Goal: Task Accomplishment & Management: Manage account settings

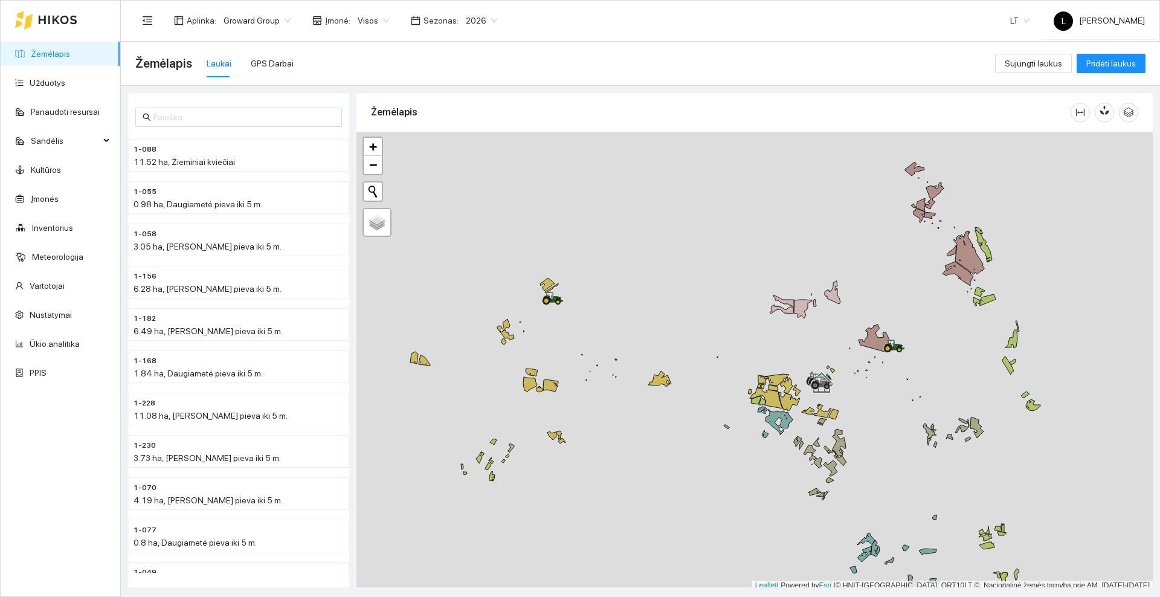
scroll to position [4, 0]
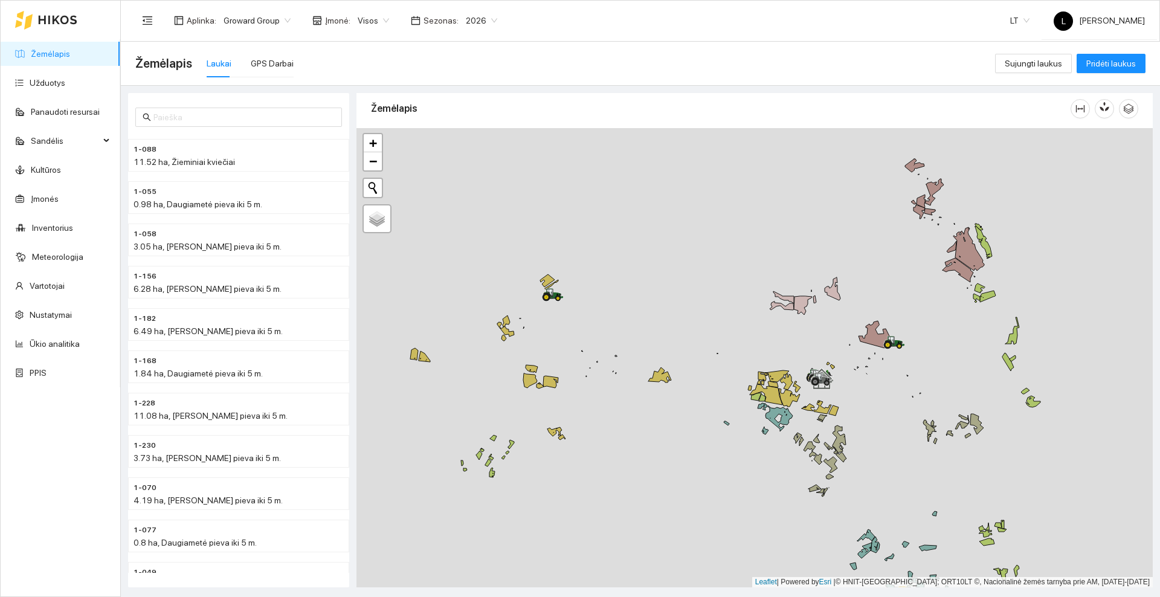
drag, startPoint x: 603, startPoint y: 288, endPoint x: 679, endPoint y: 241, distance: 89.5
click at [684, 241] on div at bounding box center [754, 357] width 796 height 459
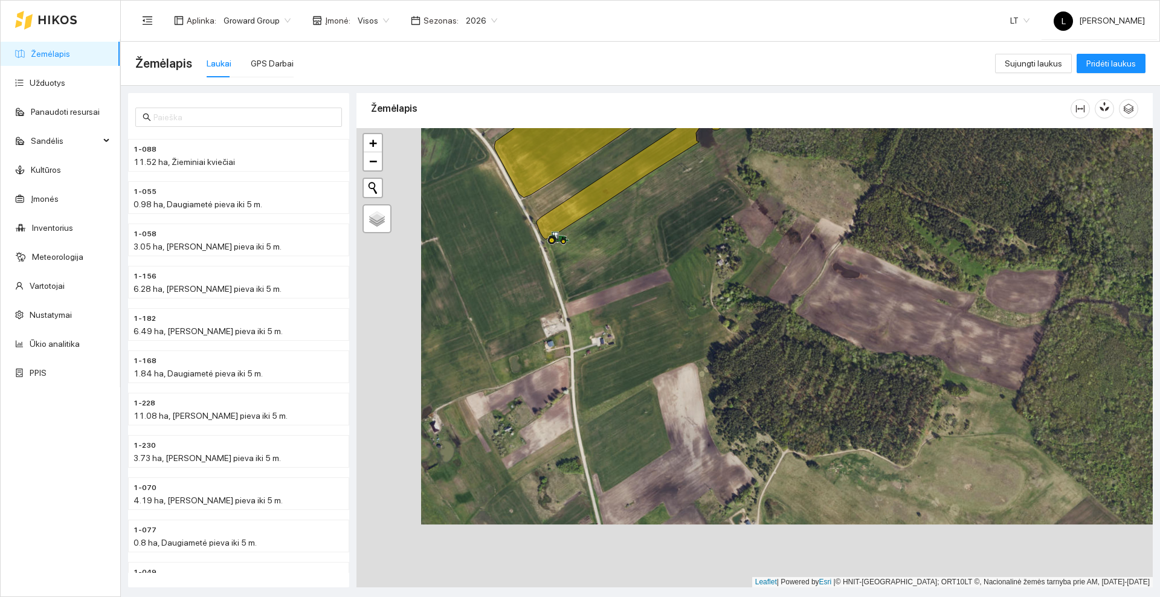
drag, startPoint x: 630, startPoint y: 379, endPoint x: 738, endPoint y: 134, distance: 268.0
click at [738, 100] on div "Žemėlapis" at bounding box center [754, 336] width 796 height 494
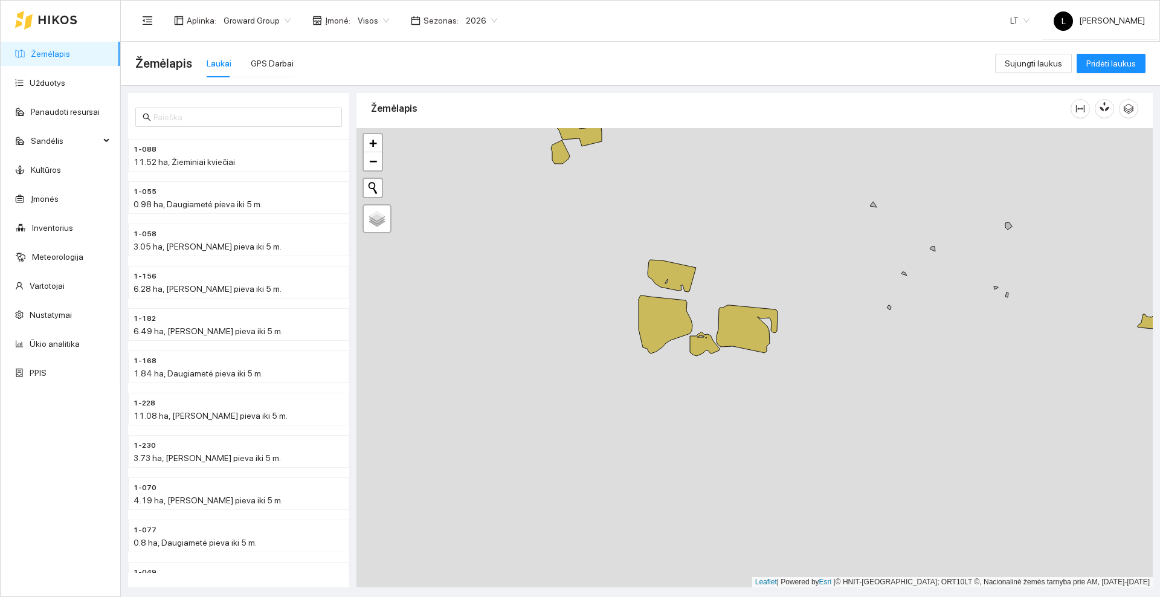
drag, startPoint x: 684, startPoint y: 254, endPoint x: 694, endPoint y: 194, distance: 60.6
click at [694, 194] on div at bounding box center [754, 357] width 796 height 459
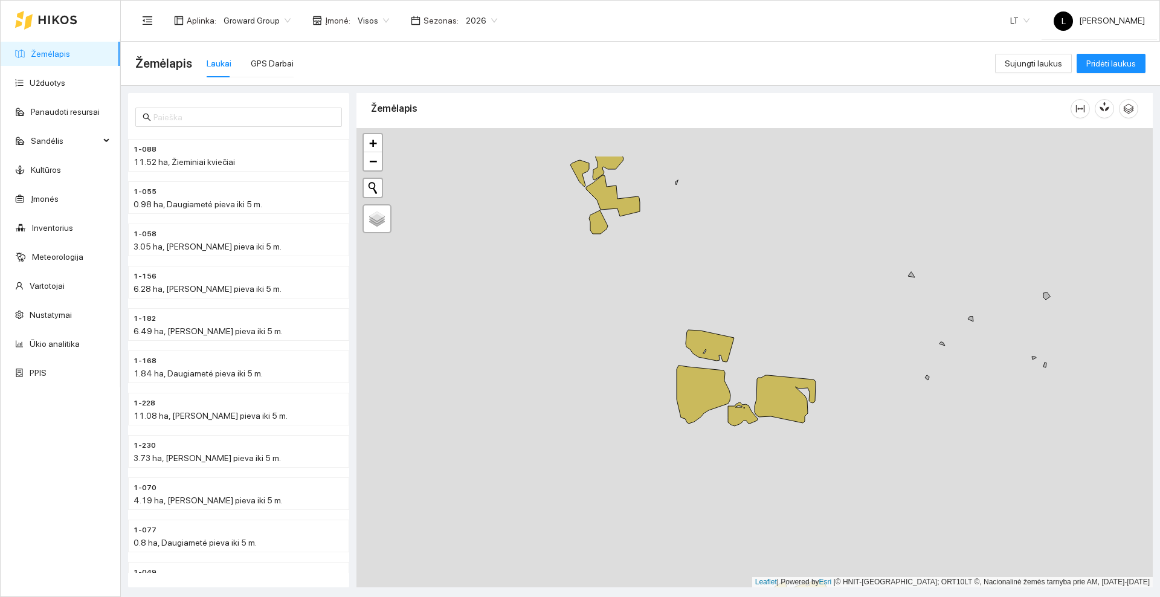
drag, startPoint x: 591, startPoint y: 186, endPoint x: 628, endPoint y: 257, distance: 80.2
click at [628, 257] on div at bounding box center [754, 357] width 796 height 459
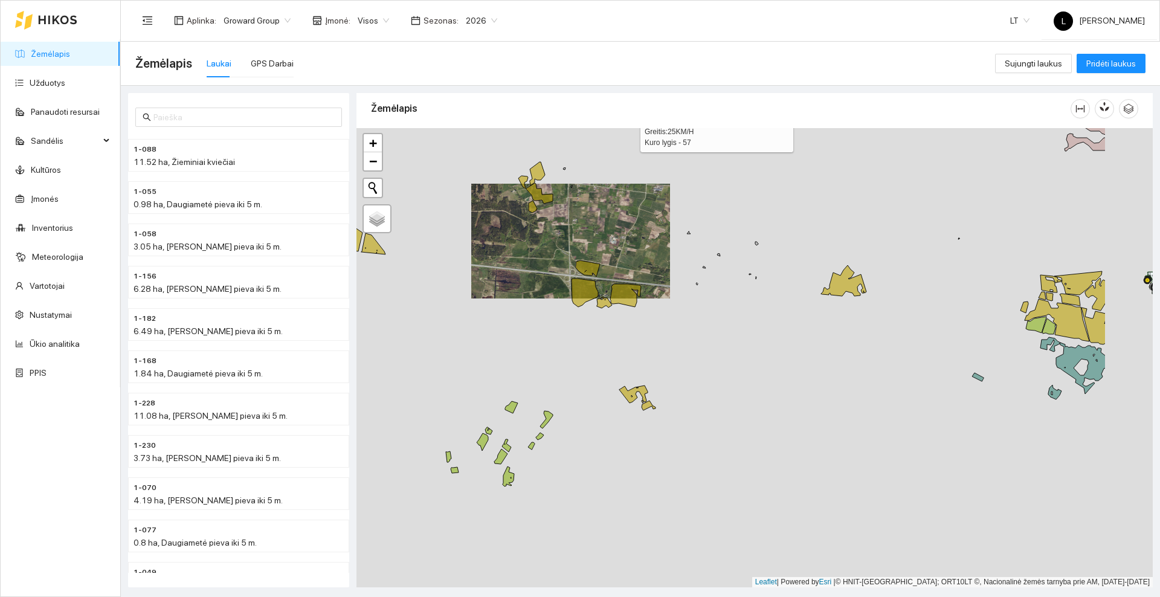
drag, startPoint x: 776, startPoint y: 363, endPoint x: 610, endPoint y: 204, distance: 229.8
click at [610, 204] on div at bounding box center [754, 357] width 796 height 459
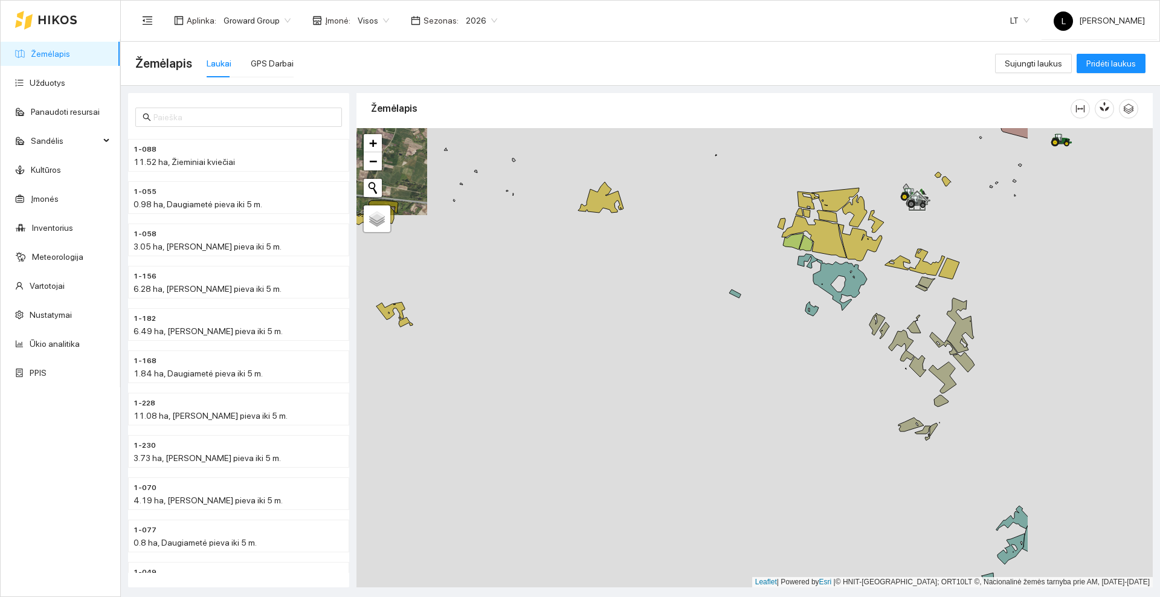
drag, startPoint x: 850, startPoint y: 332, endPoint x: 646, endPoint y: 279, distance: 211.4
click at [646, 279] on div at bounding box center [754, 357] width 796 height 459
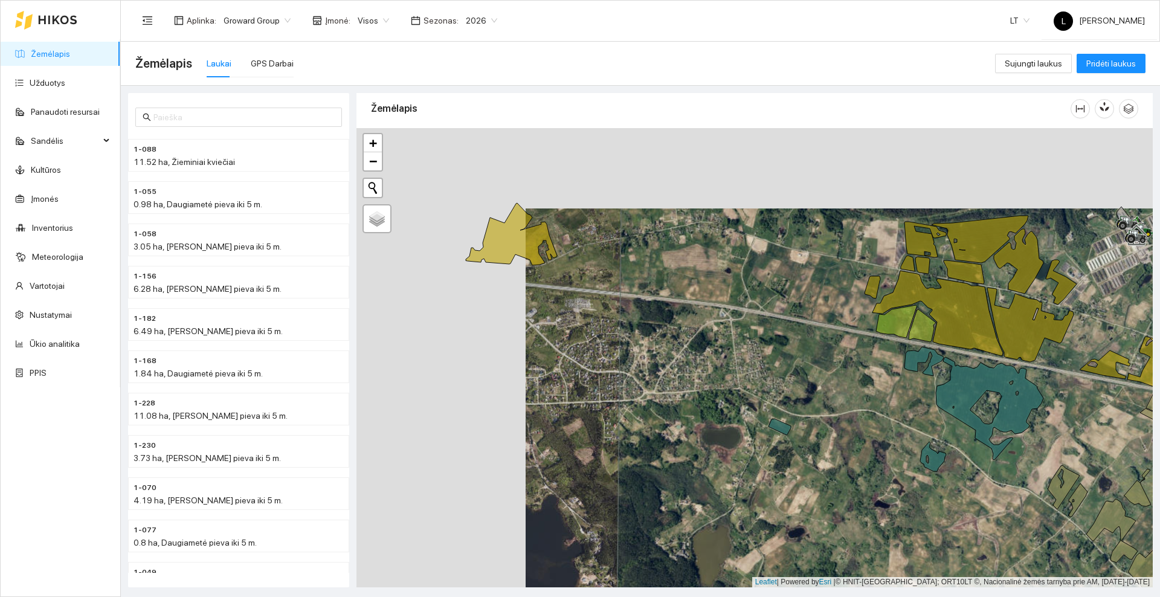
drag, startPoint x: 445, startPoint y: 282, endPoint x: 727, endPoint y: 379, distance: 298.4
click at [727, 379] on div at bounding box center [754, 357] width 796 height 459
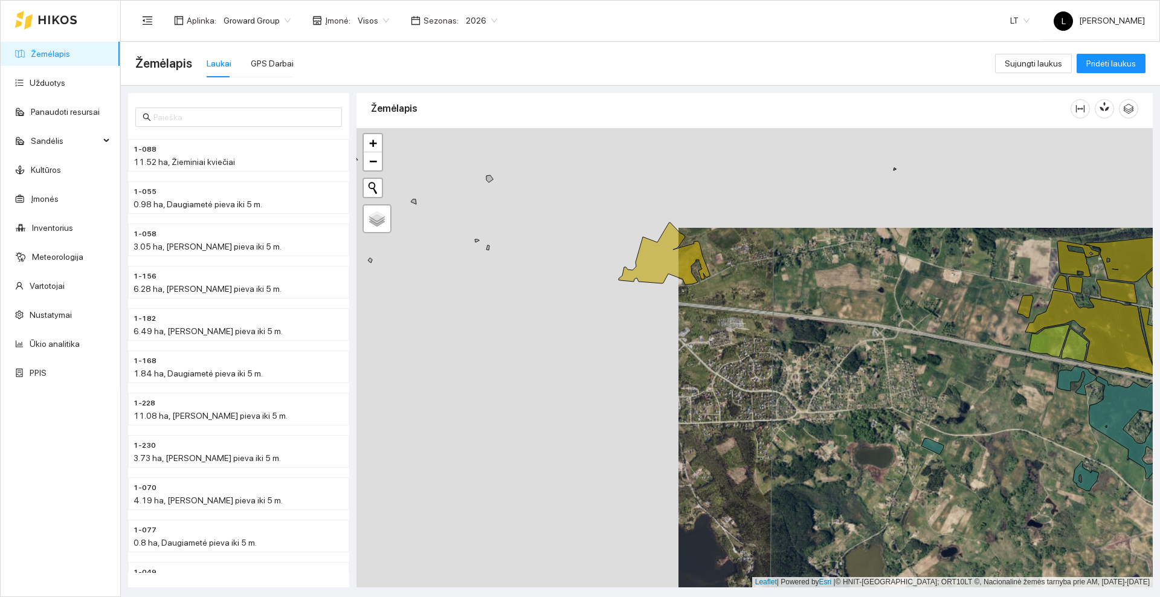
drag, startPoint x: 502, startPoint y: 291, endPoint x: 806, endPoint y: 320, distance: 305.9
click at [806, 320] on div at bounding box center [754, 357] width 796 height 459
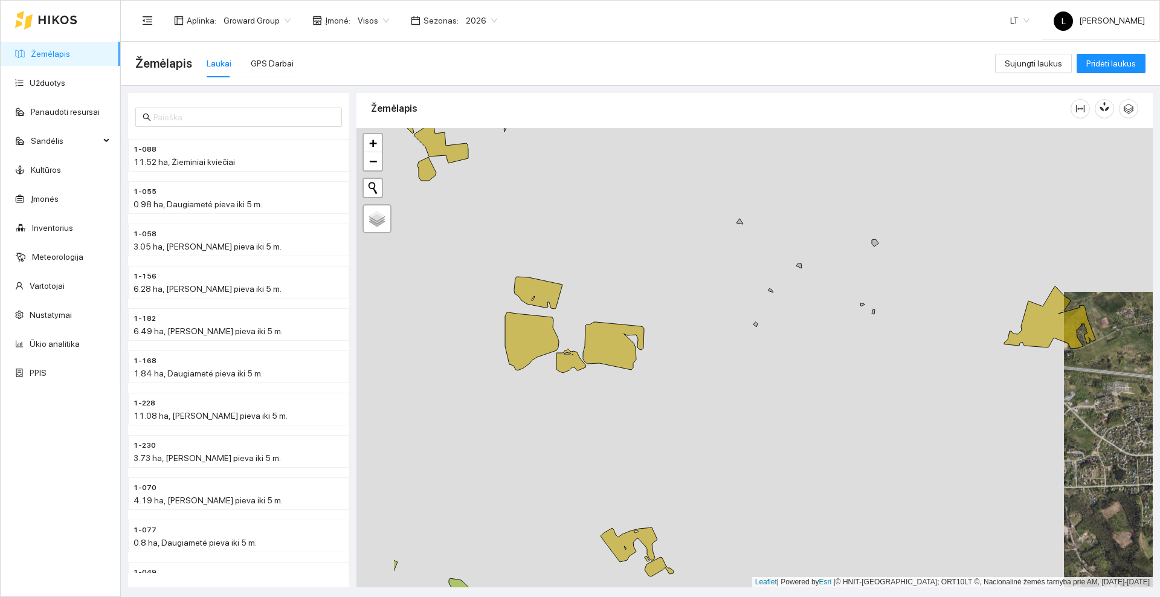
drag, startPoint x: 590, startPoint y: 332, endPoint x: 723, endPoint y: 397, distance: 148.3
click at [724, 399] on div at bounding box center [754, 357] width 796 height 459
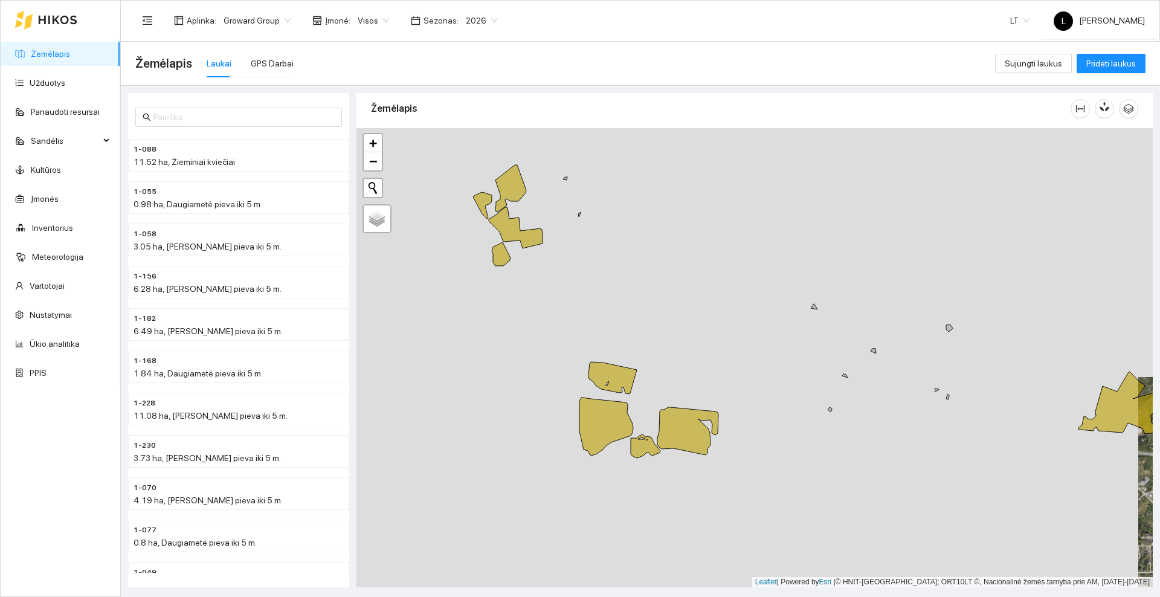
click at [564, 277] on div at bounding box center [754, 357] width 796 height 459
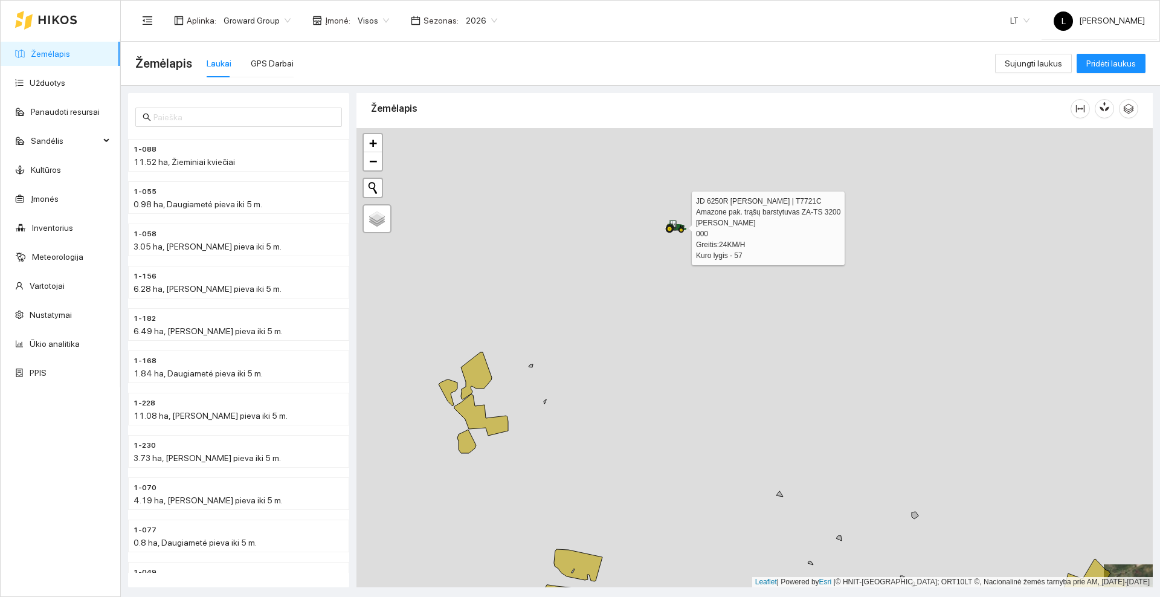
drag, startPoint x: 583, startPoint y: 222, endPoint x: 548, endPoint y: 391, distance: 173.2
click at [548, 391] on div at bounding box center [754, 357] width 796 height 459
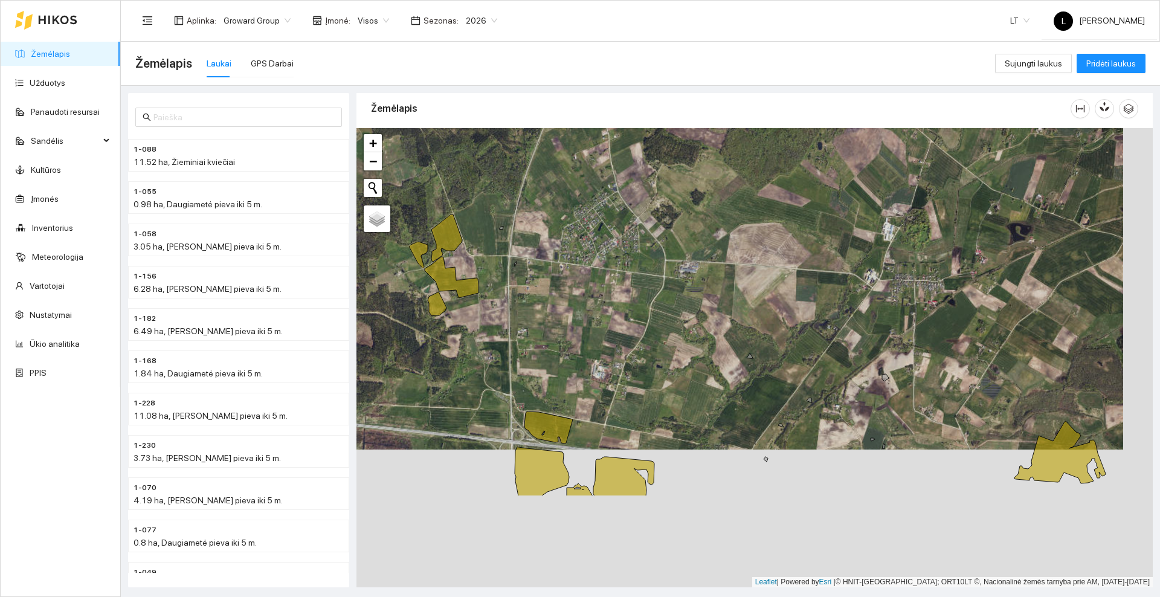
drag, startPoint x: 634, startPoint y: 389, endPoint x: 605, endPoint y: 251, distance: 140.9
click at [605, 251] on div at bounding box center [754, 357] width 796 height 459
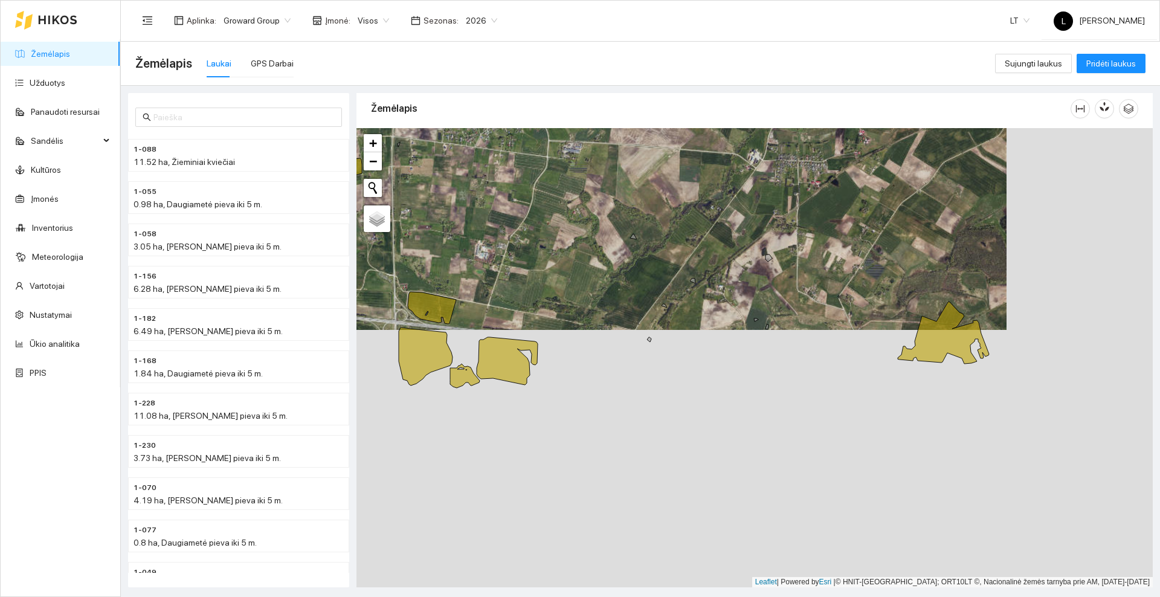
drag, startPoint x: 751, startPoint y: 419, endPoint x: 530, endPoint y: 222, distance: 295.6
click at [527, 223] on div at bounding box center [754, 357] width 796 height 459
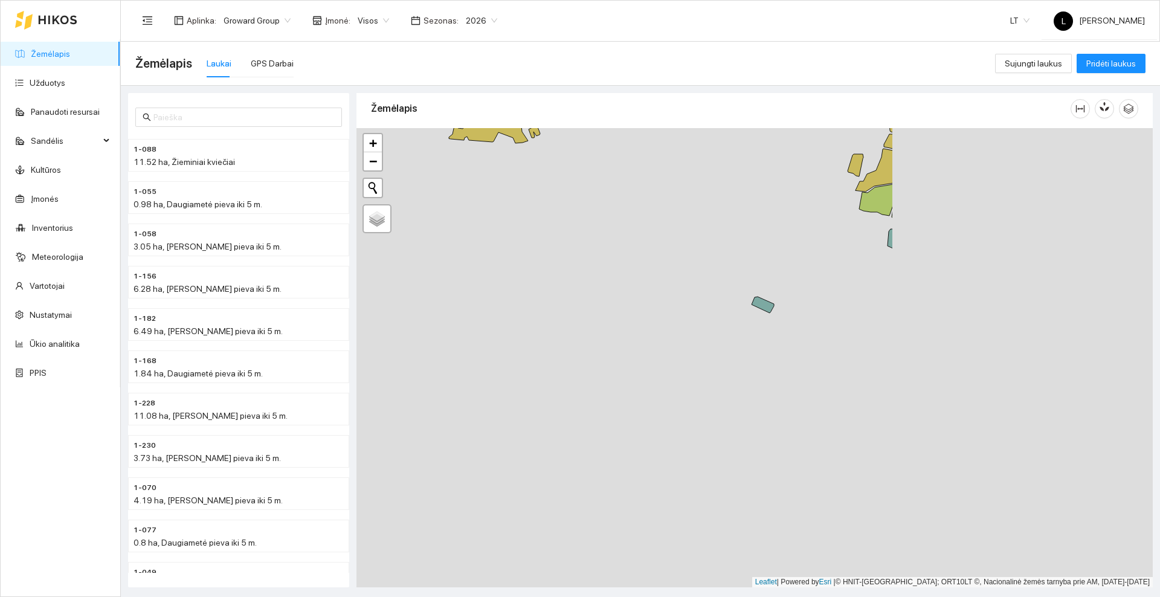
drag, startPoint x: 595, startPoint y: 234, endPoint x: 536, endPoint y: 214, distance: 62.5
click at [542, 214] on div at bounding box center [754, 357] width 796 height 459
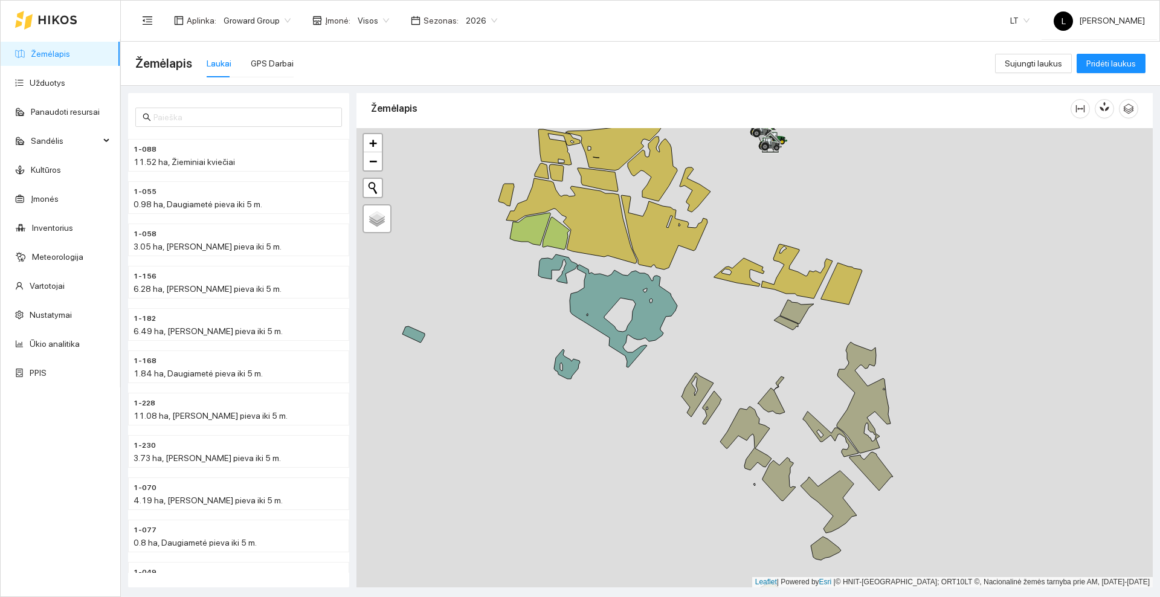
drag, startPoint x: 837, startPoint y: 254, endPoint x: 529, endPoint y: 292, distance: 310.4
click at [529, 292] on div at bounding box center [754, 357] width 796 height 459
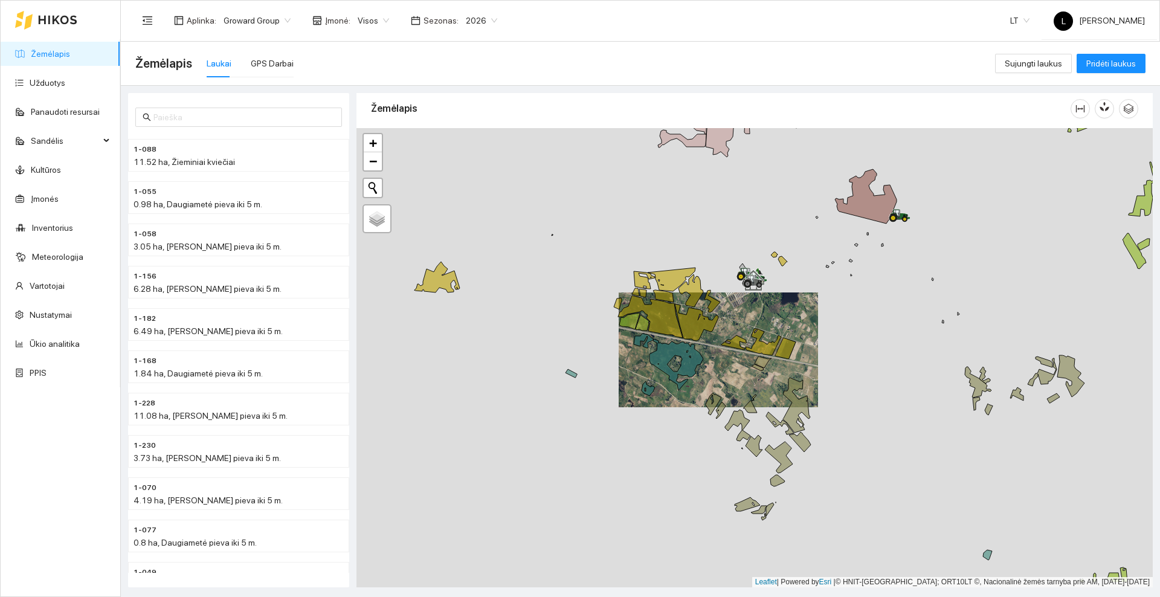
drag, startPoint x: 739, startPoint y: 351, endPoint x: 800, endPoint y: 303, distance: 77.4
click at [800, 303] on div at bounding box center [754, 357] width 796 height 459
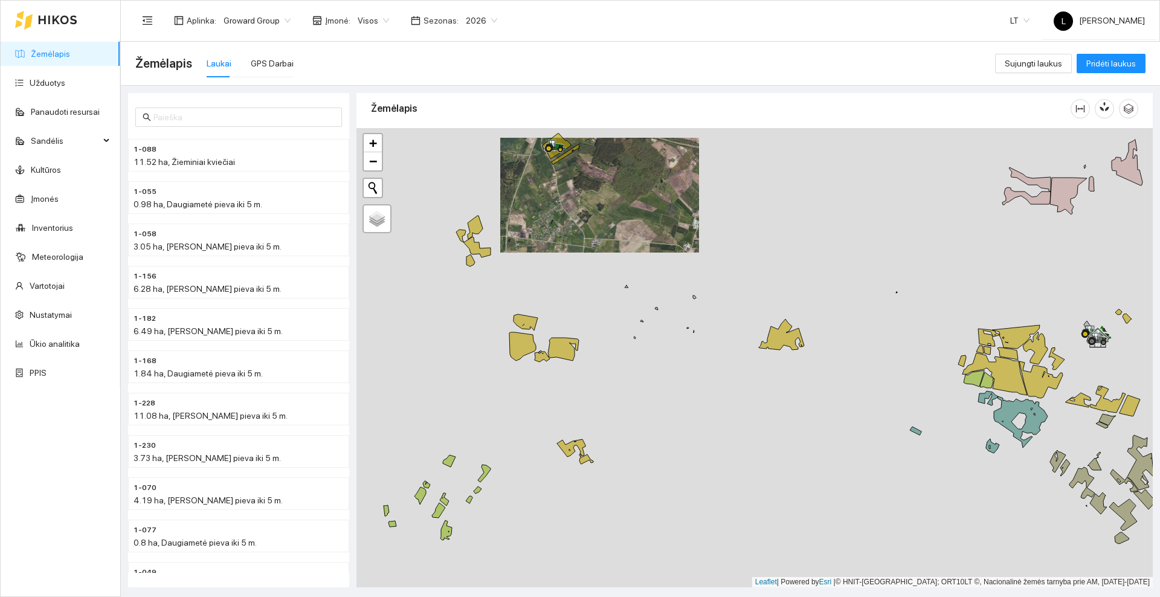
drag, startPoint x: 670, startPoint y: 340, endPoint x: 603, endPoint y: 226, distance: 132.4
click at [603, 228] on div at bounding box center [754, 357] width 796 height 459
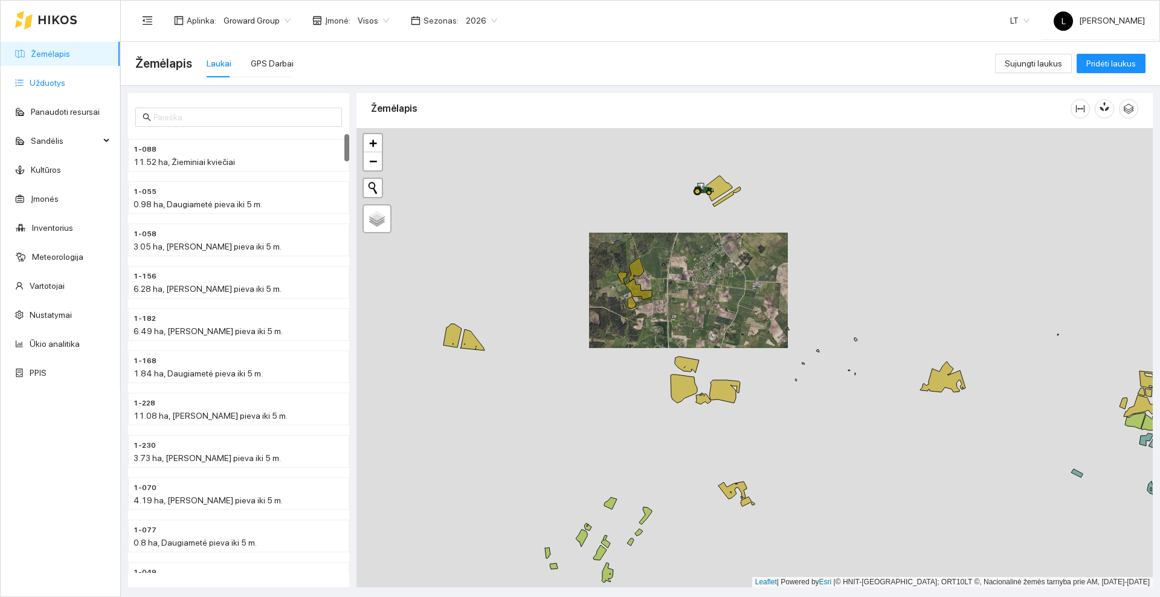
click at [54, 88] on link "Užduotys" at bounding box center [48, 83] width 36 height 10
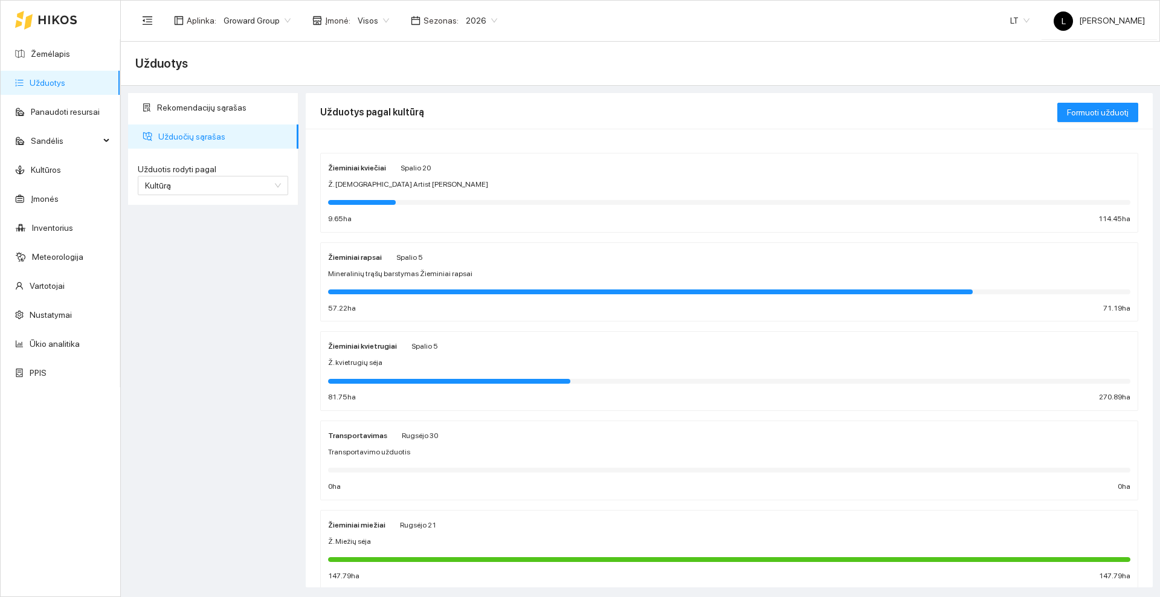
click at [428, 175] on div "Žieminiai kviečiai [DATE] Ž. [DEMOGRAPHIC_DATA] Artist sėja 9.65 ha 114.45 ha" at bounding box center [729, 193] width 802 height 64
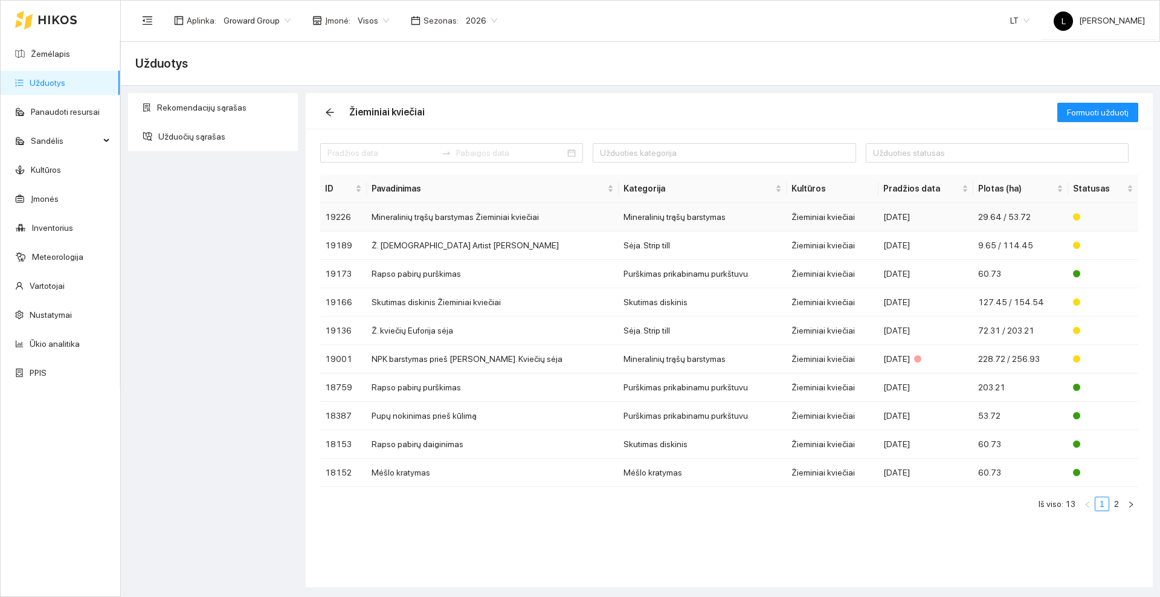
click at [443, 214] on td "Mineralinių trąšų barstymas Žieminiai kviečiai" at bounding box center [493, 217] width 252 height 28
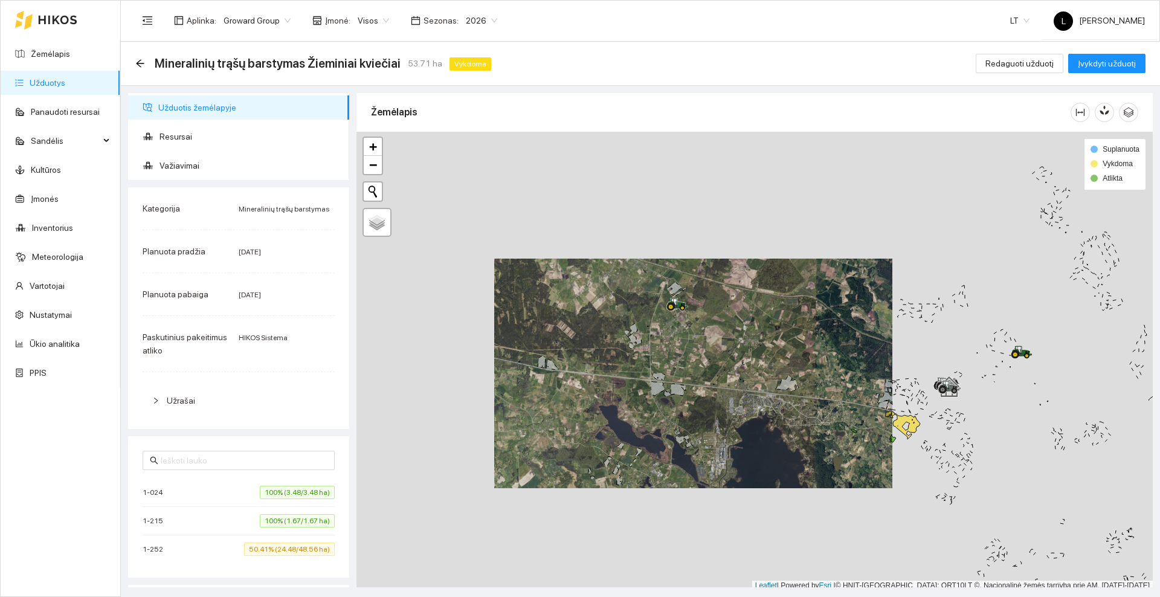
scroll to position [4, 0]
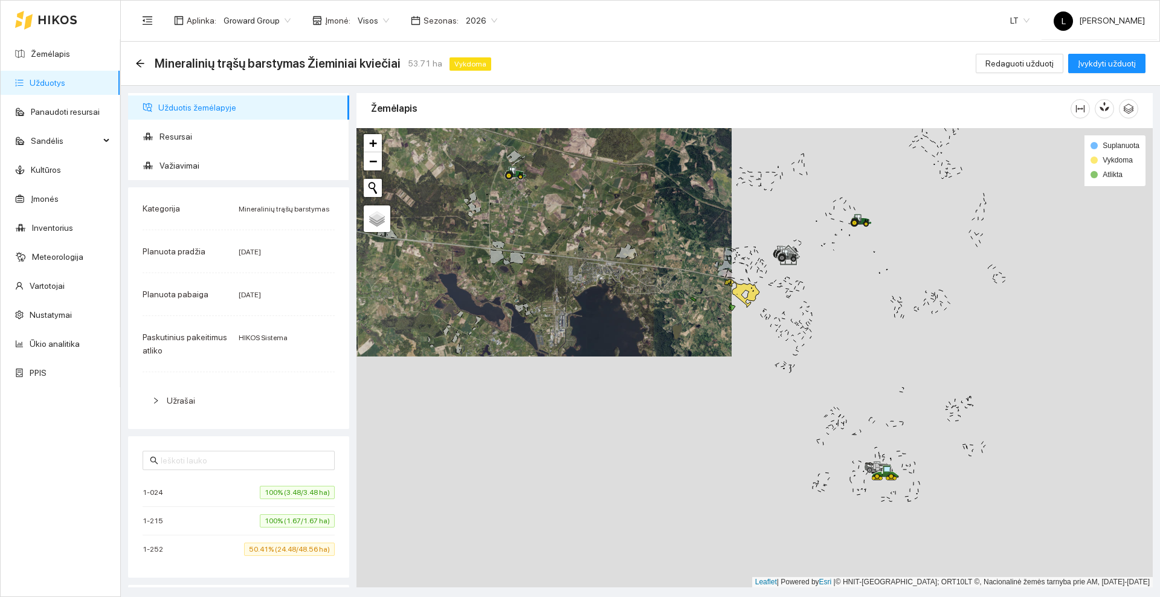
drag, startPoint x: 771, startPoint y: 435, endPoint x: 604, endPoint y: 304, distance: 212.5
click at [604, 304] on div at bounding box center [754, 357] width 796 height 459
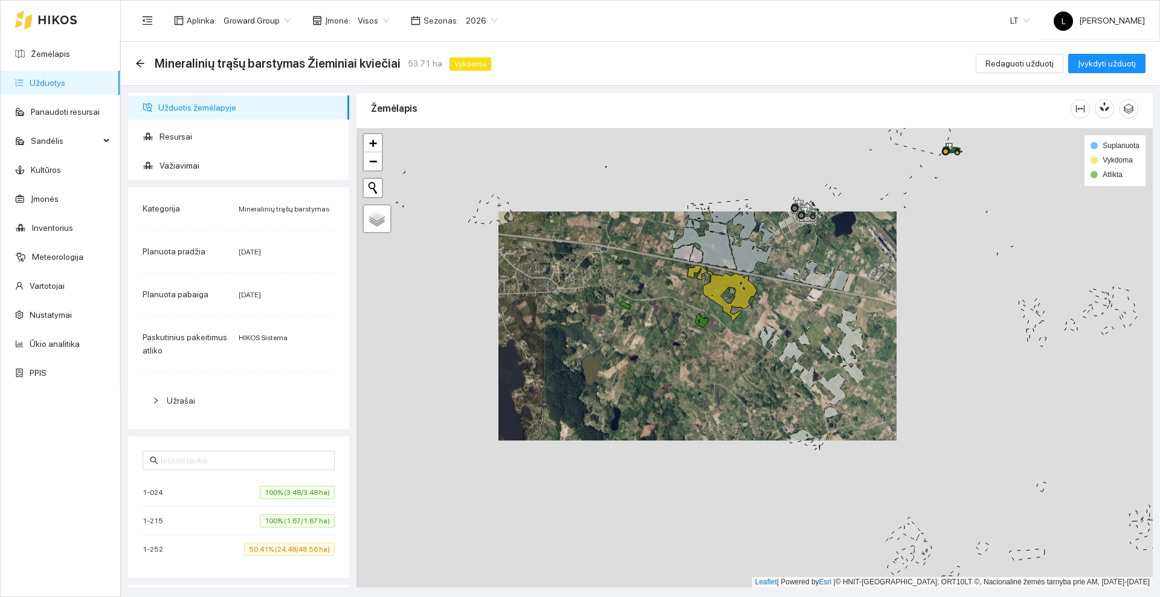
drag, startPoint x: 711, startPoint y: 292, endPoint x: 661, endPoint y: 304, distance: 51.6
click at [661, 304] on div at bounding box center [754, 357] width 796 height 459
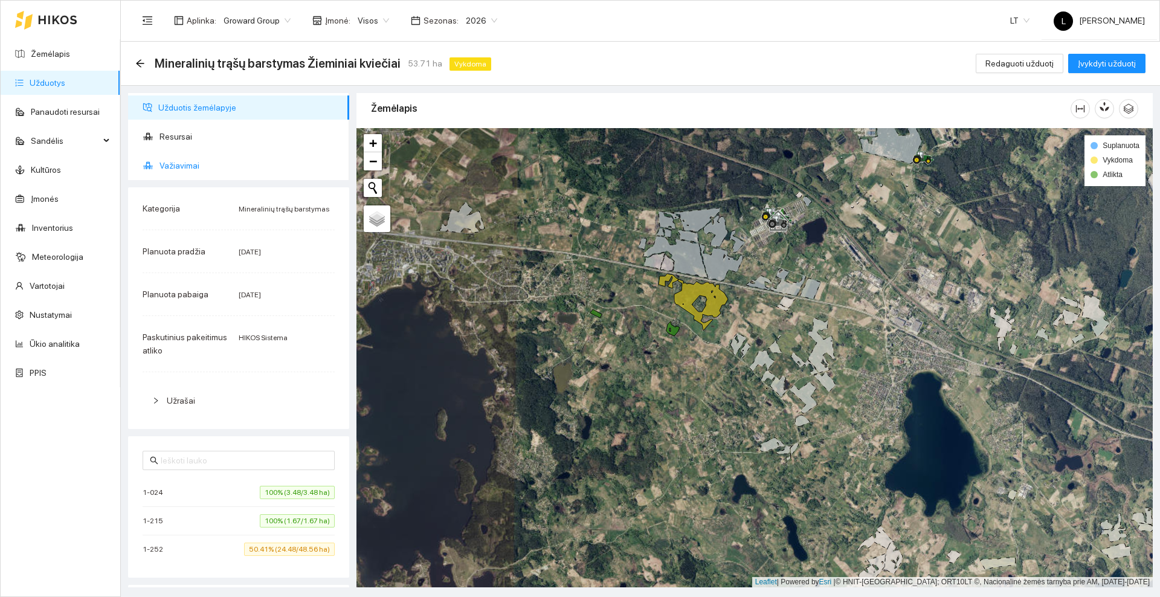
click at [177, 162] on span "Važiavimai" at bounding box center [249, 165] width 180 height 24
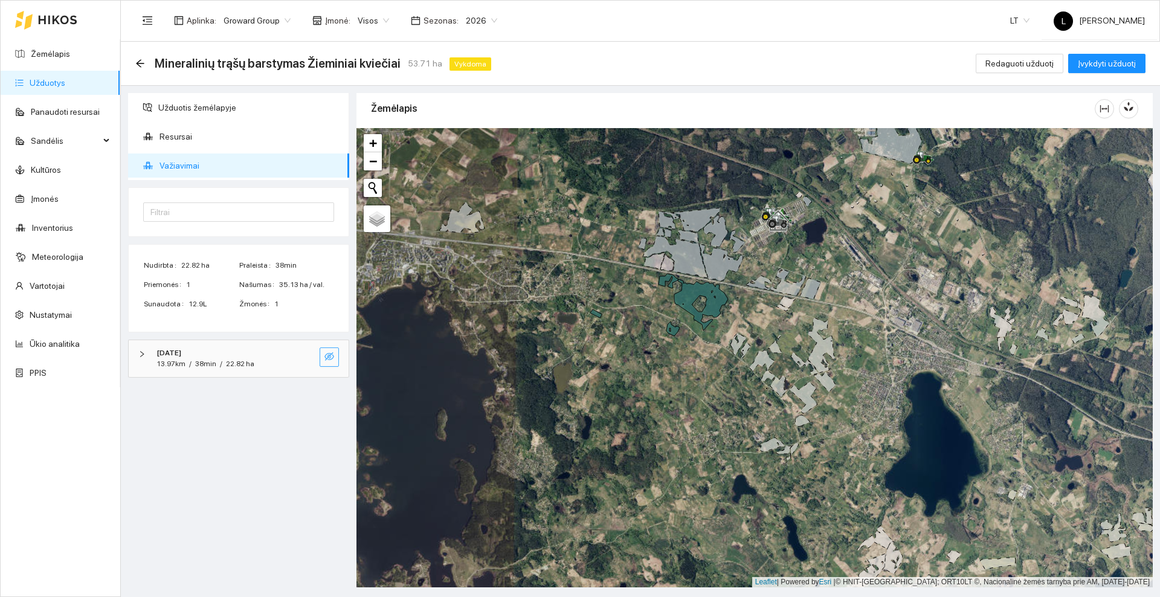
click at [334, 359] on button "button" at bounding box center [329, 356] width 19 height 19
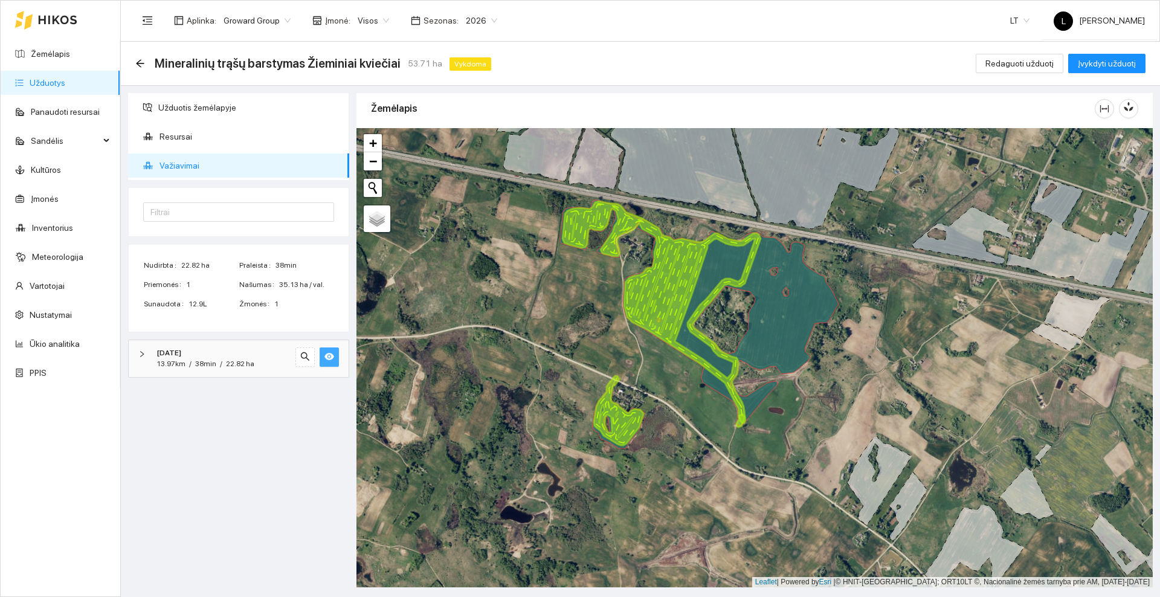
click at [327, 355] on icon "eye" at bounding box center [329, 356] width 10 height 7
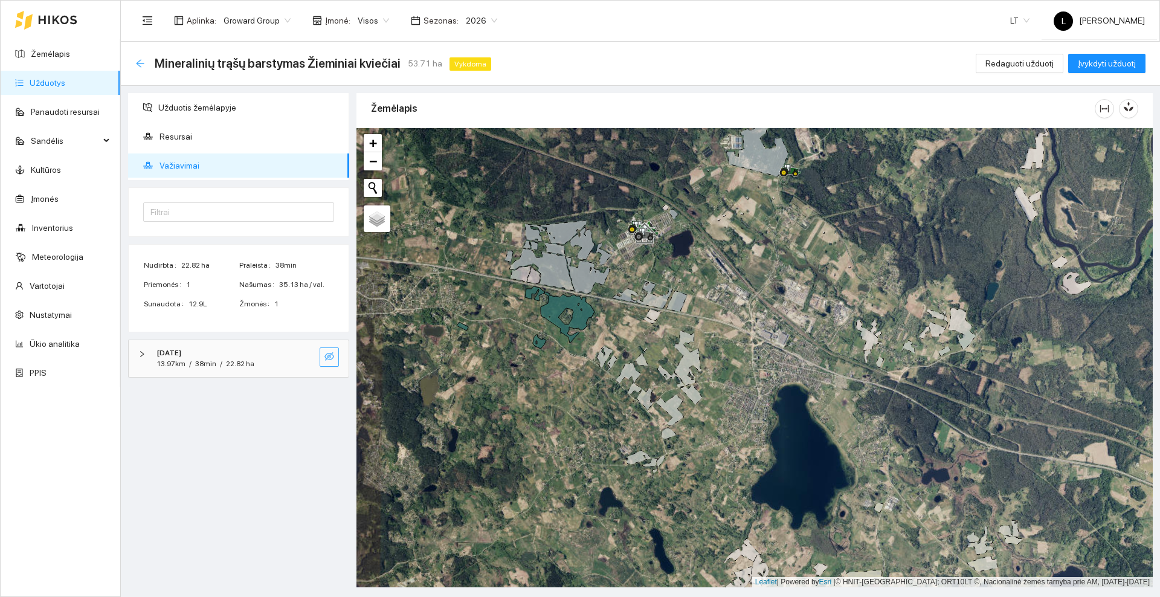
click at [140, 62] on icon "arrow-left" at bounding box center [140, 64] width 10 height 10
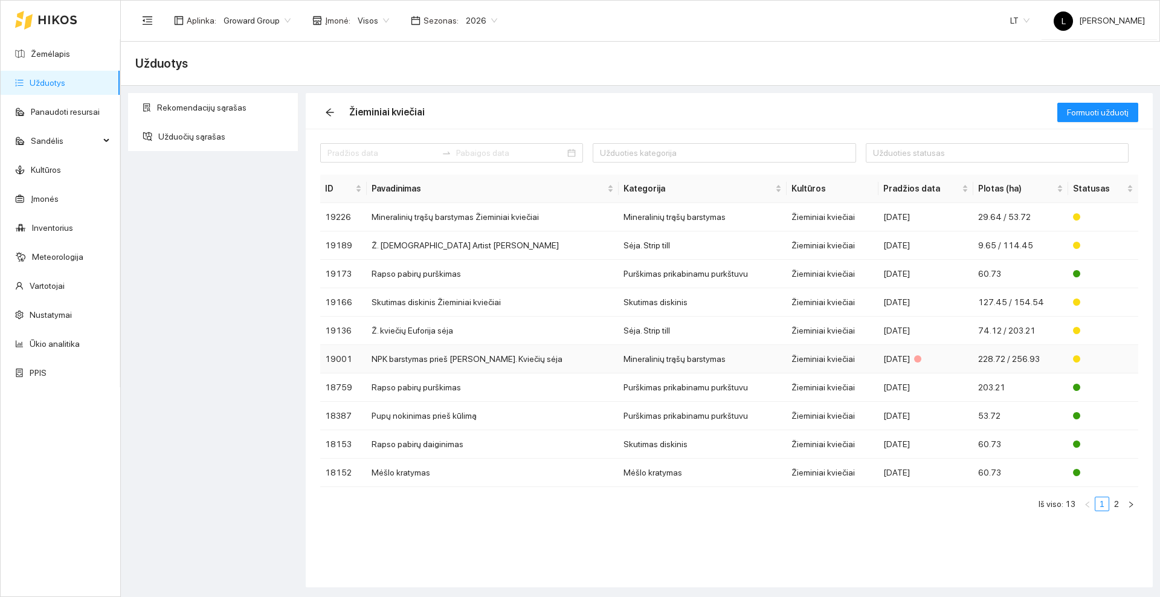
click at [515, 357] on td "NPK barstymas prieš [PERSON_NAME]. Kviečių sėja" at bounding box center [493, 359] width 252 height 28
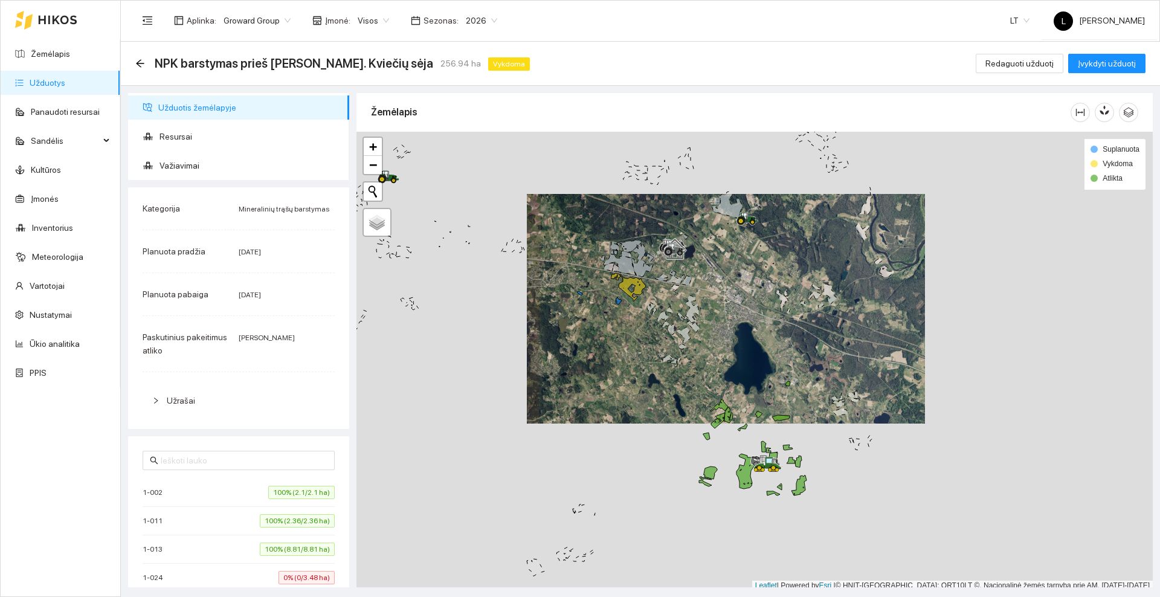
scroll to position [4, 0]
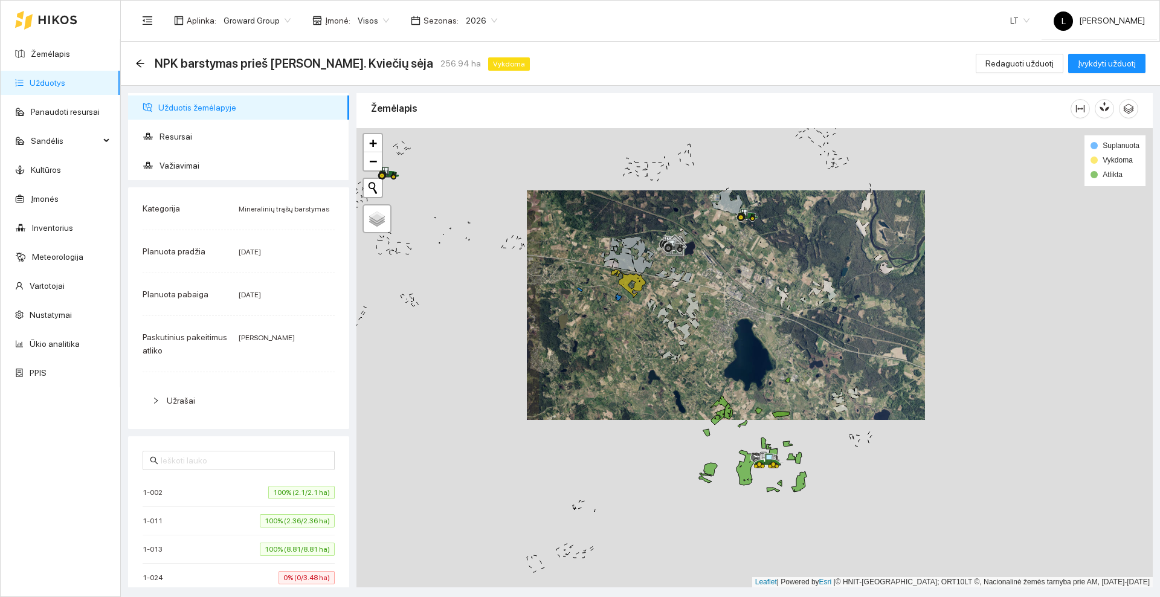
drag, startPoint x: 662, startPoint y: 431, endPoint x: 731, endPoint y: 265, distance: 180.6
click at [731, 265] on div at bounding box center [754, 357] width 796 height 459
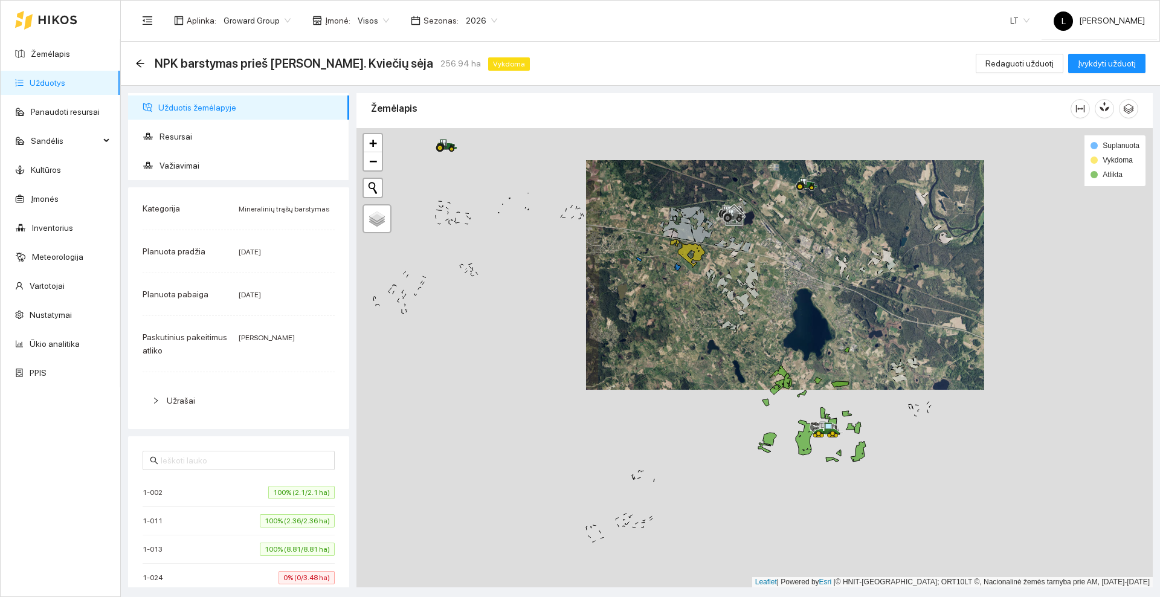
drag, startPoint x: 717, startPoint y: 311, endPoint x: 713, endPoint y: 362, distance: 50.9
click at [713, 362] on div at bounding box center [754, 357] width 796 height 459
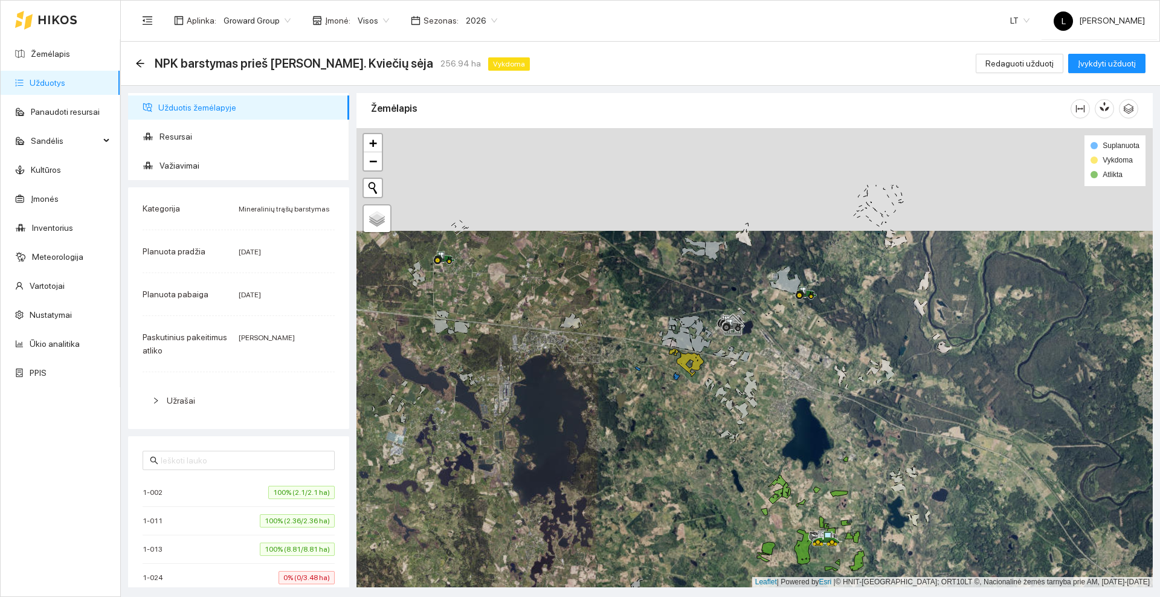
drag, startPoint x: 773, startPoint y: 281, endPoint x: 773, endPoint y: 385, distance: 103.9
click at [773, 385] on div at bounding box center [754, 357] width 796 height 459
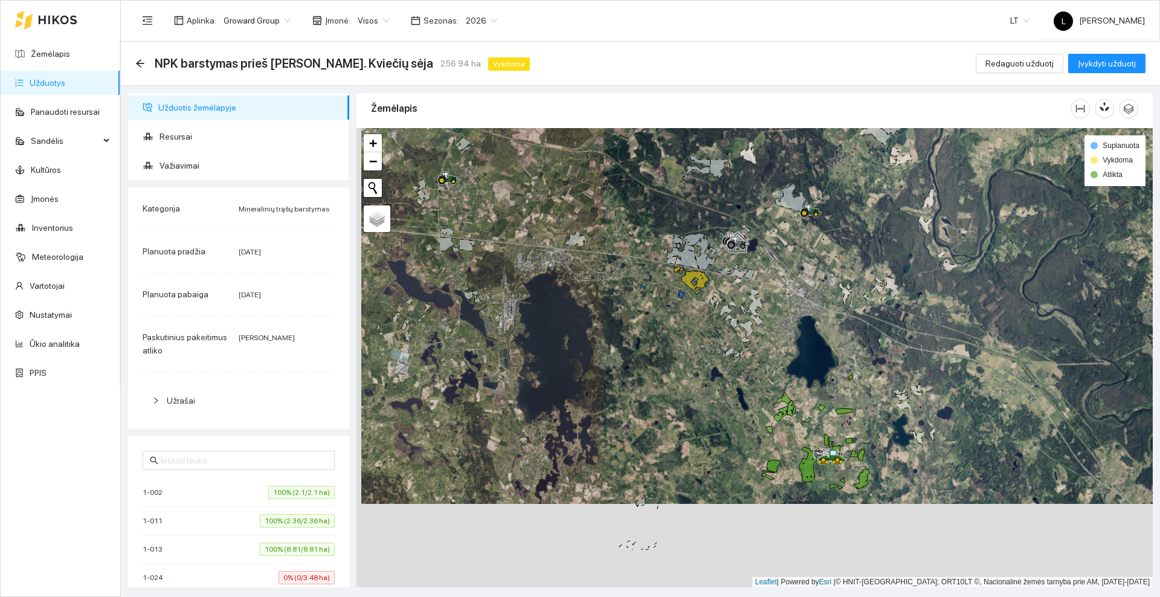
drag, startPoint x: 664, startPoint y: 265, endPoint x: 669, endPoint y: 181, distance: 83.5
click at [669, 181] on div at bounding box center [754, 357] width 796 height 459
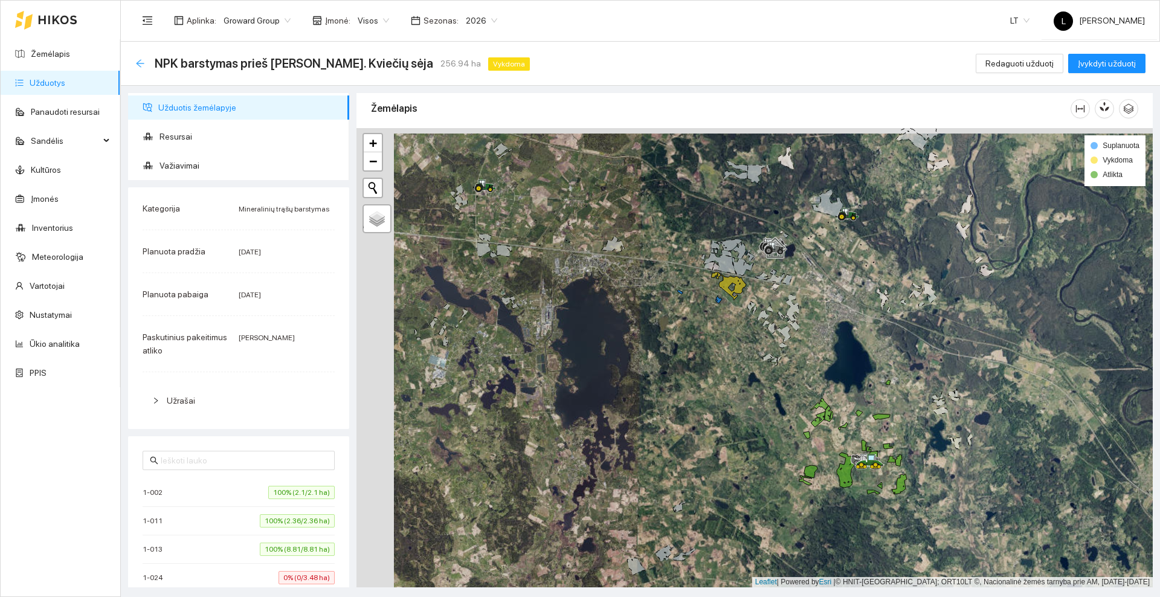
click at [143, 63] on icon "arrow-left" at bounding box center [140, 63] width 8 height 8
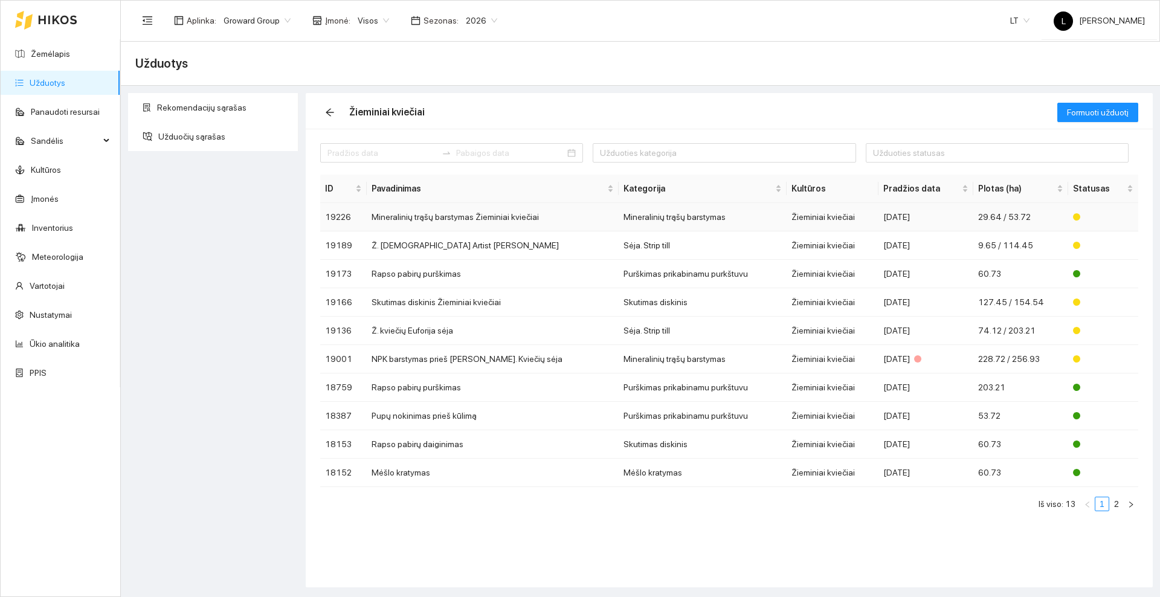
click at [468, 219] on td "Mineralinių trąšų barstymas Žieminiai kviečiai" at bounding box center [493, 217] width 252 height 28
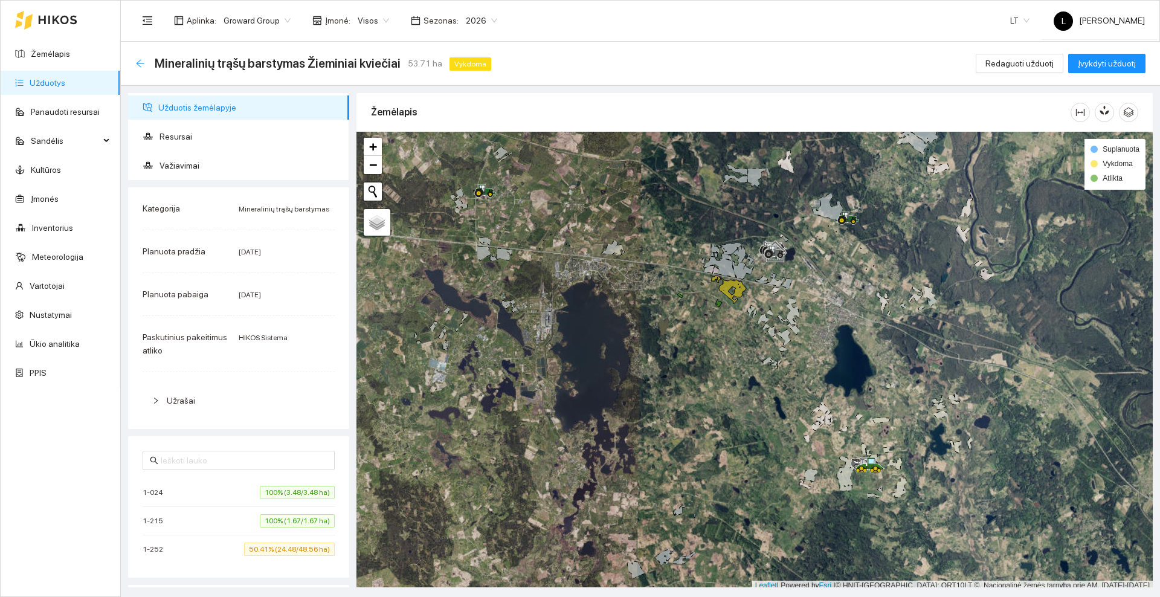
click at [141, 62] on icon "arrow-left" at bounding box center [140, 64] width 10 height 10
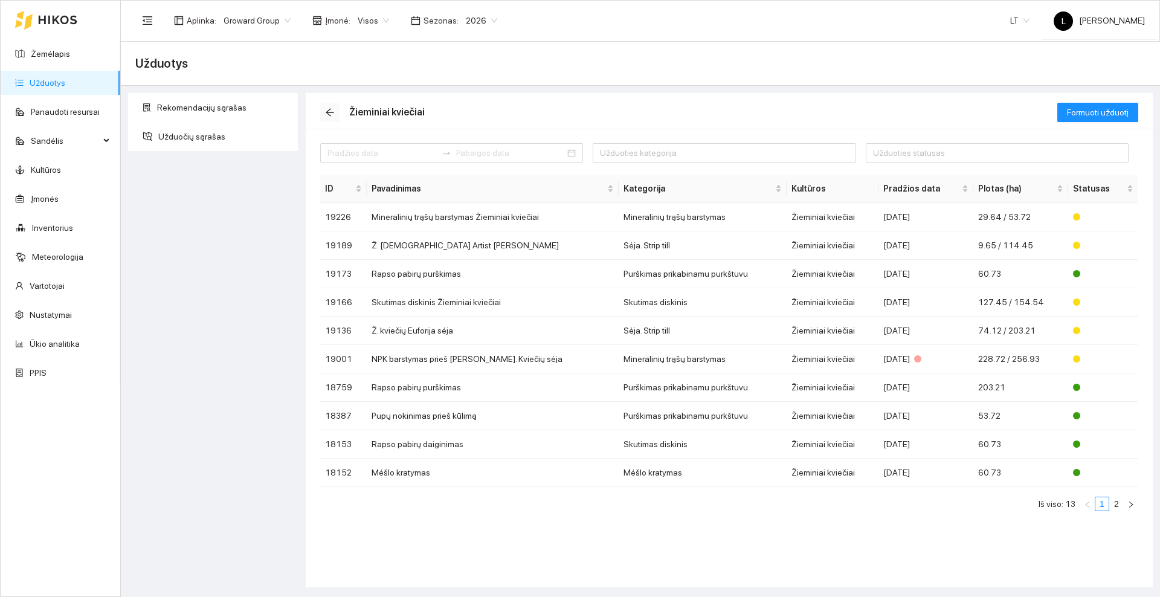
click at [333, 109] on icon "arrow-left" at bounding box center [330, 113] width 10 height 10
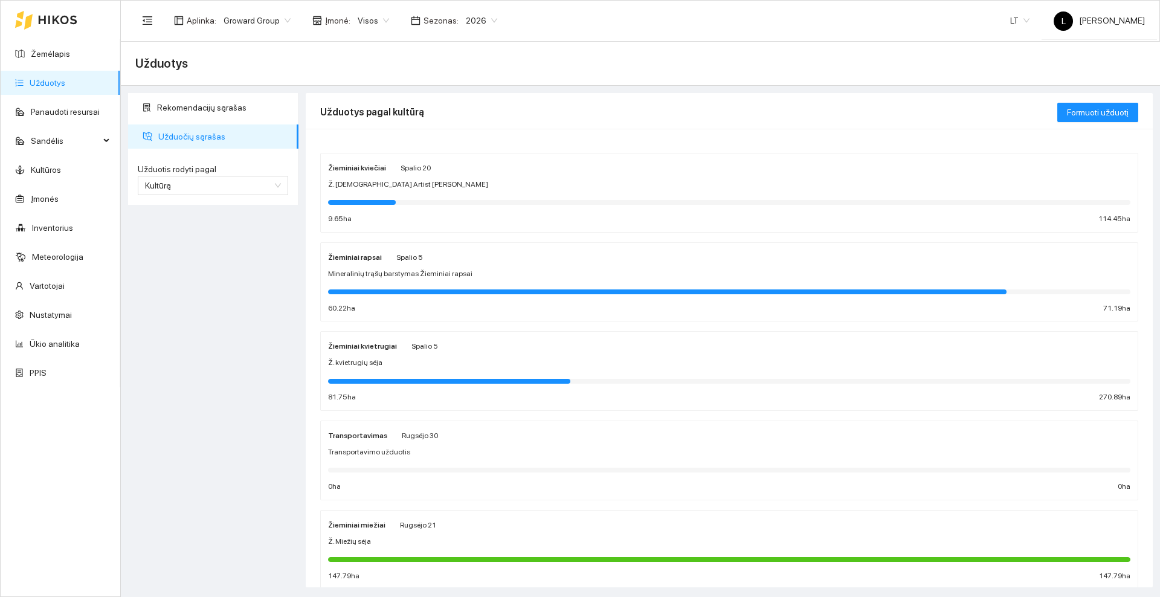
click at [423, 176] on div "Žieminiai kviečiai [DATE] Ž. [DEMOGRAPHIC_DATA] Artist sėja 9.65 ha 114.45 ha" at bounding box center [729, 193] width 802 height 64
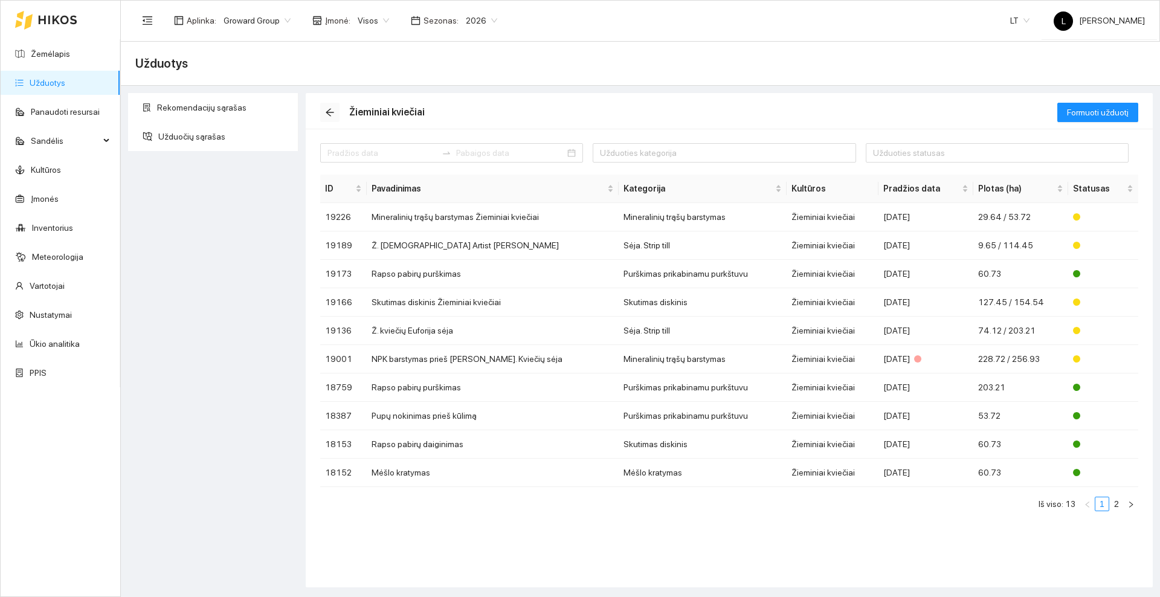
click at [334, 110] on icon "arrow-left" at bounding box center [330, 113] width 10 height 10
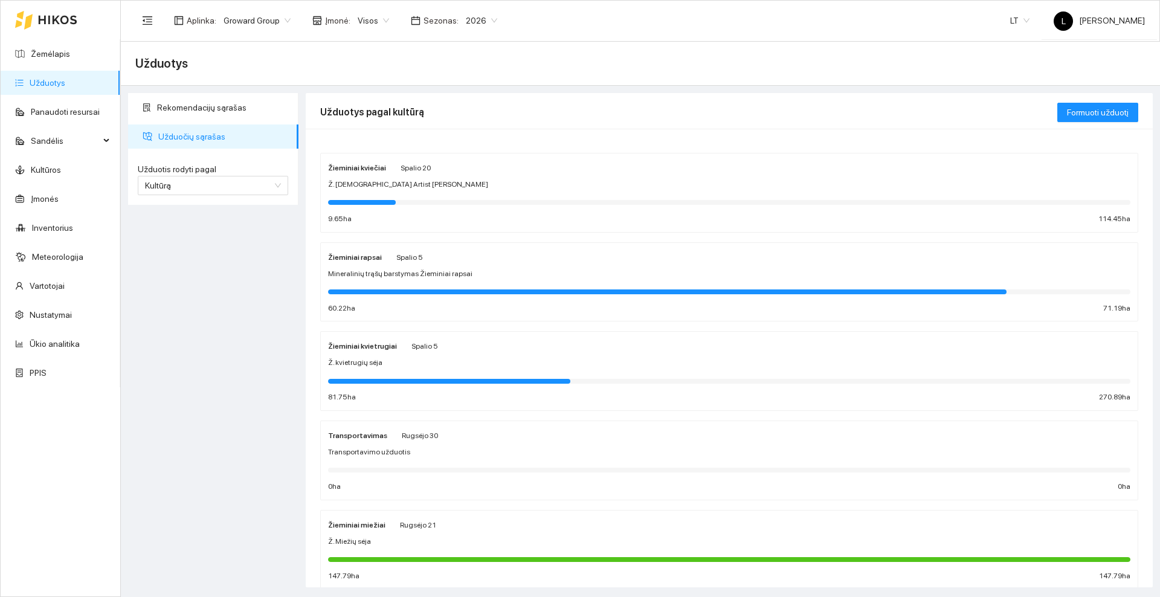
click at [440, 350] on div "Žieminiai kvietrugiai Spalio 5" at bounding box center [729, 345] width 802 height 13
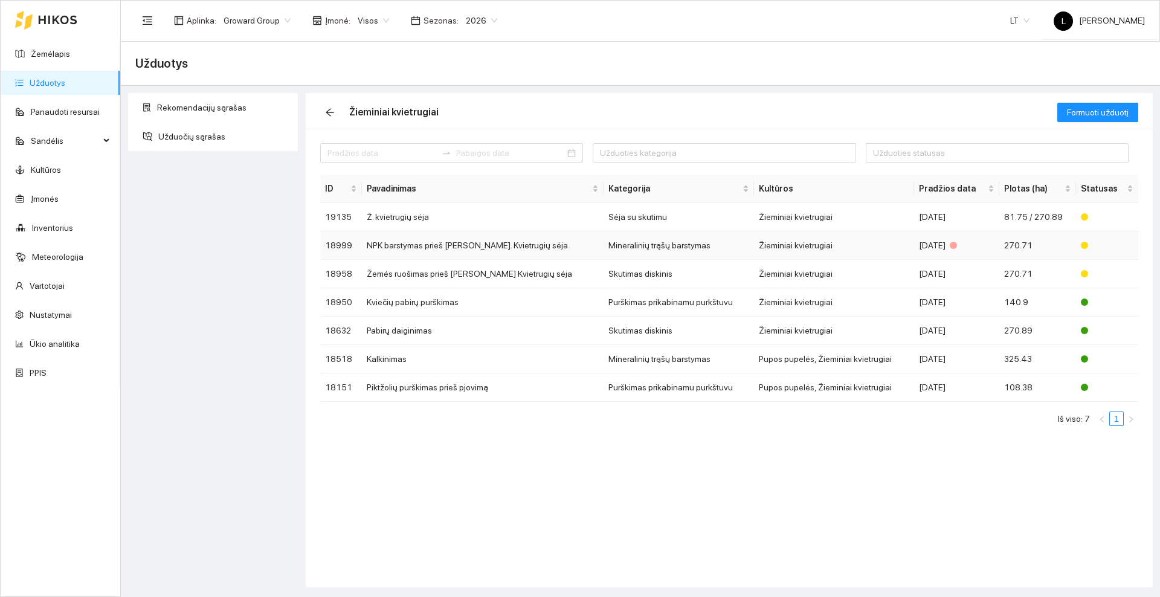
click at [416, 240] on td "NPK barstymas prieš [PERSON_NAME]. Kvietrugių sėja" at bounding box center [483, 245] width 242 height 28
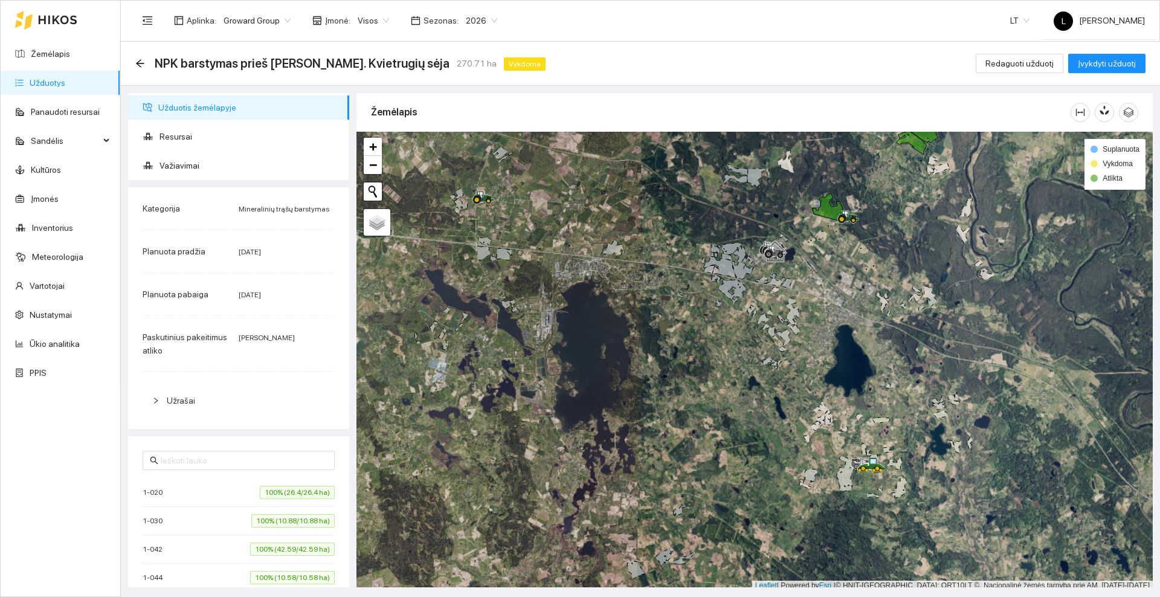
scroll to position [4, 0]
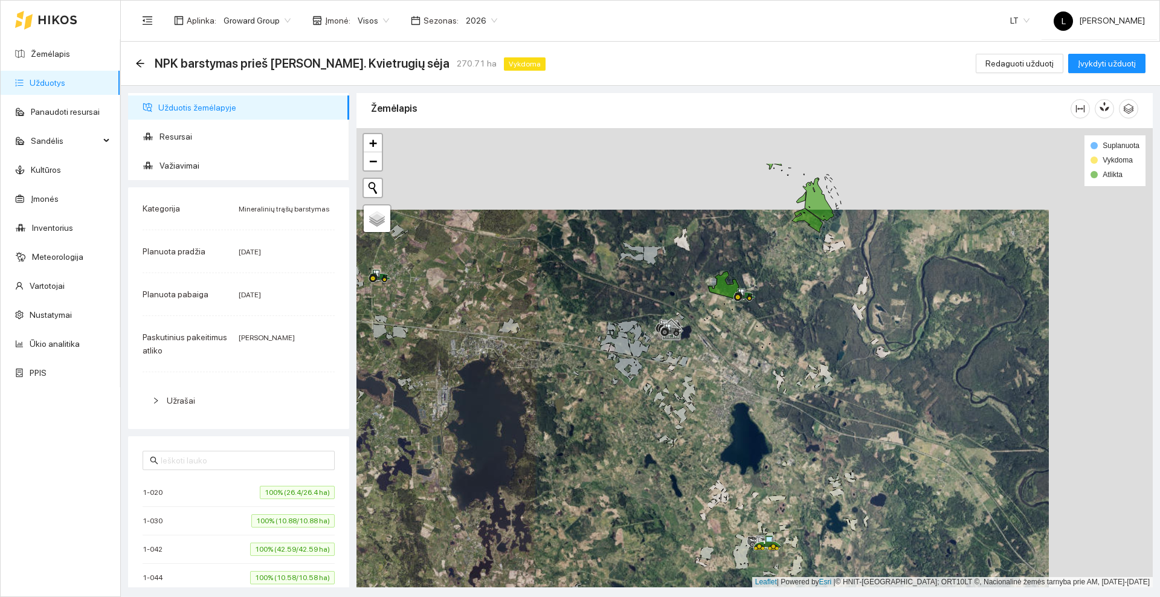
drag, startPoint x: 933, startPoint y: 265, endPoint x: 829, endPoint y: 347, distance: 132.1
click at [829, 347] on div at bounding box center [754, 357] width 796 height 459
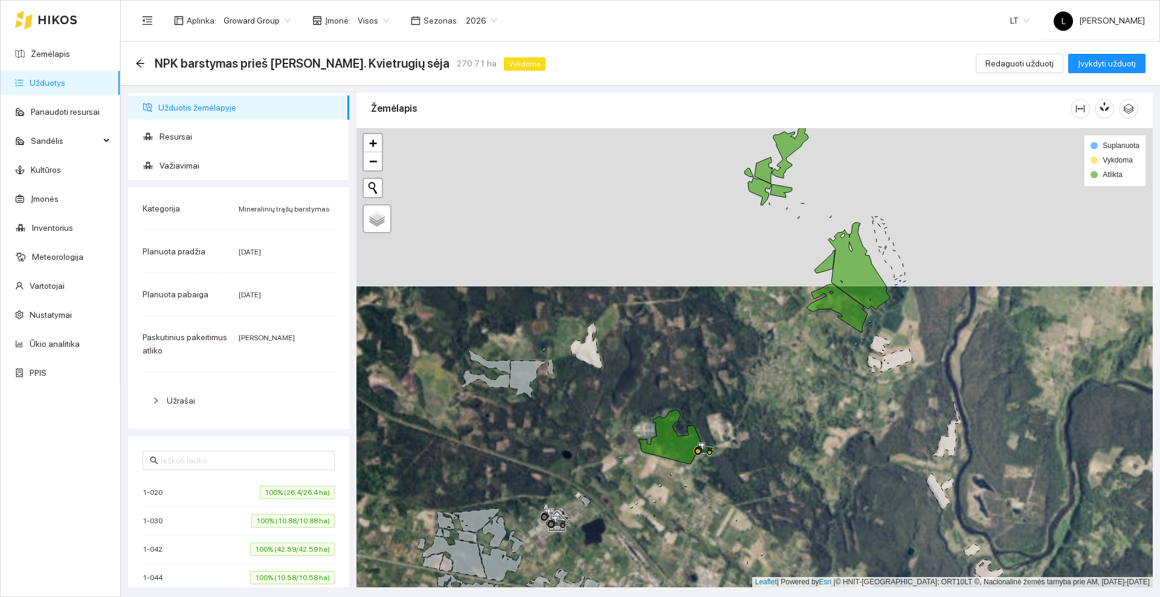
drag, startPoint x: 739, startPoint y: 168, endPoint x: 733, endPoint y: 208, distance: 40.9
click at [733, 208] on div at bounding box center [754, 357] width 796 height 459
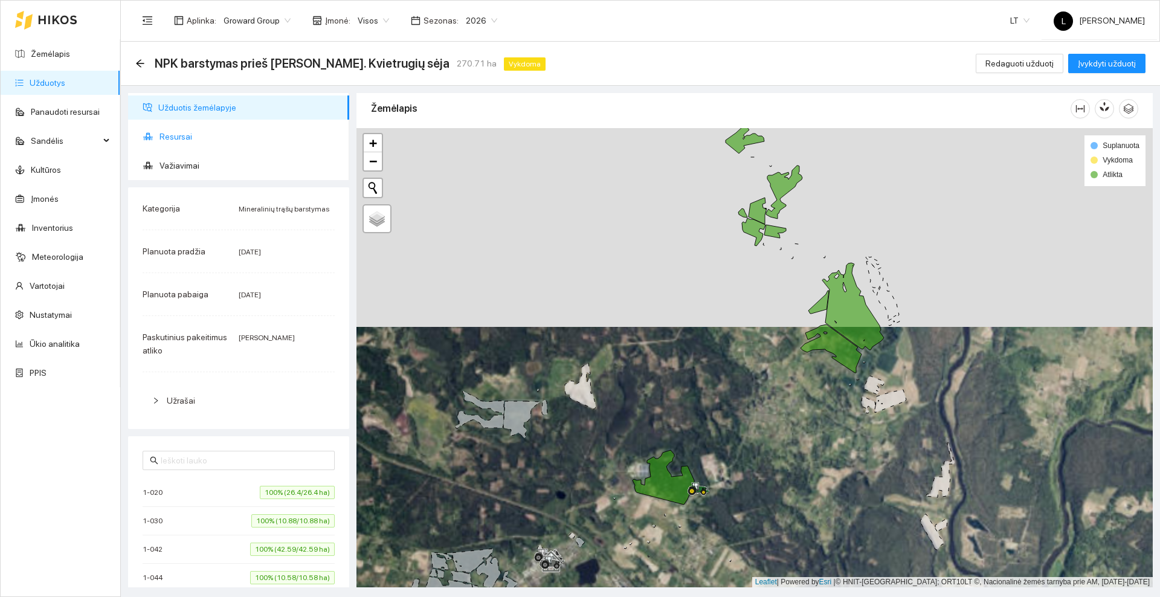
click at [152, 139] on icon at bounding box center [148, 137] width 11 height 10
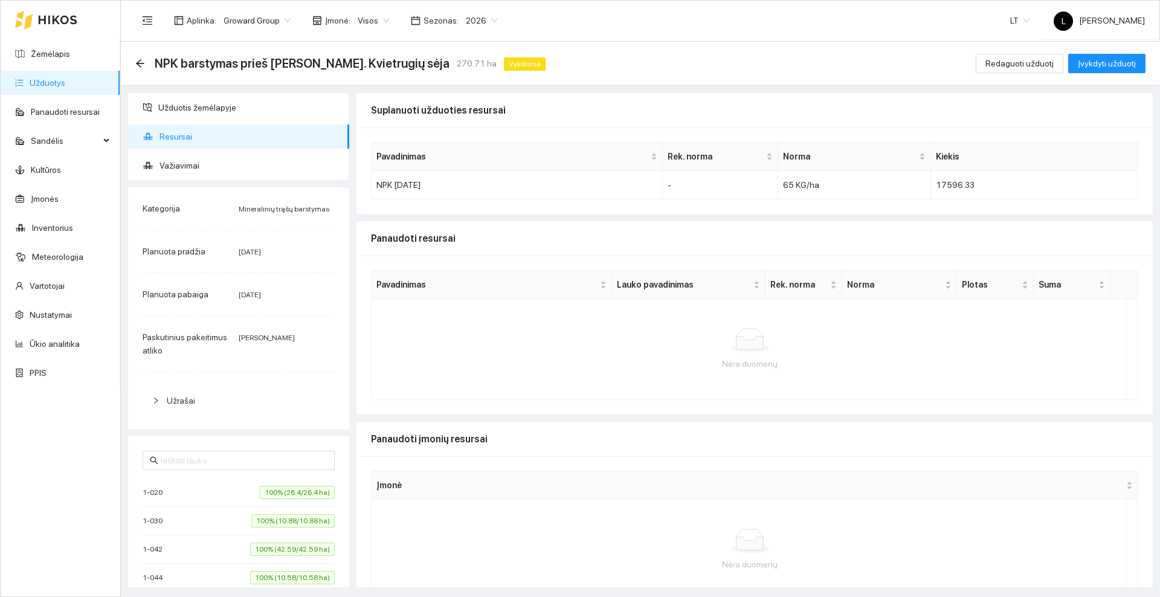
scroll to position [28, 0]
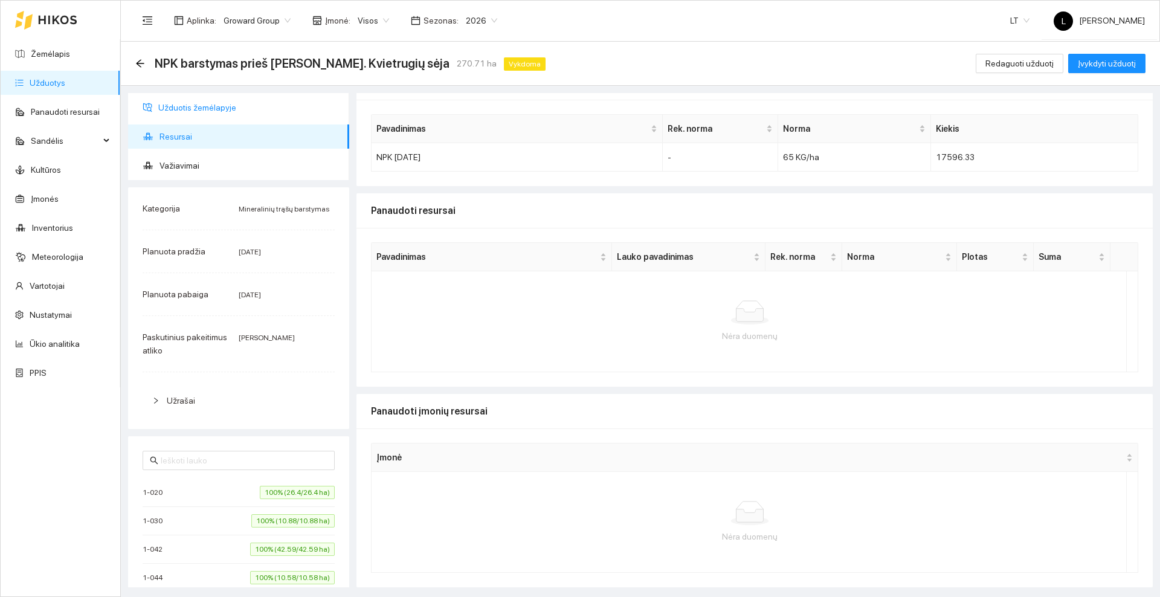
click at [190, 104] on span "Užduotis žemėlapyje" at bounding box center [248, 107] width 181 height 24
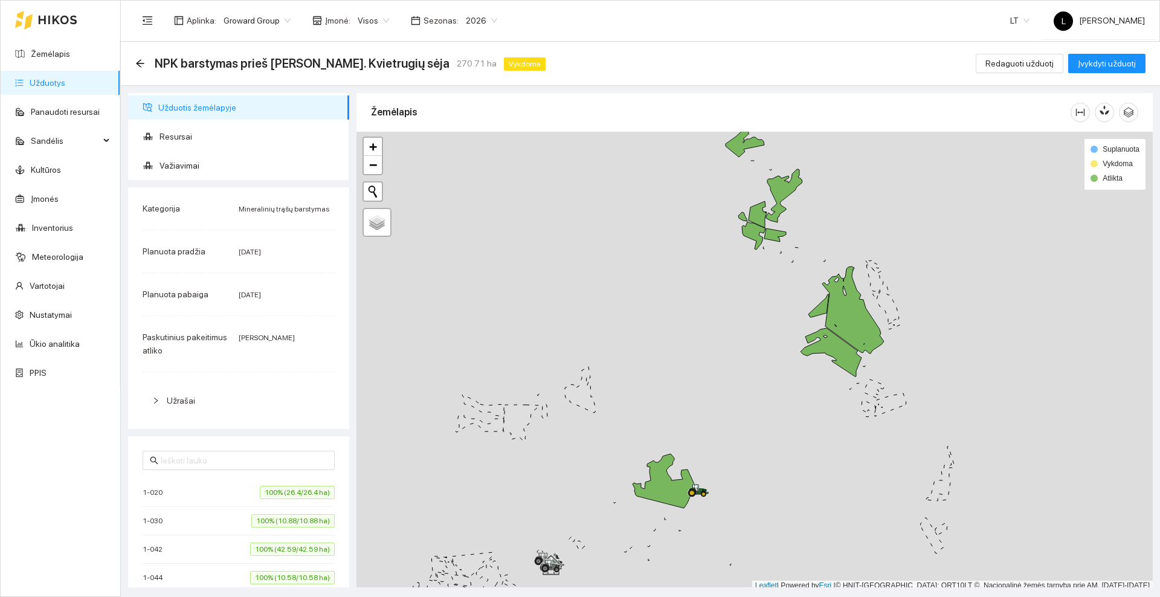
click at [134, 66] on div "NPK barstymas prieš [PERSON_NAME]. Kvietrugių sėja 270.71 ha Vykdoma Redaguoti …" at bounding box center [640, 64] width 1039 height 44
click at [139, 62] on icon "arrow-left" at bounding box center [140, 64] width 10 height 10
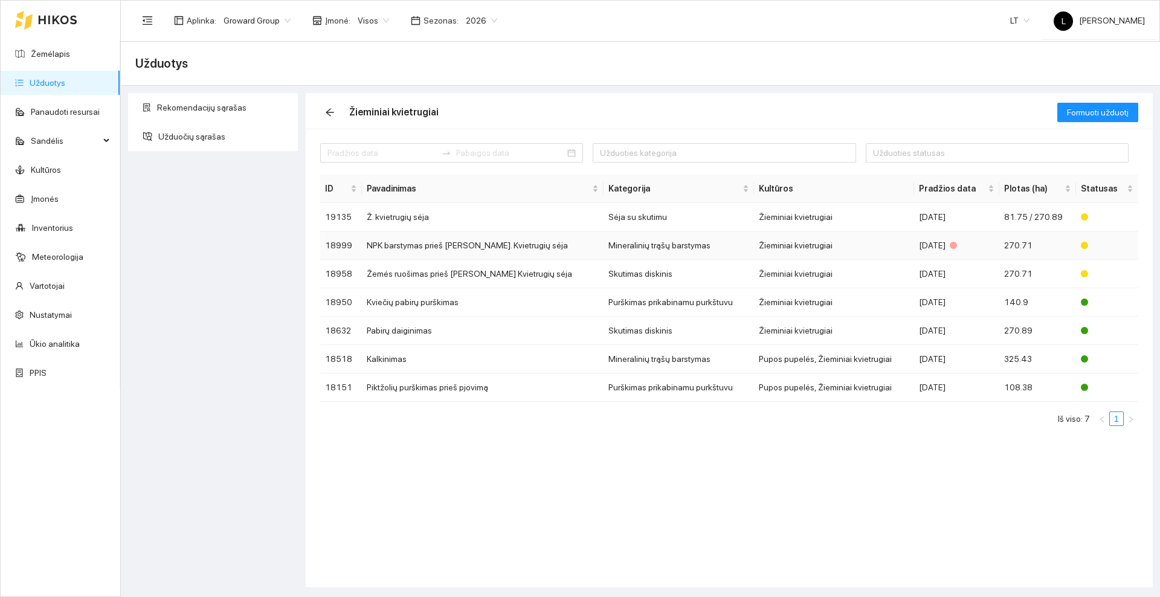
click at [419, 245] on td "NPK barstymas prieš [PERSON_NAME]. Kvietrugių sėja" at bounding box center [483, 245] width 242 height 28
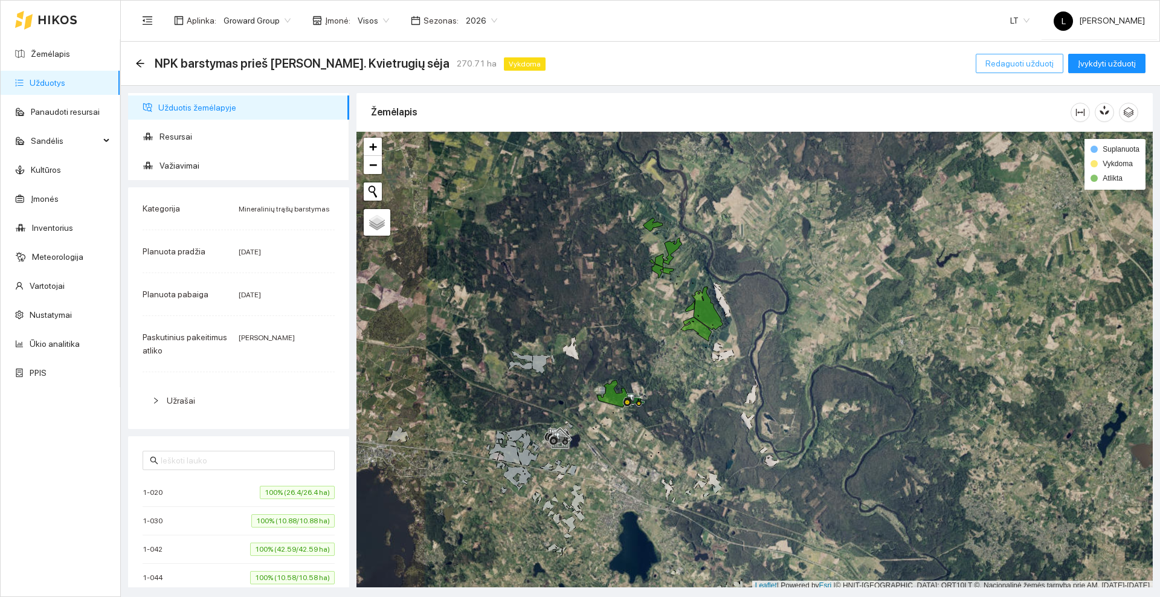
click at [996, 65] on span "Redaguoti užduotį" at bounding box center [1019, 63] width 68 height 13
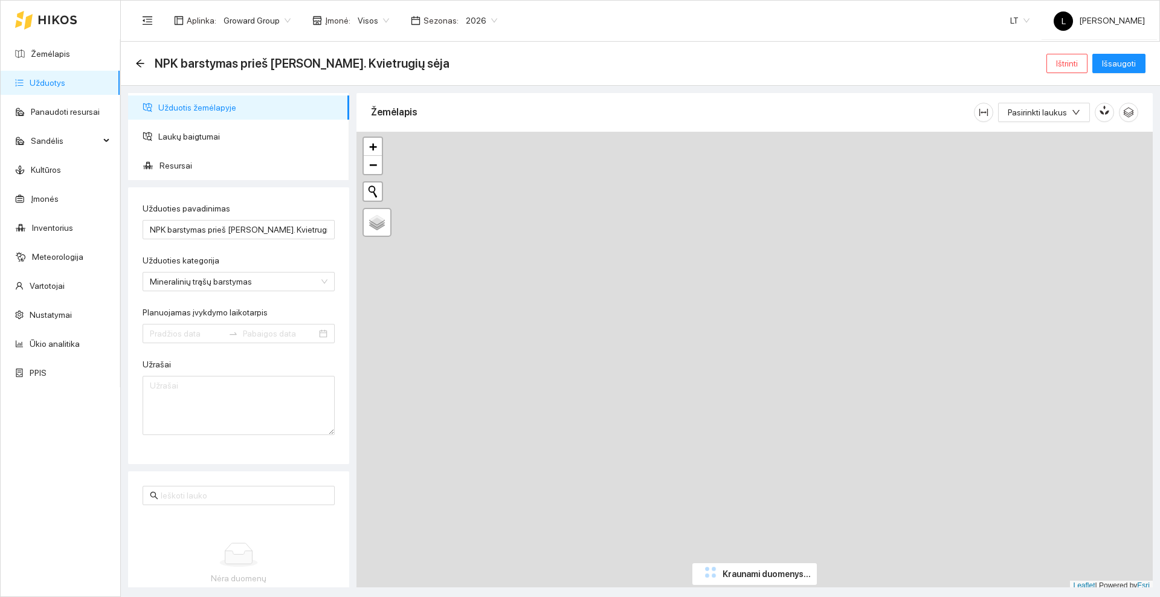
type input "[DATE]"
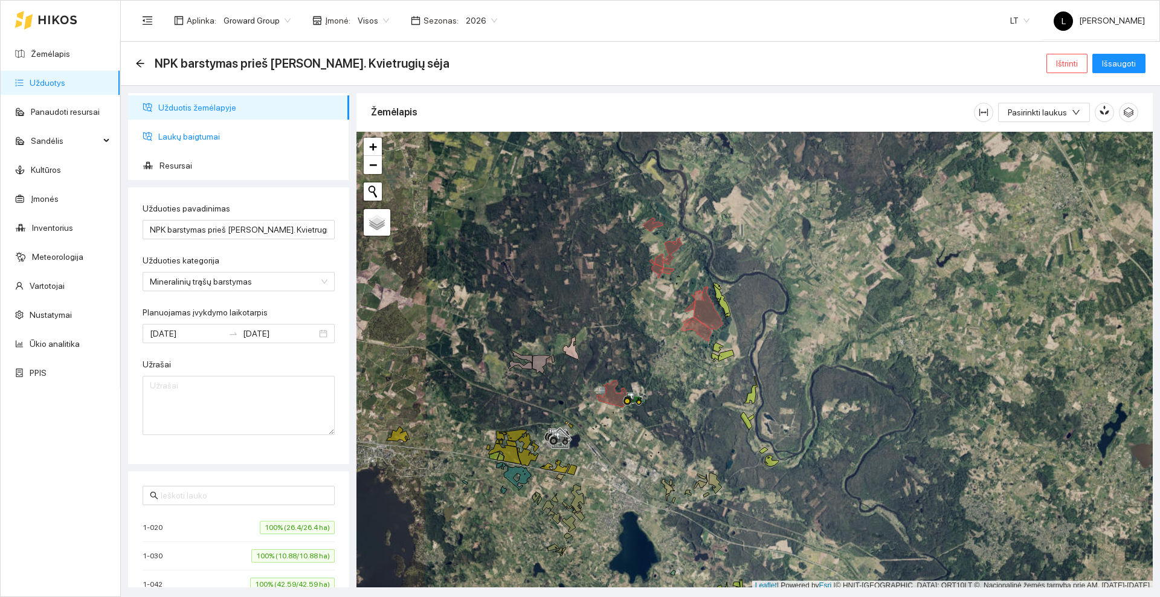
click at [206, 134] on span "Laukų baigtumai" at bounding box center [248, 136] width 181 height 24
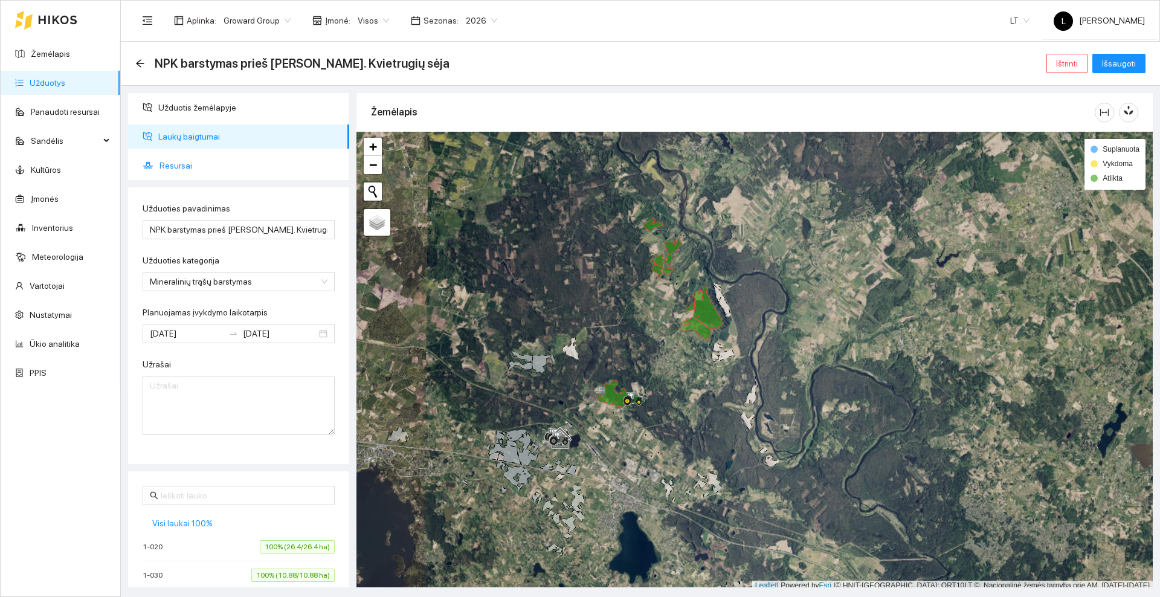
click at [208, 161] on span "Resursai" at bounding box center [249, 165] width 180 height 24
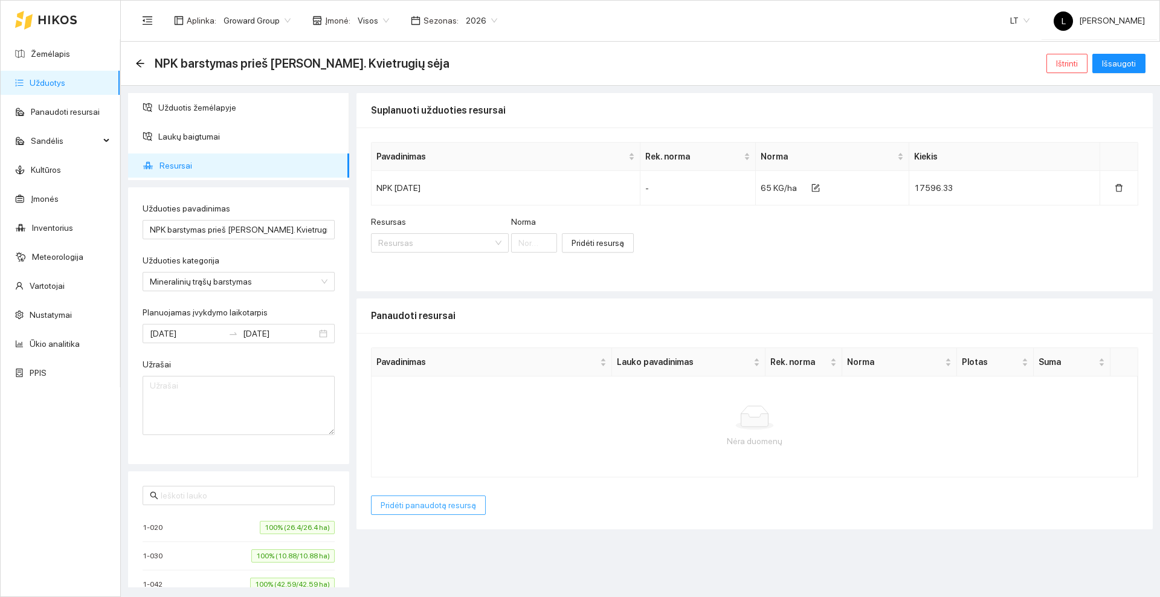
click at [436, 501] on span "Pridėti panaudotą resursą" at bounding box center [428, 504] width 95 height 13
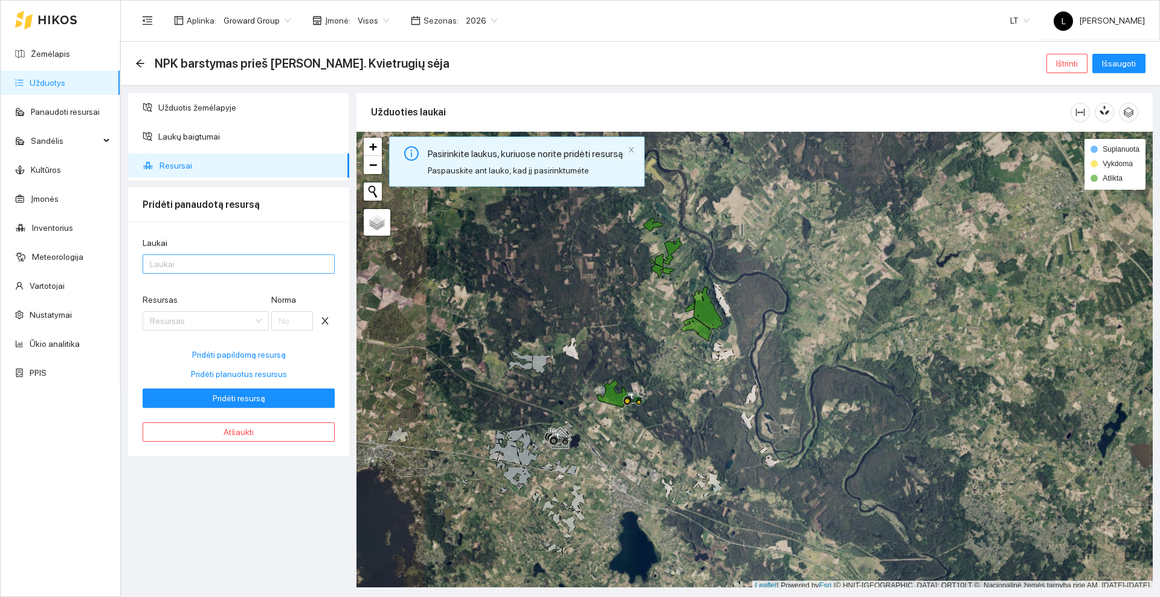
click at [218, 263] on div at bounding box center [233, 264] width 174 height 14
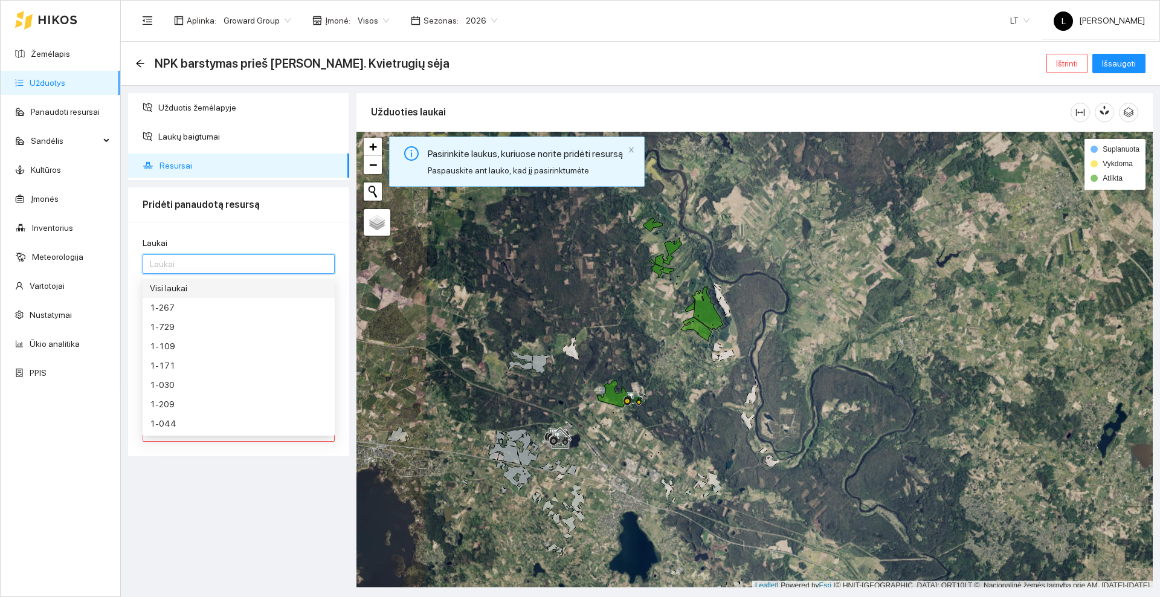
click at [195, 284] on div "Visi laukai" at bounding box center [239, 287] width 178 height 13
click at [246, 480] on div "Užduotis žemėlapyje Laukų baigtumai Resursai Pridėti panaudotą resursą Laukai V…" at bounding box center [238, 340] width 228 height 494
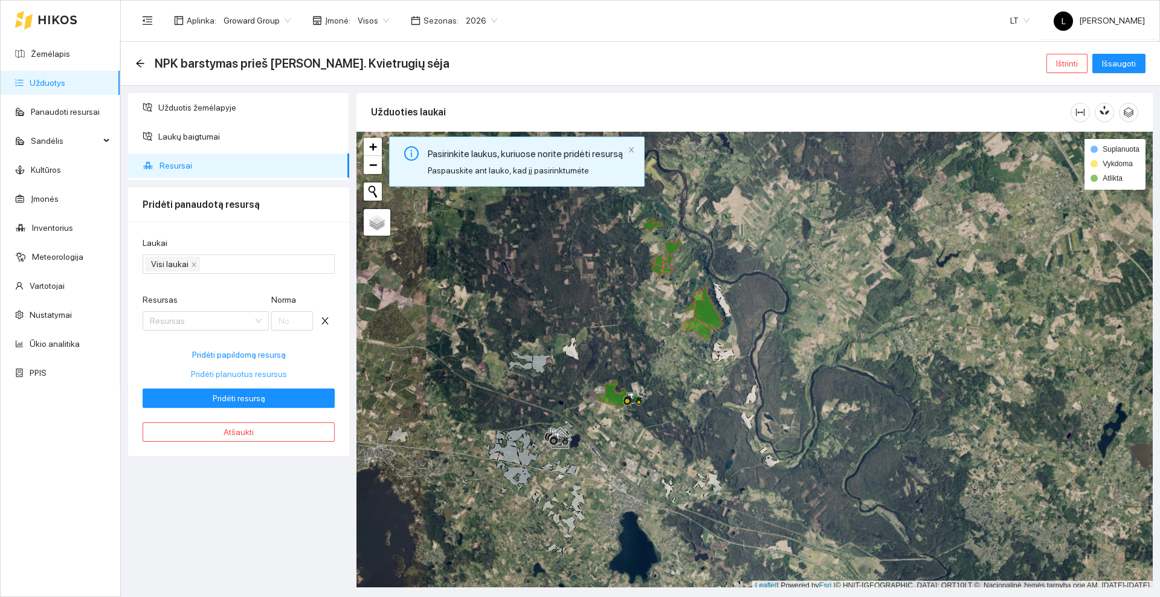
click at [233, 373] on span "Pridėti planuotus resursus" at bounding box center [239, 373] width 96 height 13
type input "65"
click at [237, 398] on span "Pridėti resursą" at bounding box center [239, 397] width 53 height 13
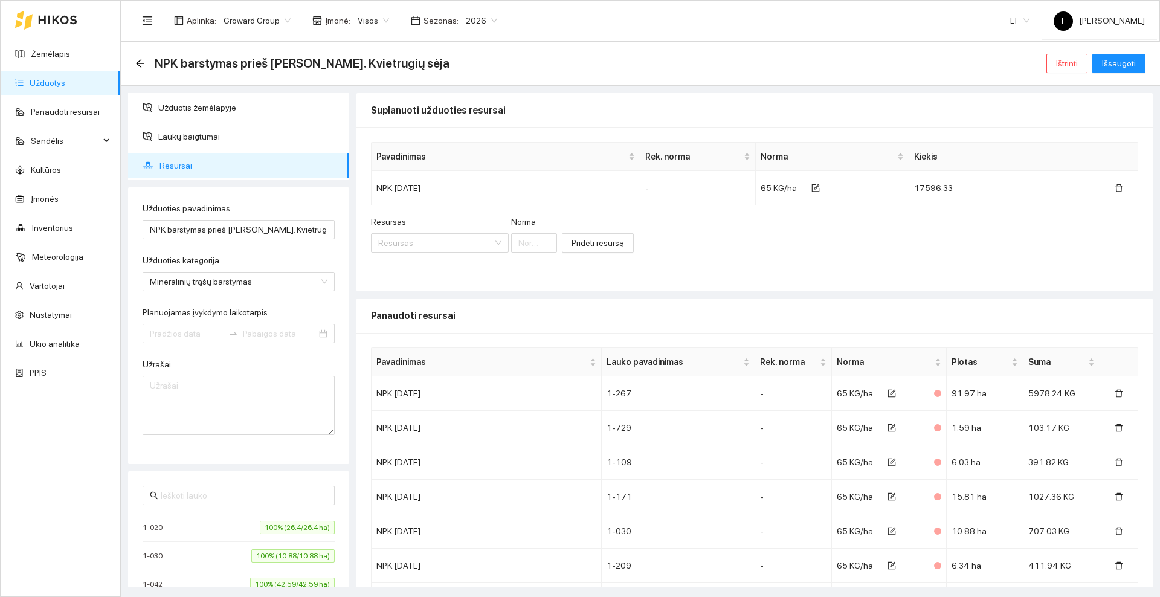
type input "[DATE]"
click at [1118, 60] on span "Išsaugoti" at bounding box center [1119, 63] width 34 height 13
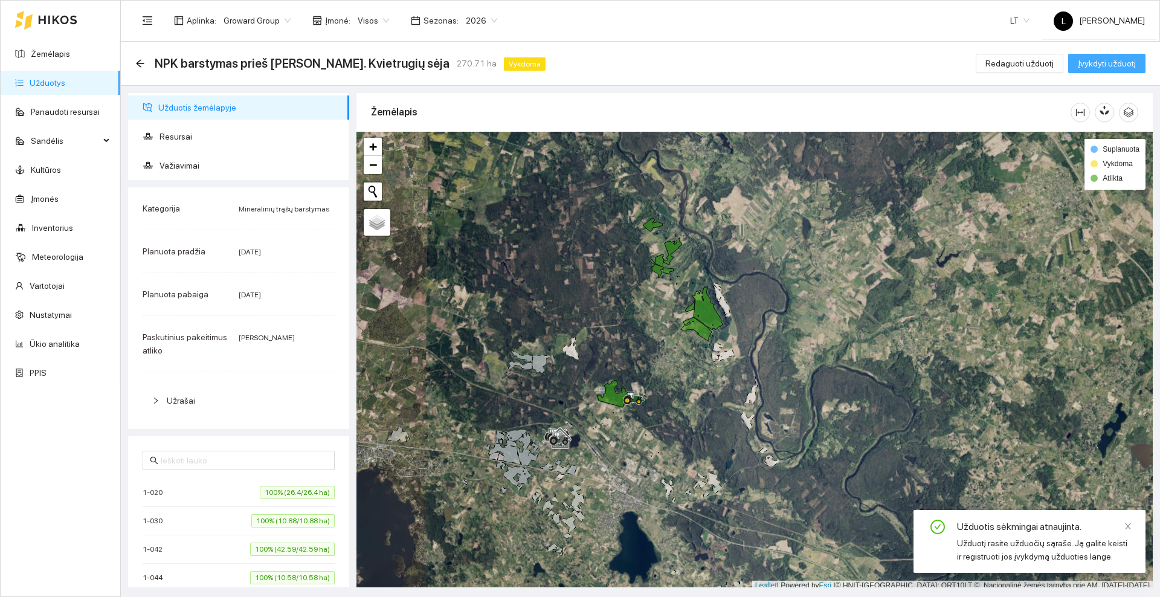
click at [1102, 65] on span "Įvykdyti užduotį" at bounding box center [1107, 63] width 58 height 13
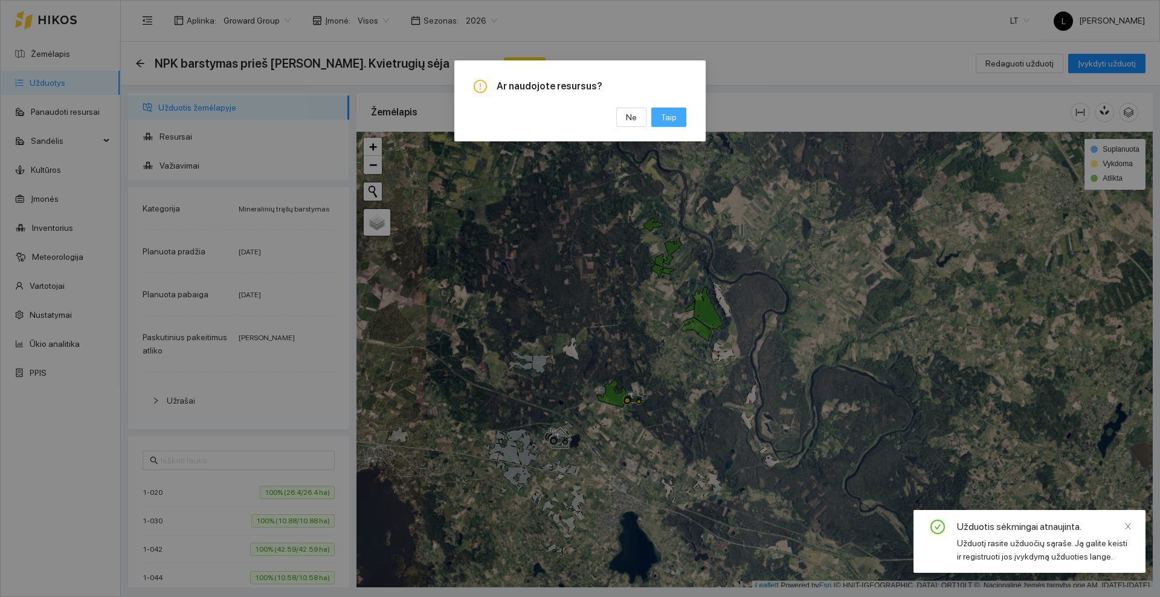
click at [663, 120] on span "Taip" at bounding box center [669, 117] width 16 height 13
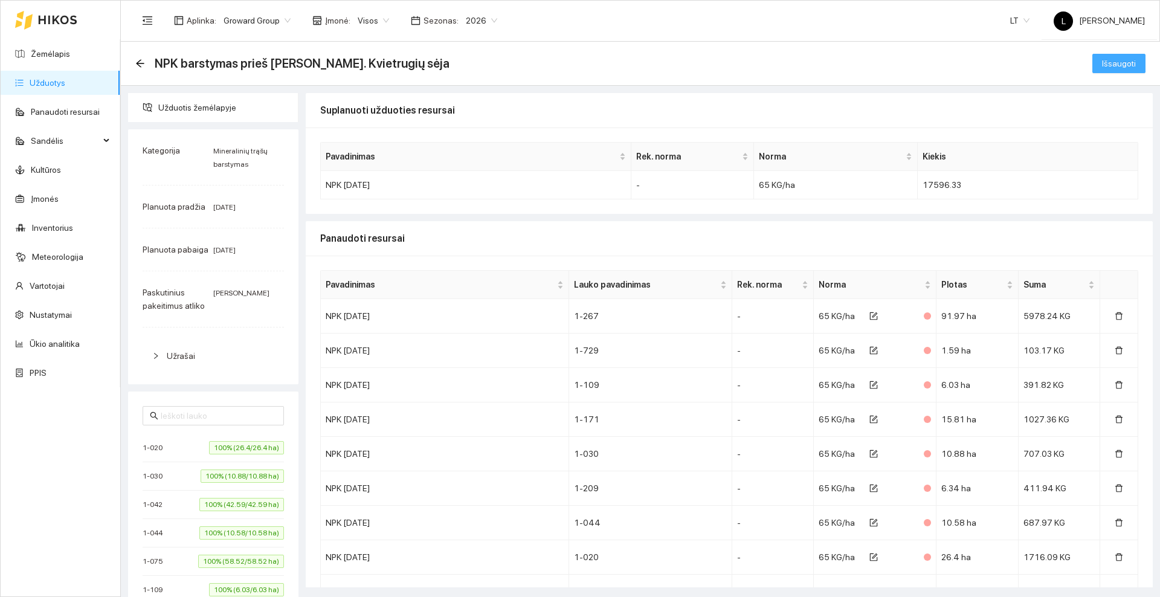
click at [1102, 62] on span "Išsaugoti" at bounding box center [1119, 63] width 34 height 13
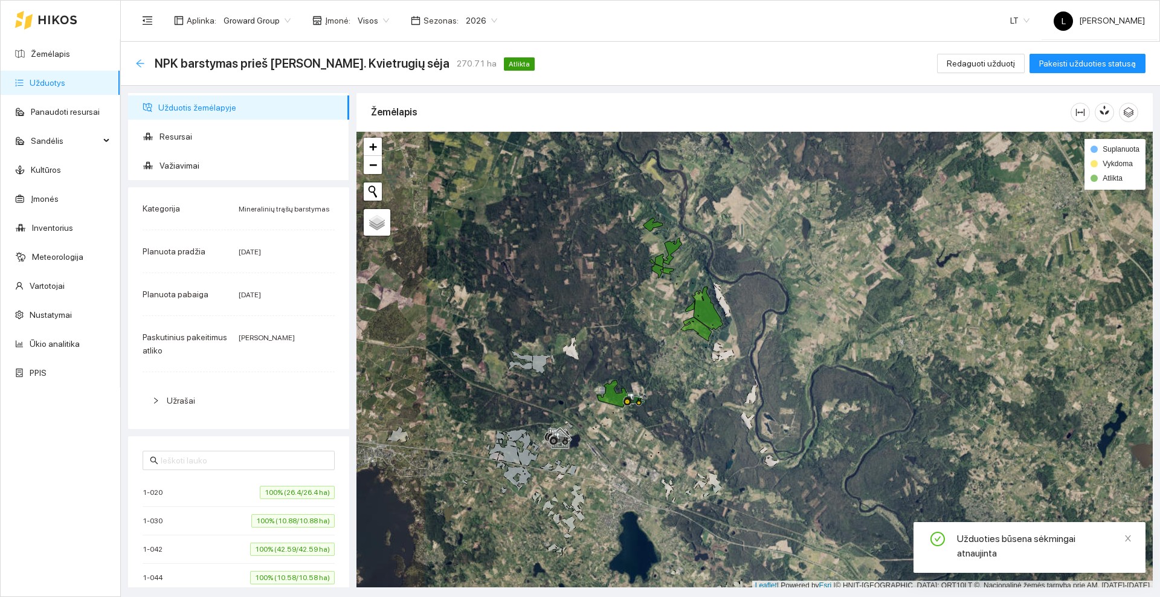
click at [137, 59] on icon "arrow-left" at bounding box center [140, 64] width 10 height 10
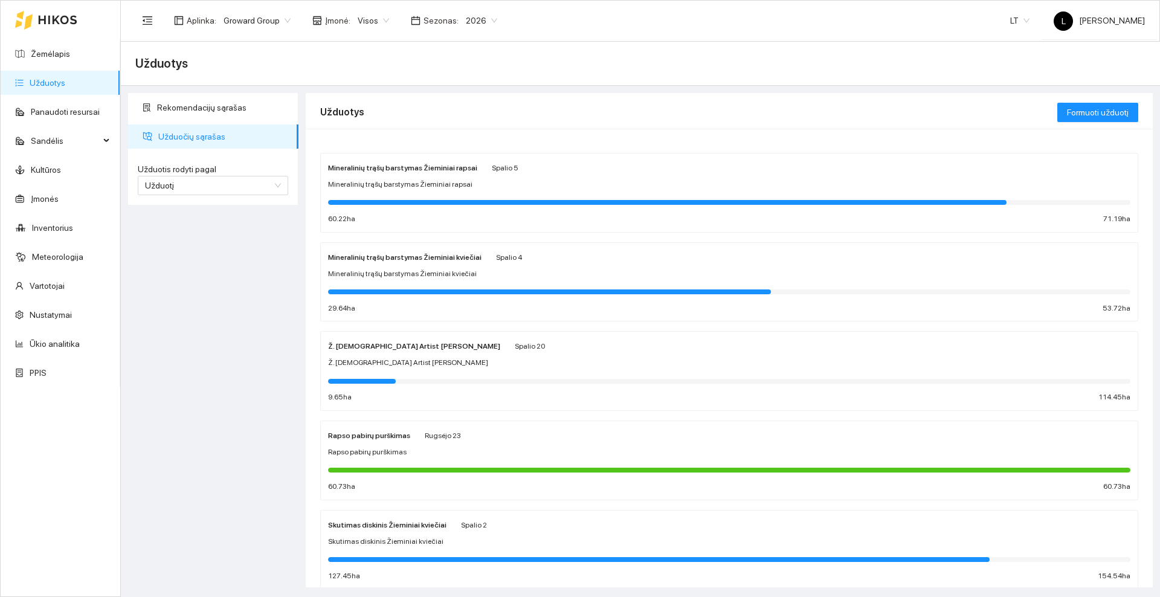
click at [52, 17] on icon at bounding box center [57, 20] width 39 height 10
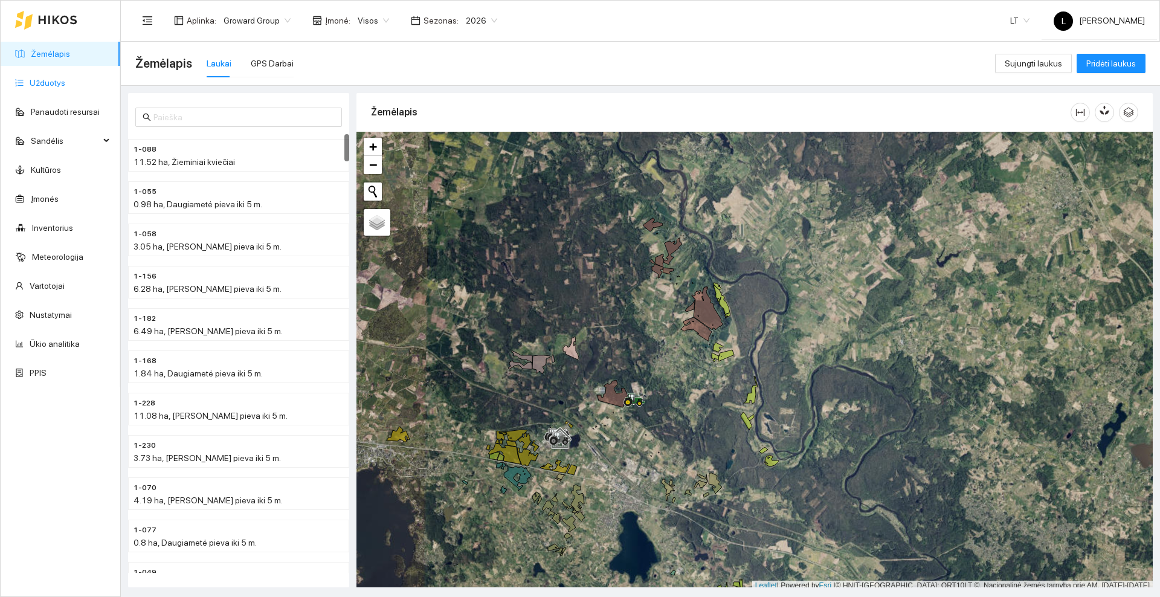
click at [60, 83] on link "Užduotys" at bounding box center [48, 83] width 36 height 10
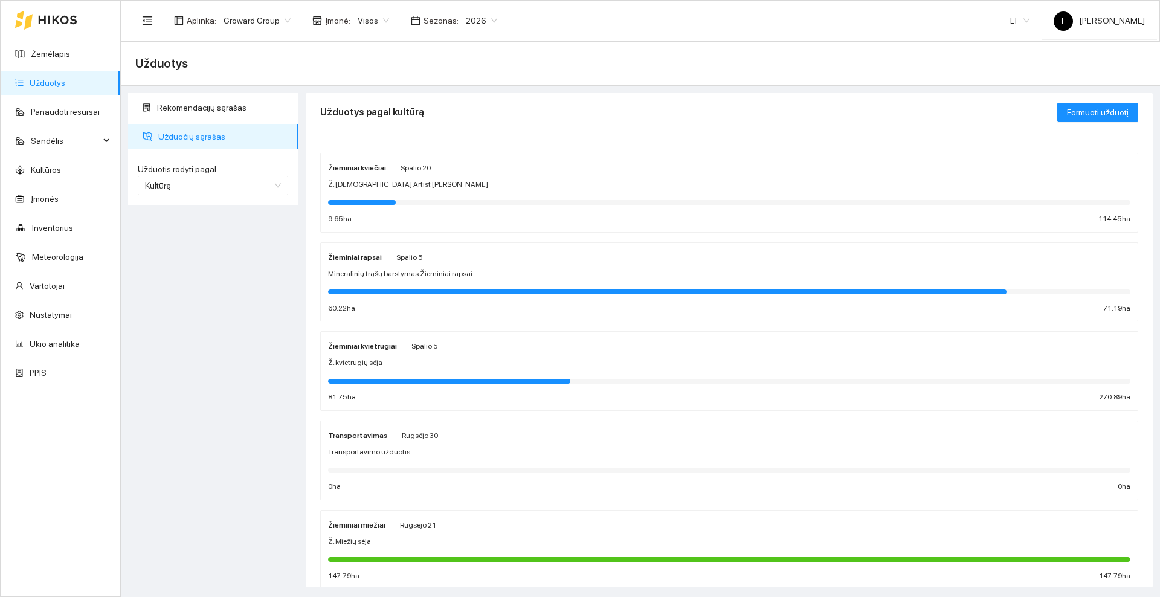
click at [388, 347] on strong "Žieminiai kvietrugiai" at bounding box center [362, 346] width 69 height 8
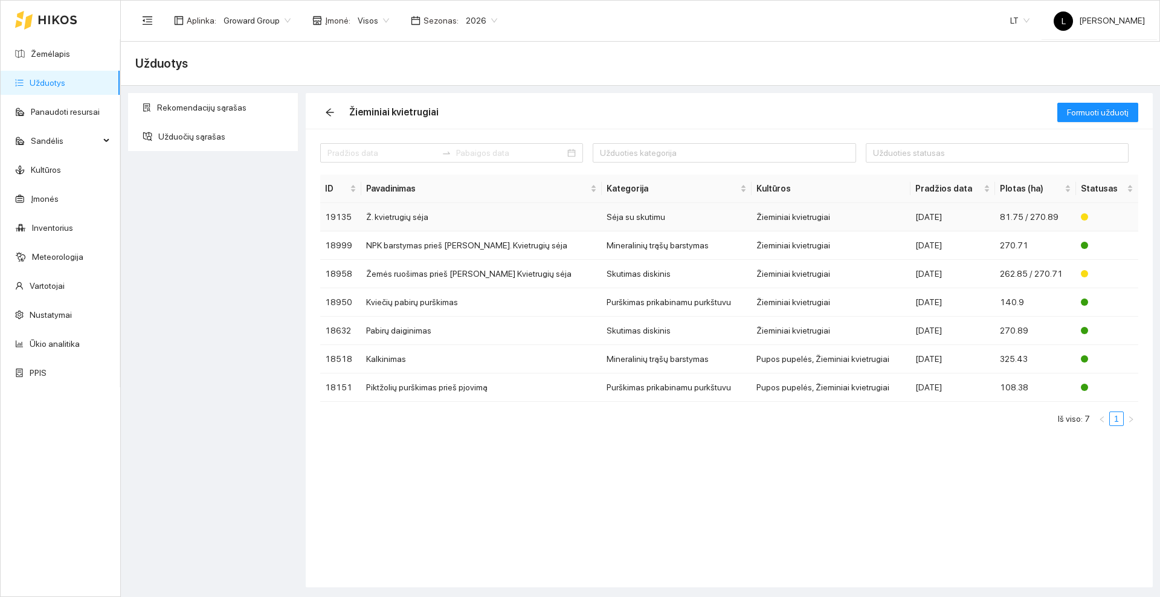
click at [431, 218] on td "Ž. kvietrugių sėja" at bounding box center [481, 217] width 240 height 28
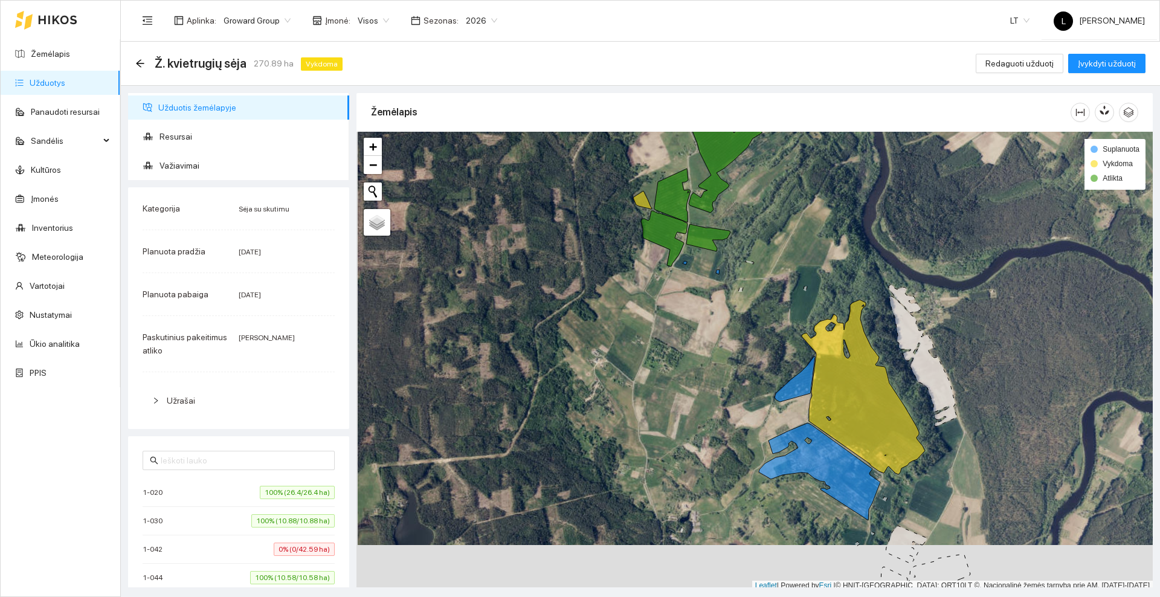
scroll to position [4, 0]
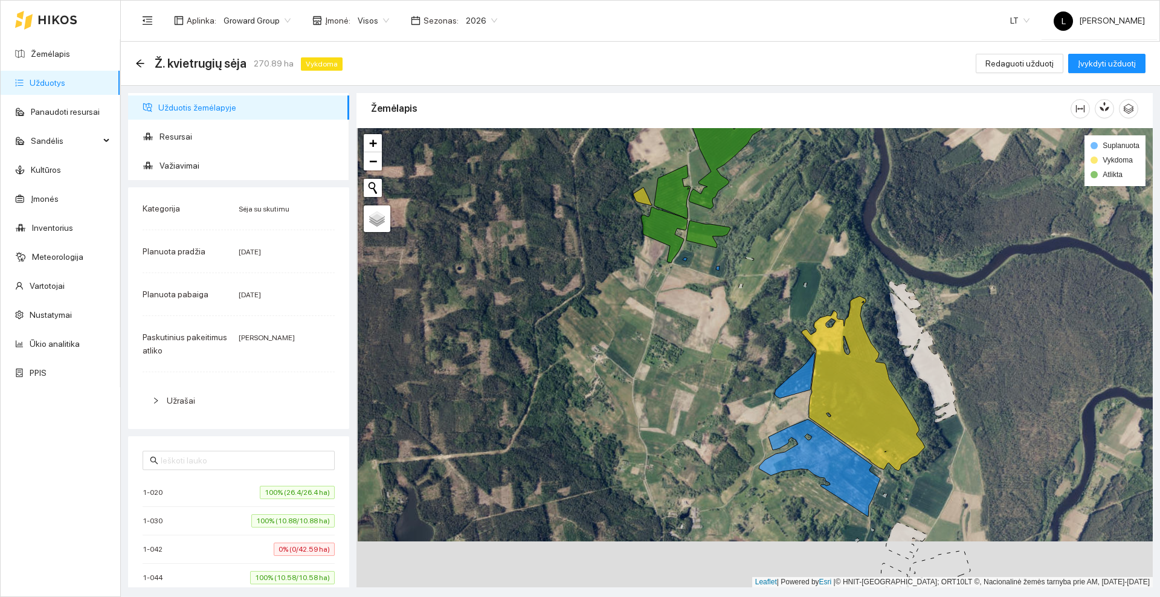
drag, startPoint x: 727, startPoint y: 410, endPoint x: 797, endPoint y: 236, distance: 188.1
click at [792, 241] on div at bounding box center [754, 357] width 796 height 459
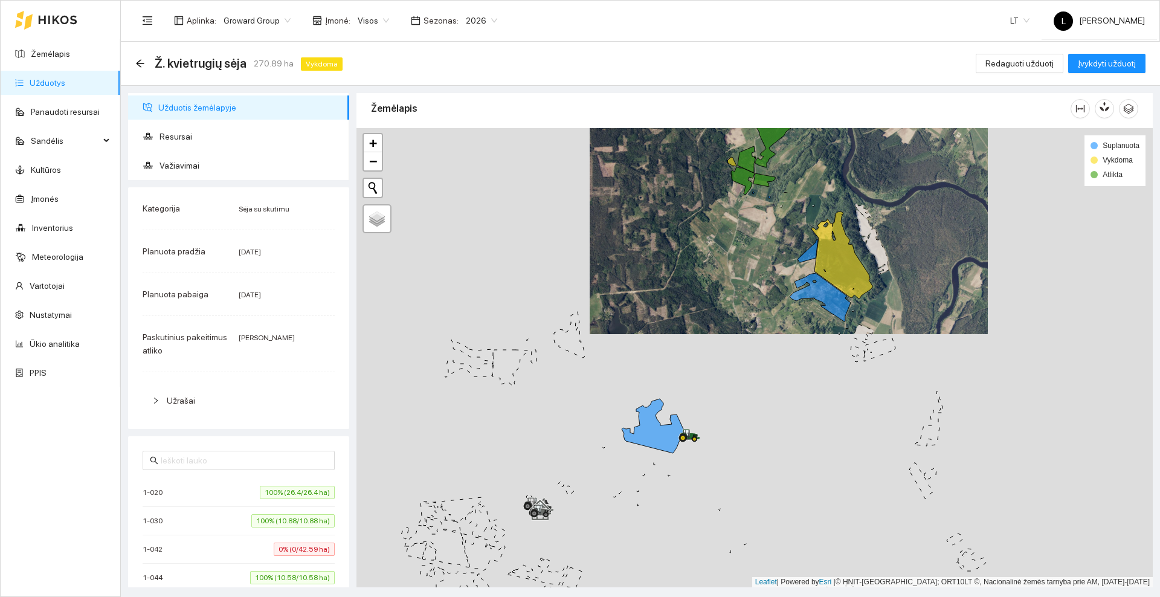
drag, startPoint x: 715, startPoint y: 347, endPoint x: 710, endPoint y: 265, distance: 82.3
click at [710, 266] on div at bounding box center [754, 357] width 796 height 459
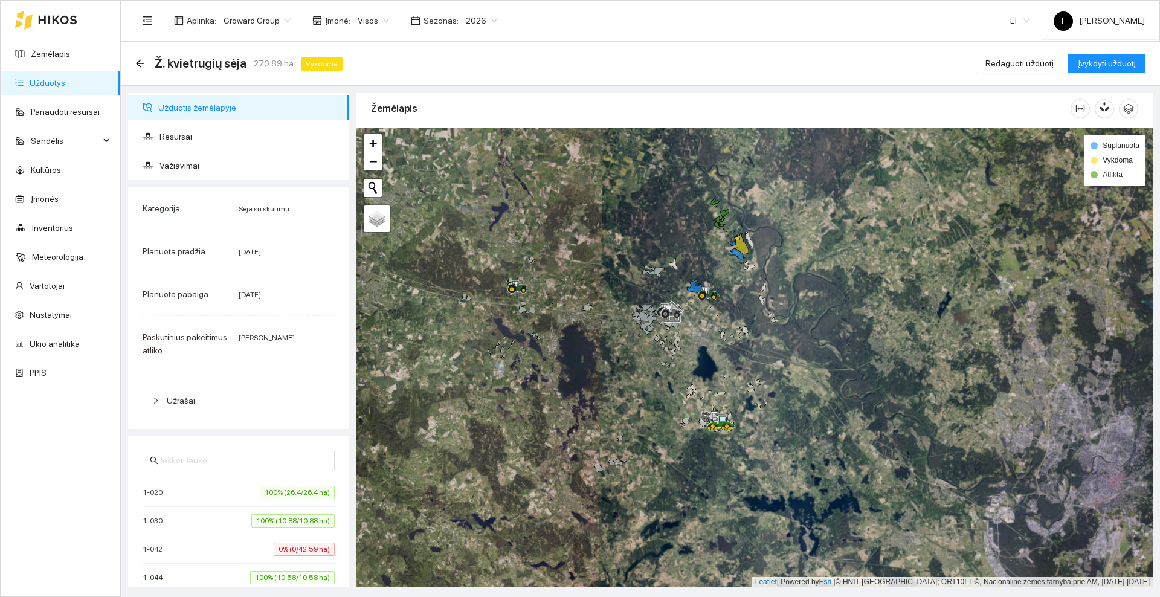
click at [55, 23] on icon at bounding box center [57, 20] width 39 height 10
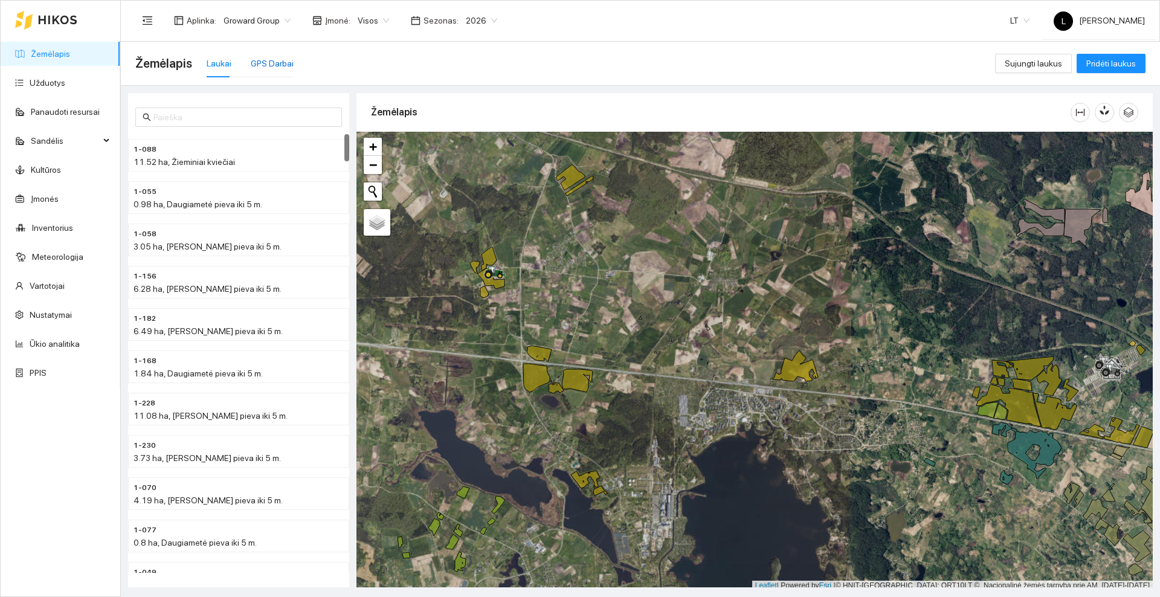
click at [274, 59] on div "GPS Darbai" at bounding box center [272, 63] width 43 height 13
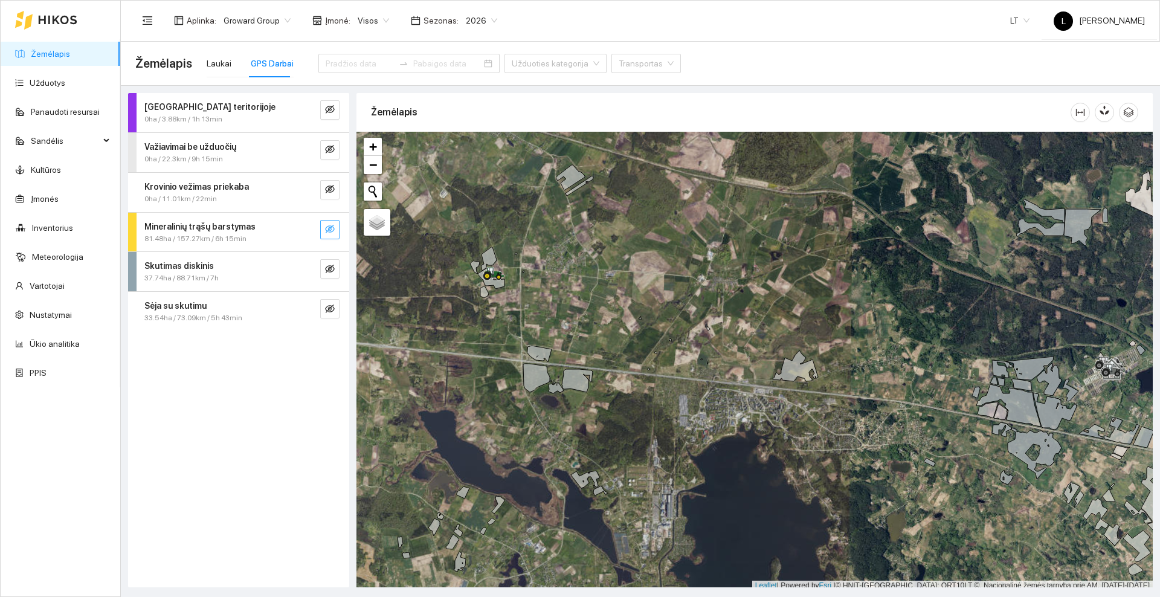
click at [326, 227] on icon "eye-invisible" at bounding box center [330, 229] width 10 height 10
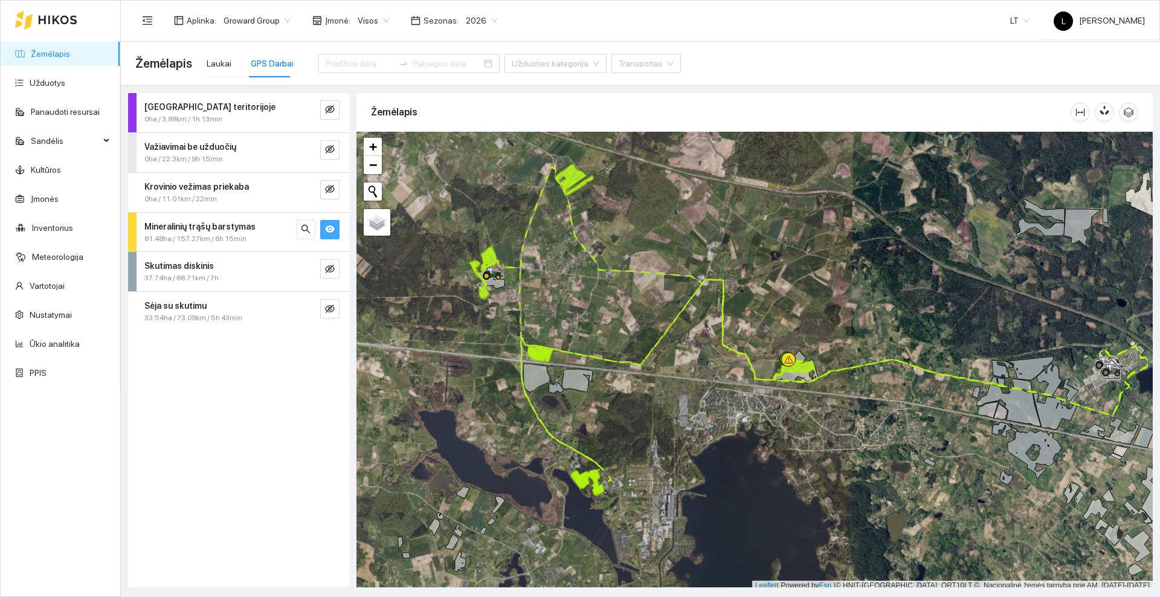
scroll to position [4, 0]
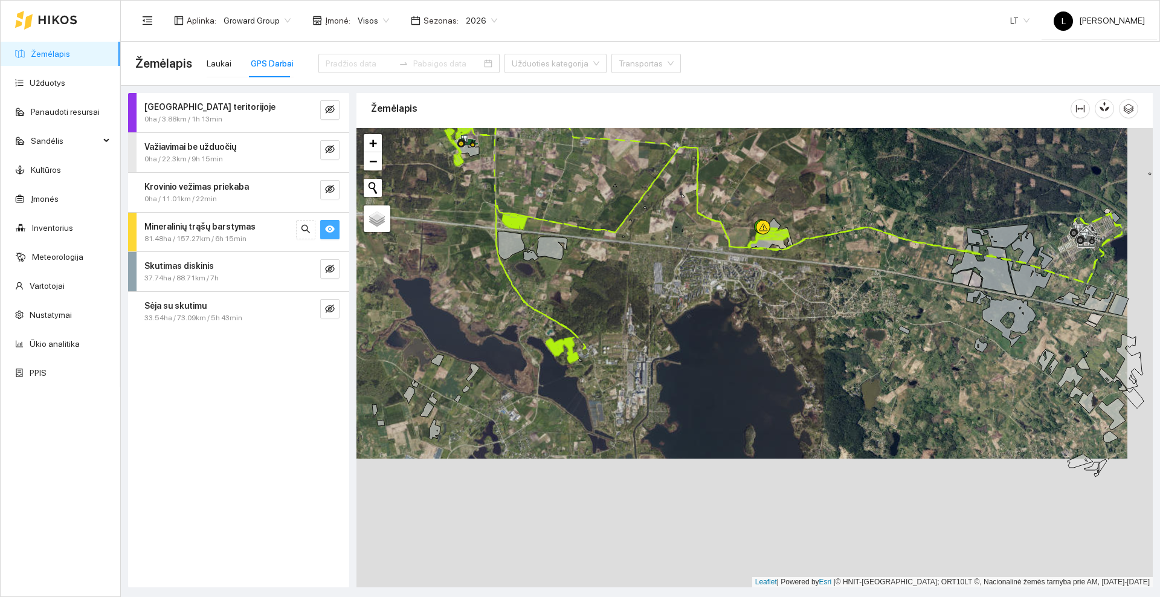
drag, startPoint x: 437, startPoint y: 269, endPoint x: 429, endPoint y: 231, distance: 39.3
click at [429, 231] on div at bounding box center [754, 357] width 796 height 459
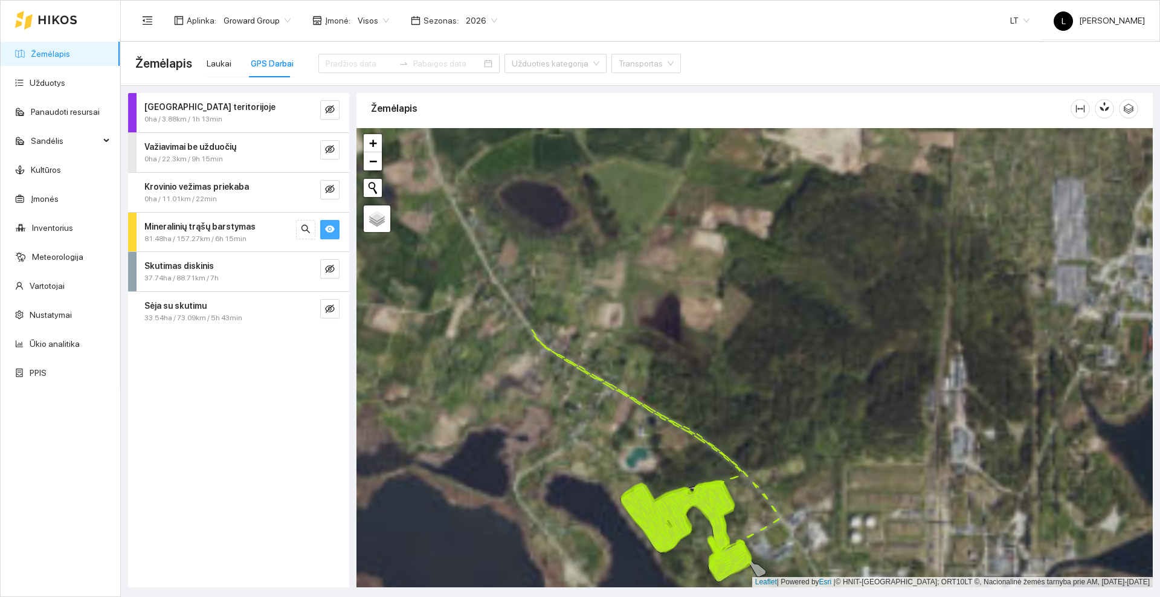
drag, startPoint x: 490, startPoint y: 202, endPoint x: 629, endPoint y: 480, distance: 310.6
click at [629, 480] on div at bounding box center [754, 357] width 796 height 459
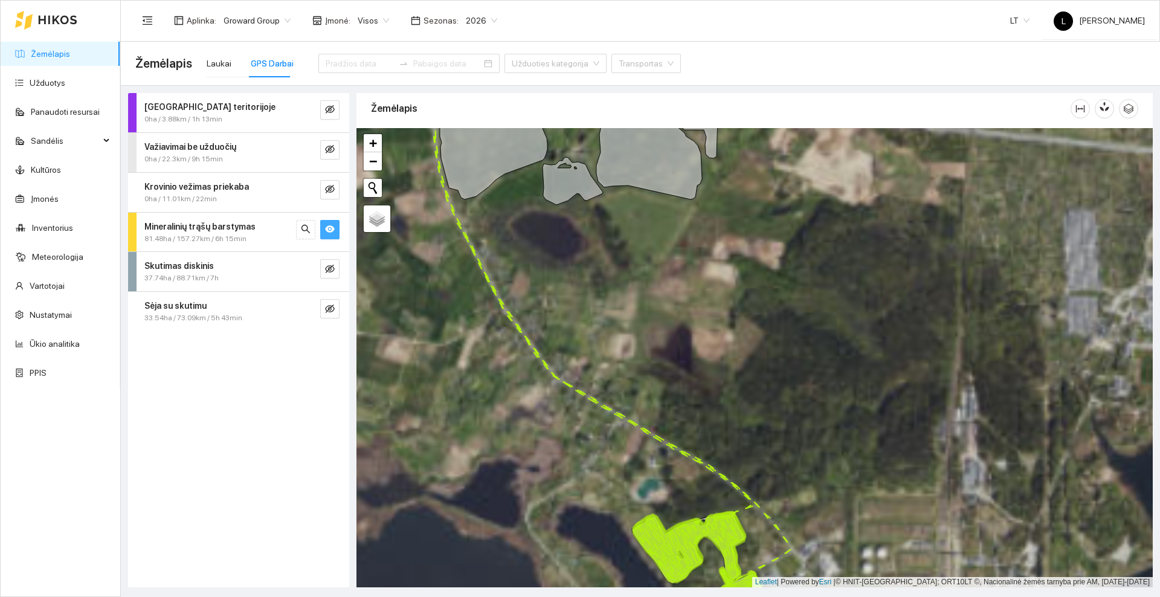
drag, startPoint x: 506, startPoint y: 329, endPoint x: 600, endPoint y: 561, distance: 250.6
click at [600, 561] on div at bounding box center [754, 357] width 796 height 459
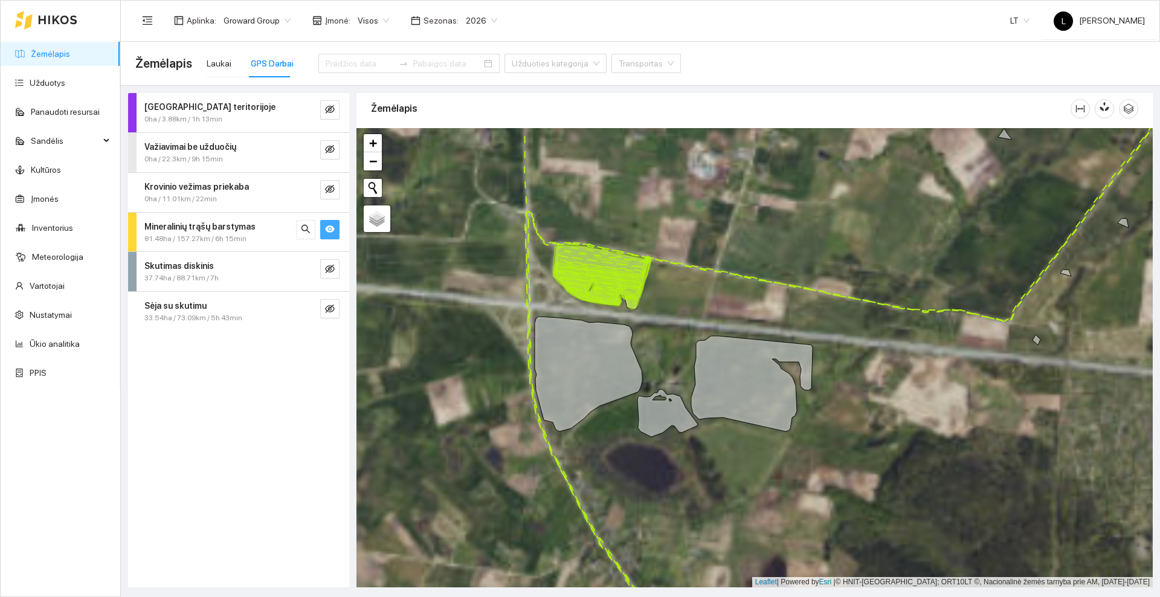
drag, startPoint x: 488, startPoint y: 294, endPoint x: 492, endPoint y: 377, distance: 82.9
click at [489, 379] on div at bounding box center [754, 357] width 796 height 459
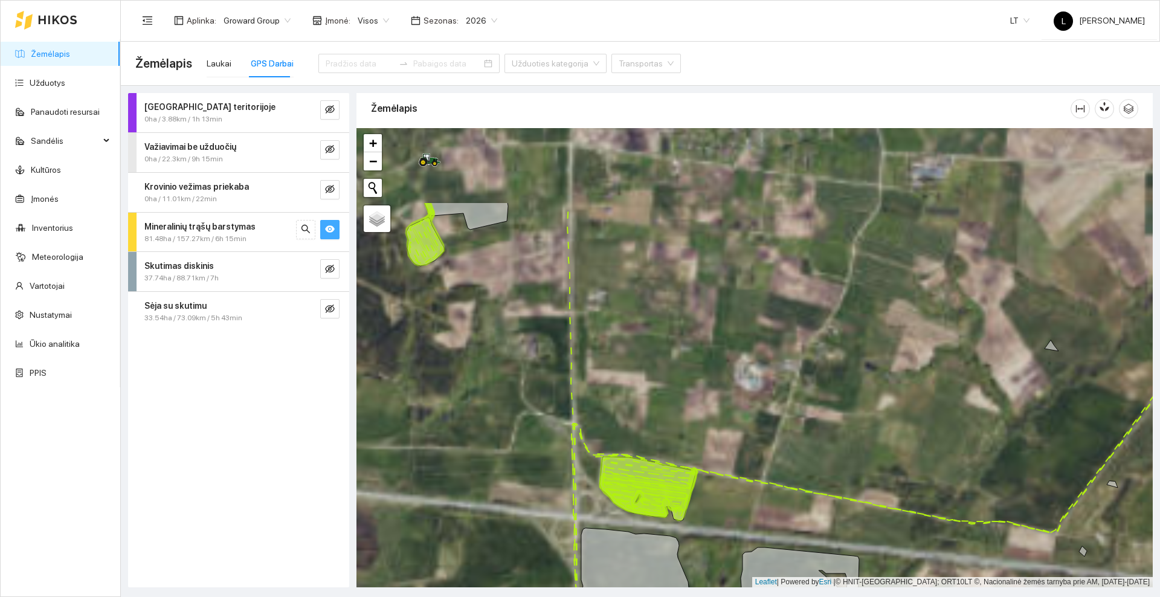
drag, startPoint x: 647, startPoint y: 382, endPoint x: 673, endPoint y: 475, distance: 97.2
click at [673, 475] on div at bounding box center [754, 357] width 796 height 459
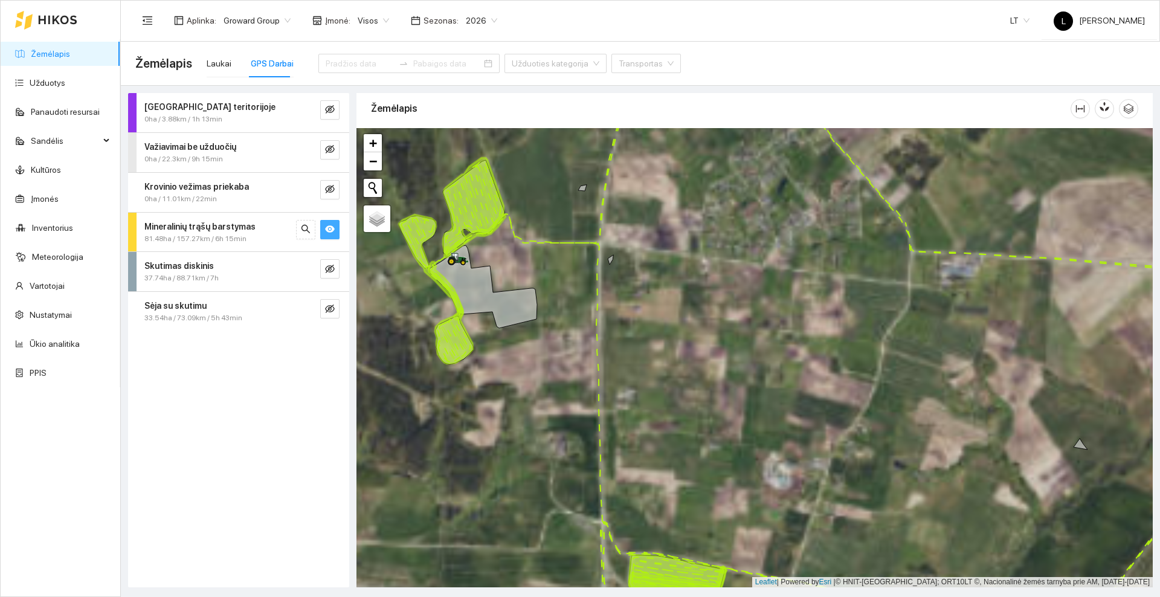
drag, startPoint x: 658, startPoint y: 347, endPoint x: 720, endPoint y: 425, distance: 99.3
click at [720, 425] on div at bounding box center [754, 357] width 796 height 459
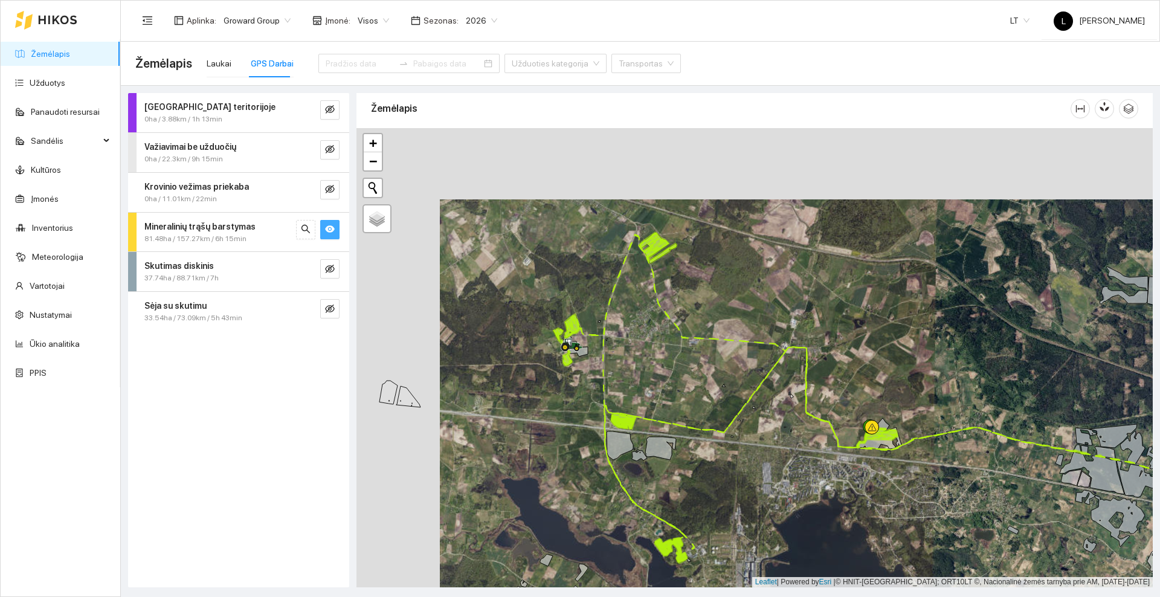
drag, startPoint x: 616, startPoint y: 287, endPoint x: 585, endPoint y: 303, distance: 35.1
click at [585, 303] on div at bounding box center [754, 357] width 796 height 459
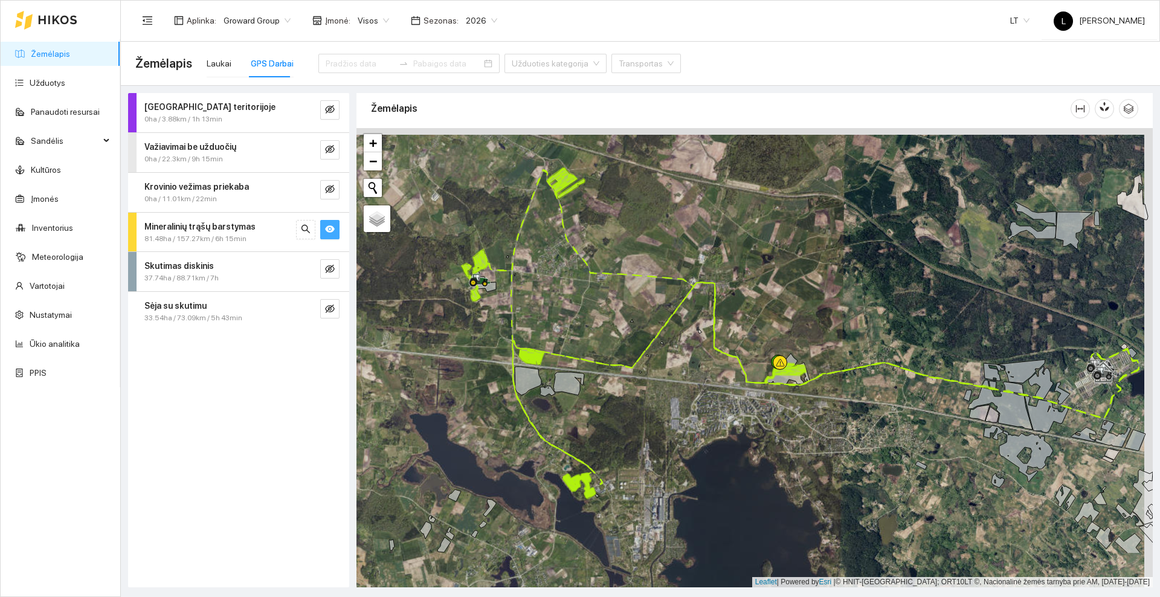
drag, startPoint x: 658, startPoint y: 339, endPoint x: 621, endPoint y: 295, distance: 57.9
click at [621, 295] on div at bounding box center [754, 357] width 796 height 459
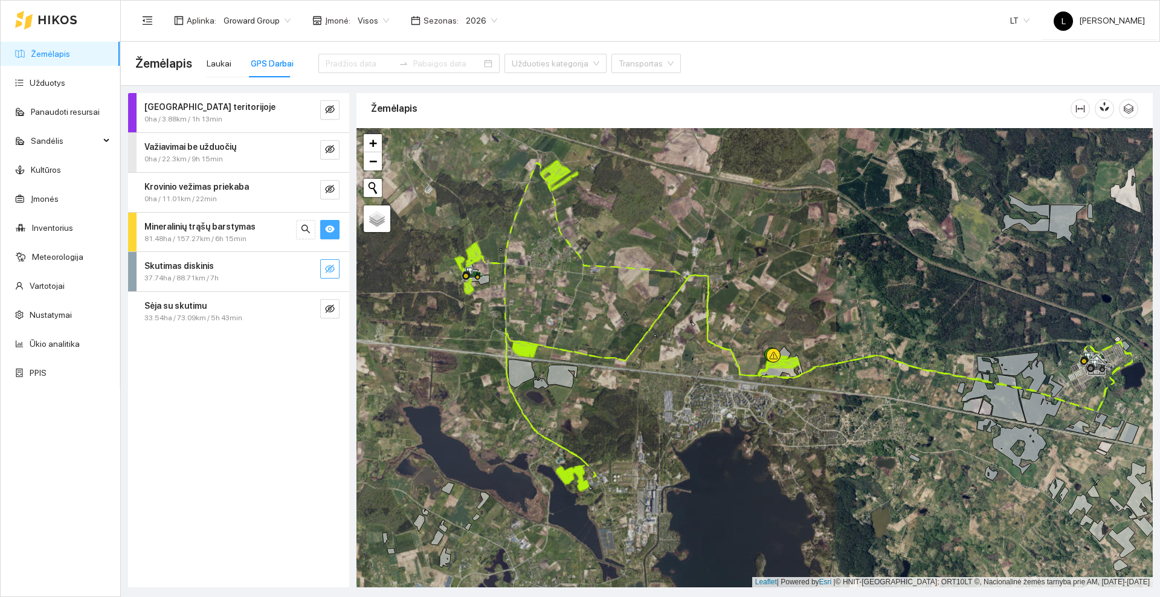
click at [336, 271] on button "button" at bounding box center [329, 268] width 19 height 19
click at [330, 309] on icon "eye-invisible" at bounding box center [330, 309] width 2 height 2
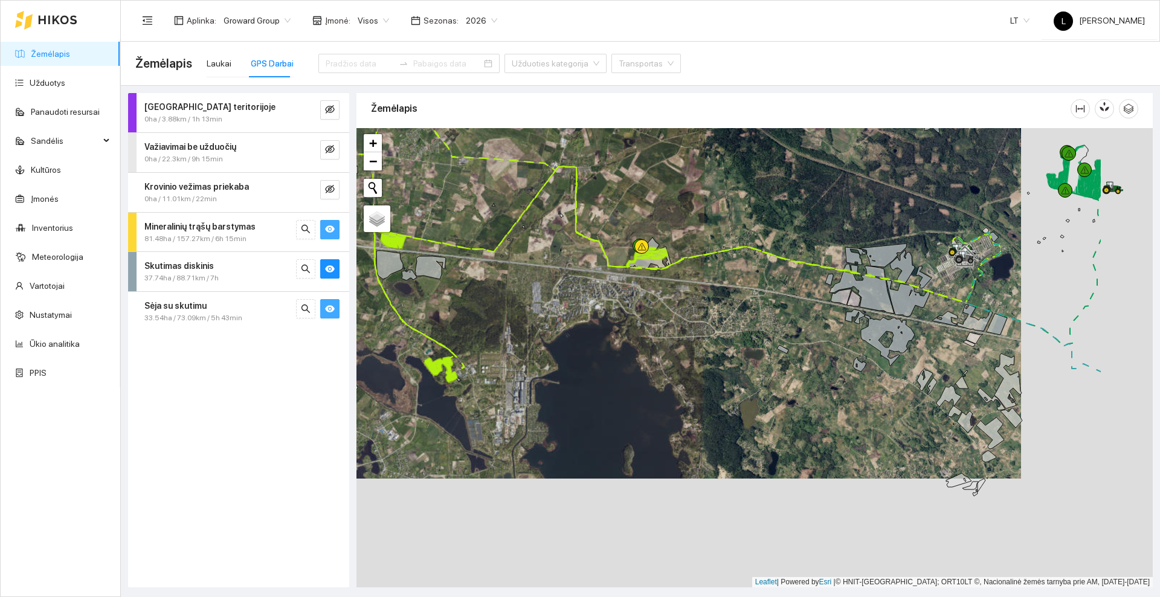
drag, startPoint x: 767, startPoint y: 443, endPoint x: 428, endPoint y: 238, distance: 396.8
click at [428, 238] on div at bounding box center [754, 357] width 796 height 459
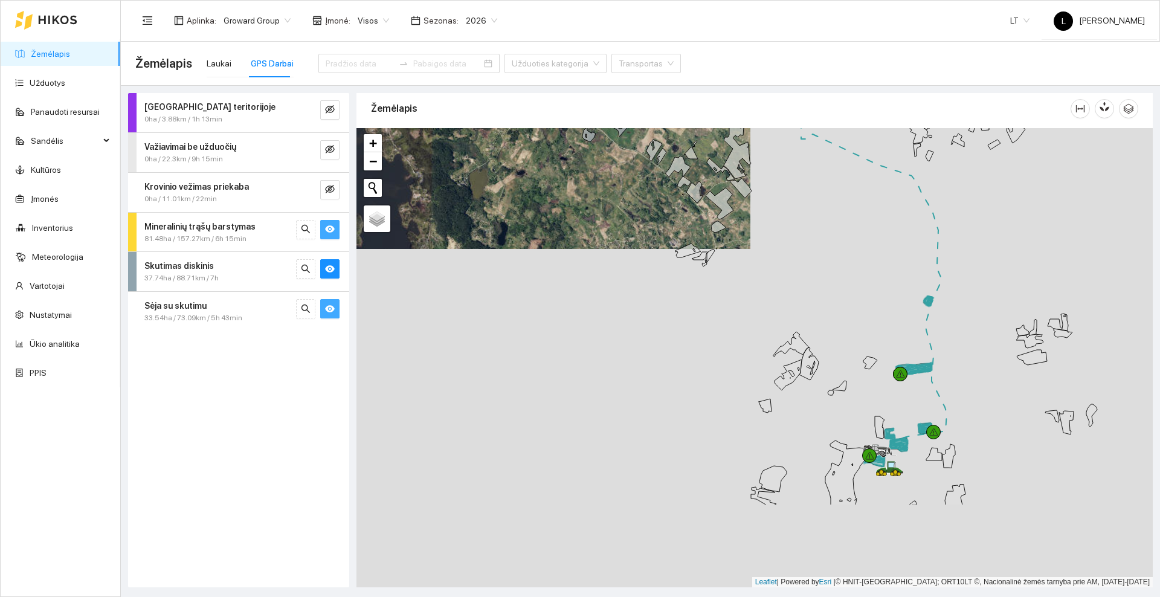
drag, startPoint x: 842, startPoint y: 357, endPoint x: 779, endPoint y: 219, distance: 151.9
click at [779, 219] on div at bounding box center [754, 357] width 796 height 459
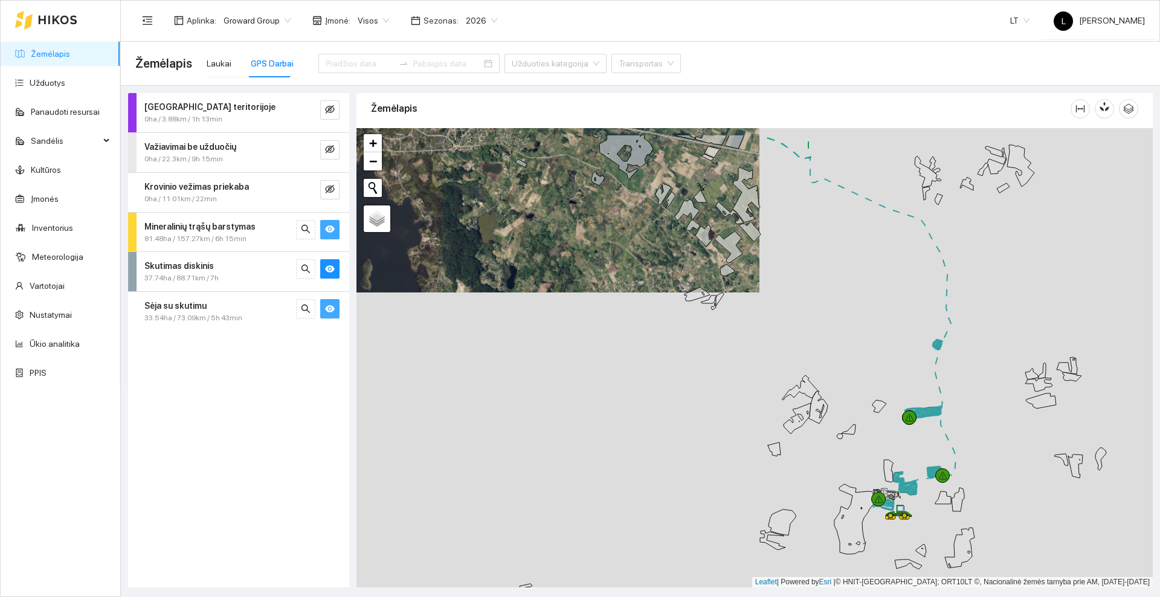
drag, startPoint x: 779, startPoint y: 219, endPoint x: 816, endPoint y: 477, distance: 261.1
click at [816, 477] on div at bounding box center [754, 357] width 796 height 459
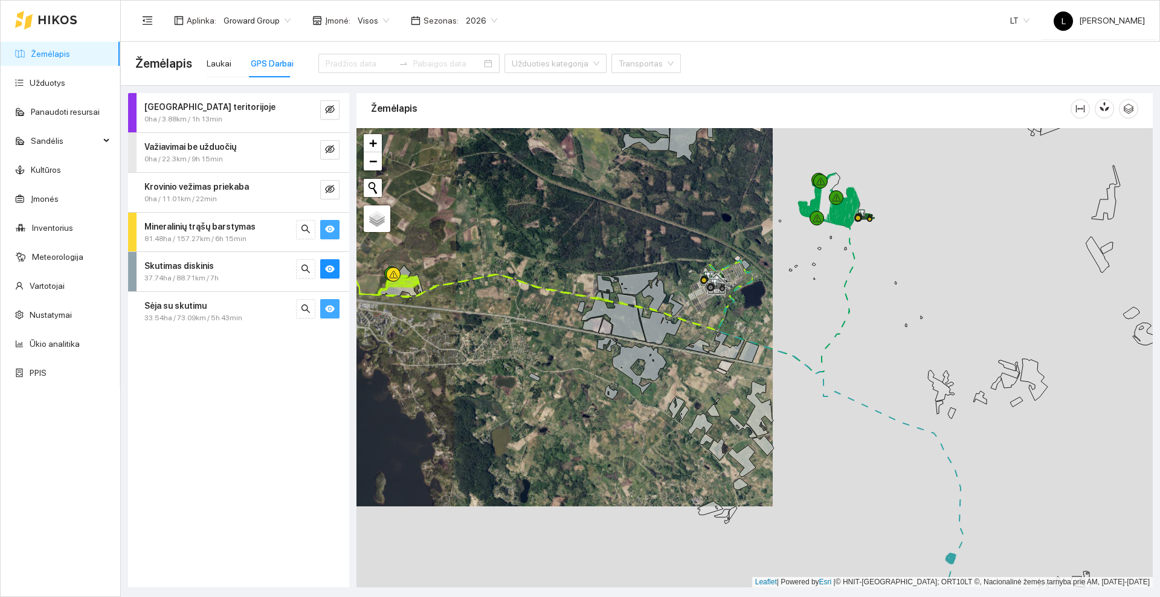
drag, startPoint x: 801, startPoint y: 275, endPoint x: 707, endPoint y: 317, distance: 102.5
click at [706, 326] on div at bounding box center [754, 357] width 796 height 459
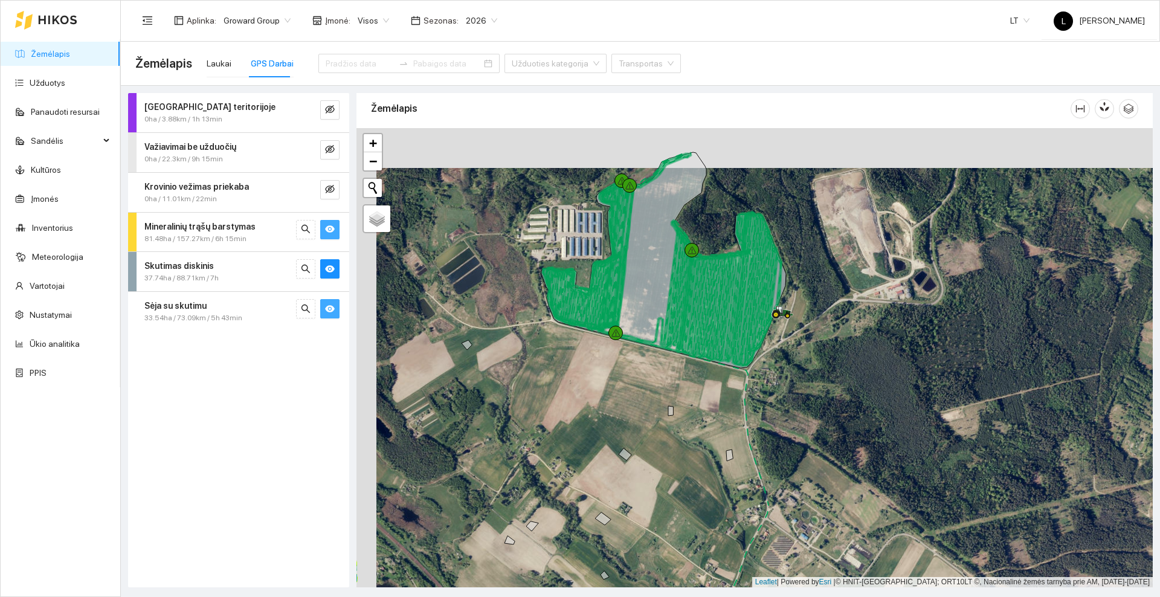
drag, startPoint x: 576, startPoint y: 344, endPoint x: 596, endPoint y: 384, distance: 44.6
click at [596, 384] on div at bounding box center [754, 357] width 796 height 459
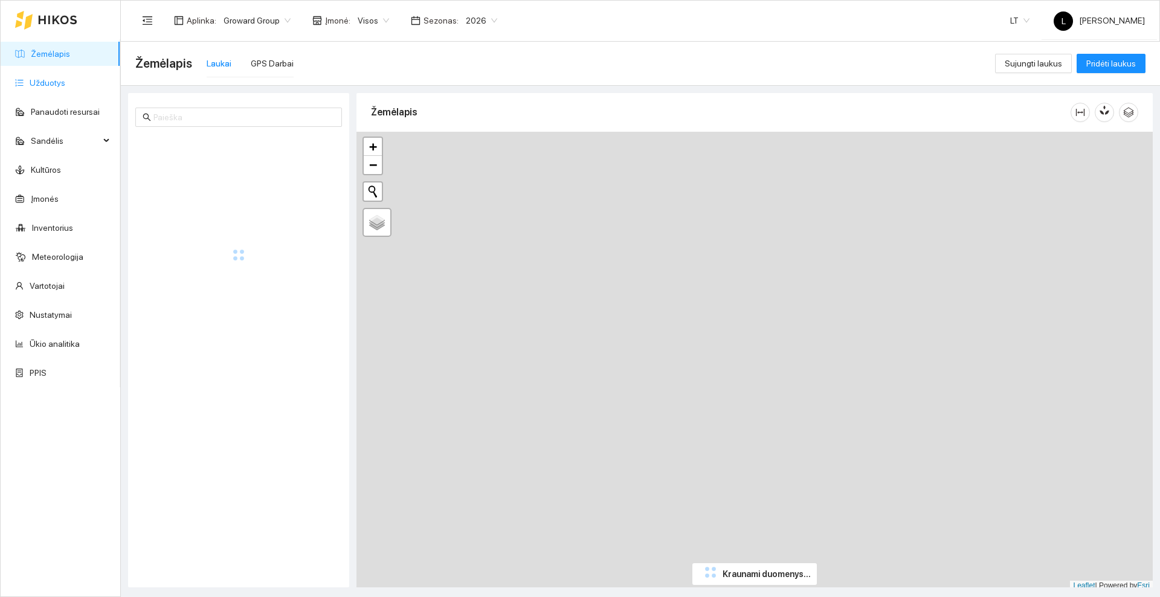
click at [51, 78] on link "Užduotys" at bounding box center [48, 83] width 36 height 10
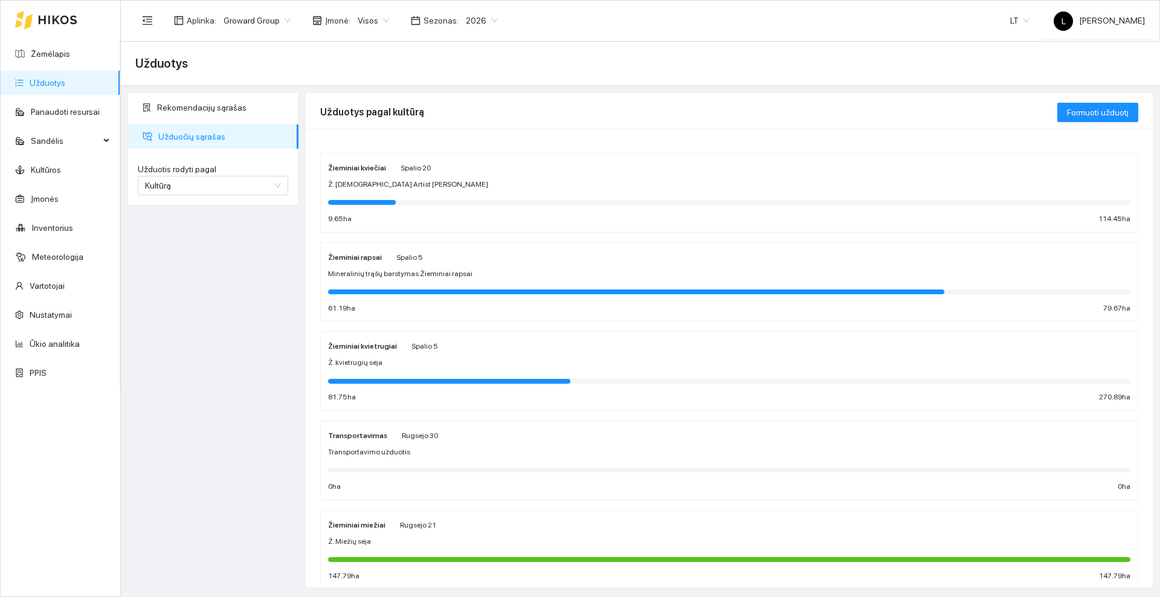
click at [535, 172] on div "Žieminiai kviečiai Spalio 20" at bounding box center [729, 167] width 802 height 13
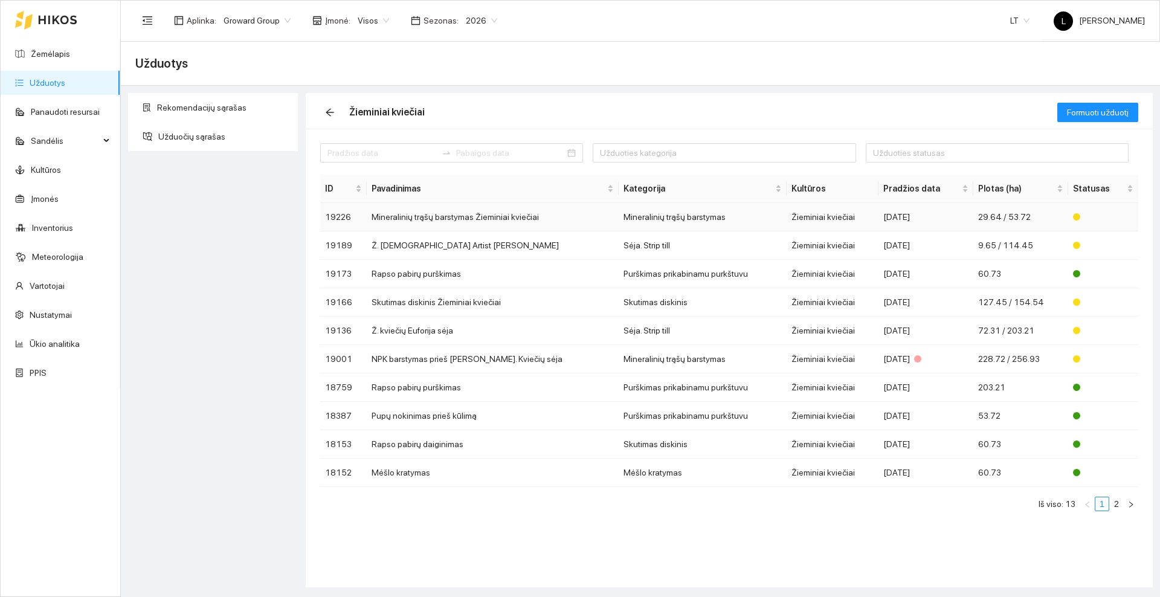
click at [492, 216] on td "Mineralinių trąšų barstymas Žieminiai kviečiai" at bounding box center [493, 217] width 252 height 28
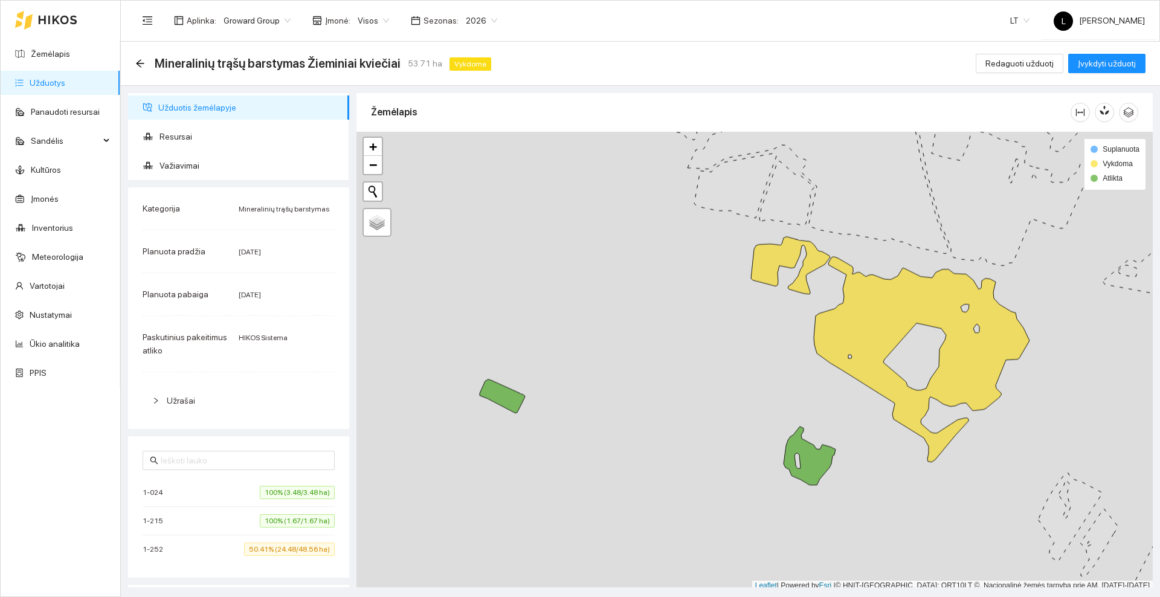
scroll to position [4, 0]
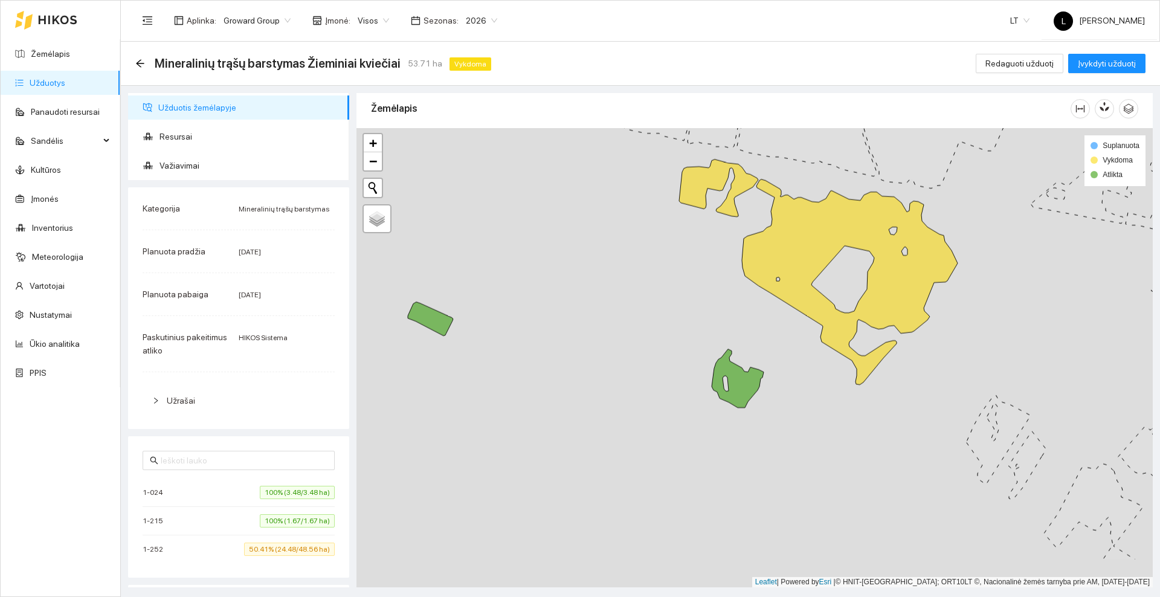
drag, startPoint x: 675, startPoint y: 283, endPoint x: 671, endPoint y: 278, distance: 6.5
click at [671, 278] on div at bounding box center [754, 357] width 796 height 459
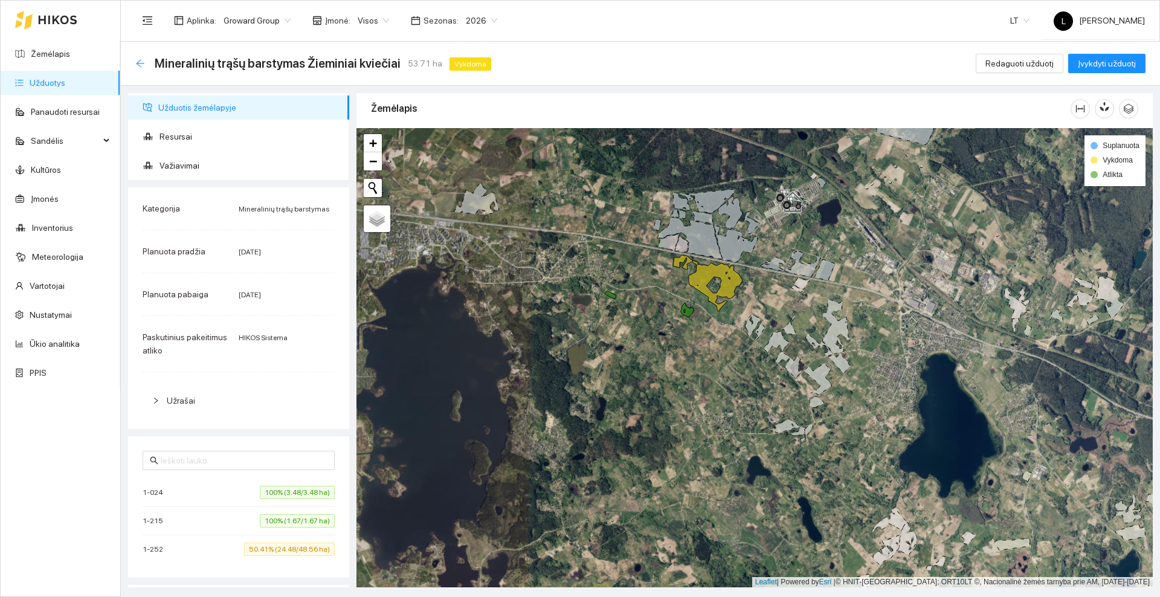
click at [140, 65] on icon "arrow-left" at bounding box center [140, 64] width 10 height 10
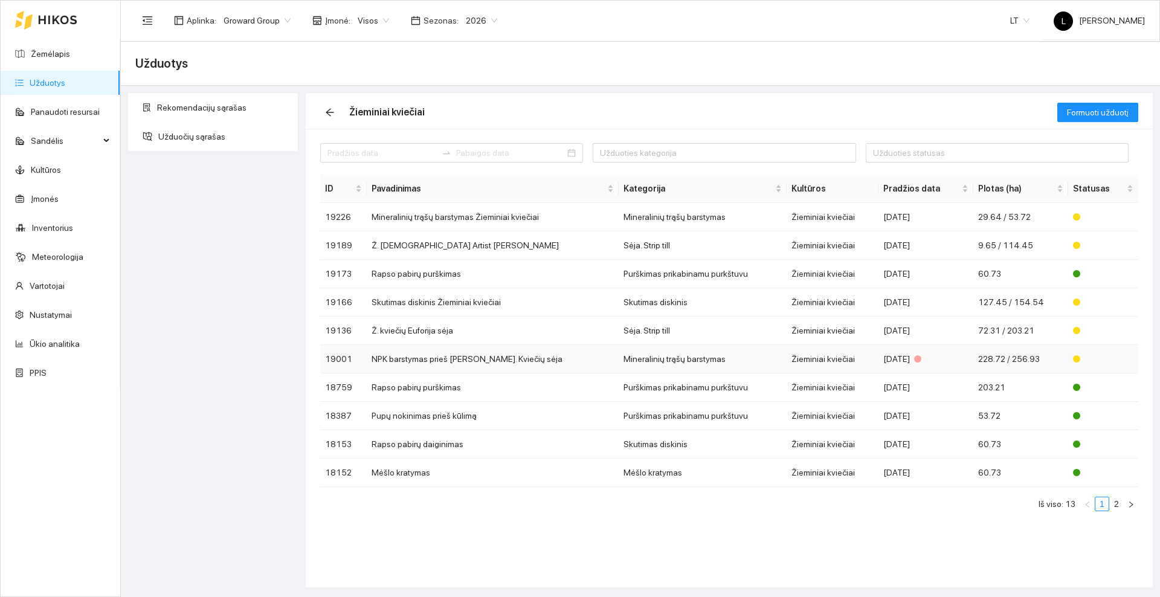
click at [445, 357] on td "NPK barstymas prieš [PERSON_NAME]. Kviečių sėja" at bounding box center [493, 359] width 252 height 28
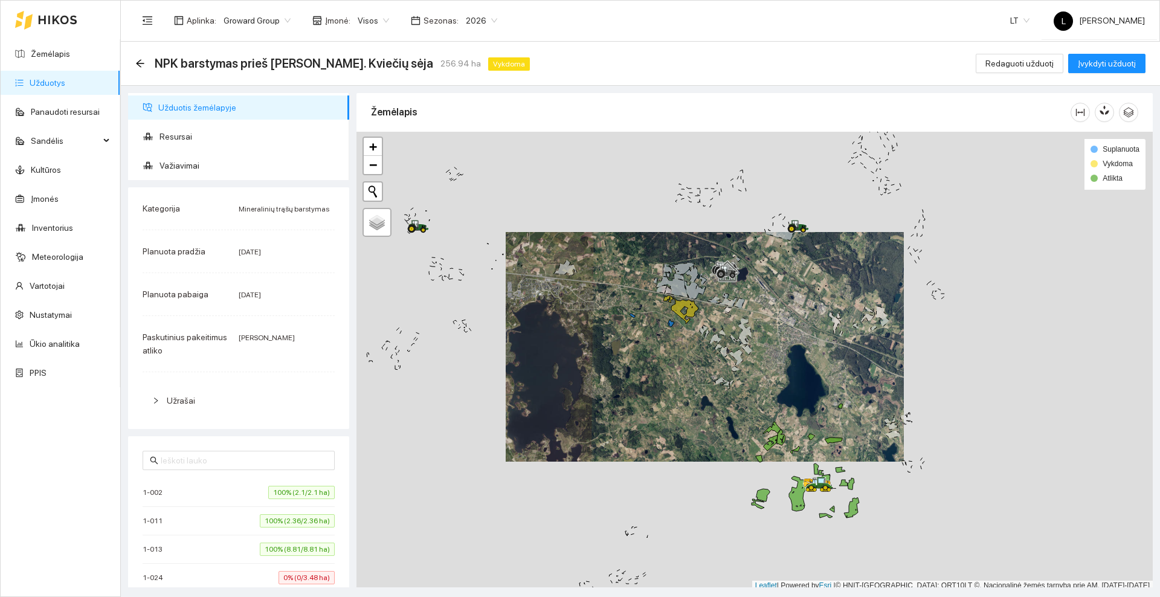
scroll to position [4, 0]
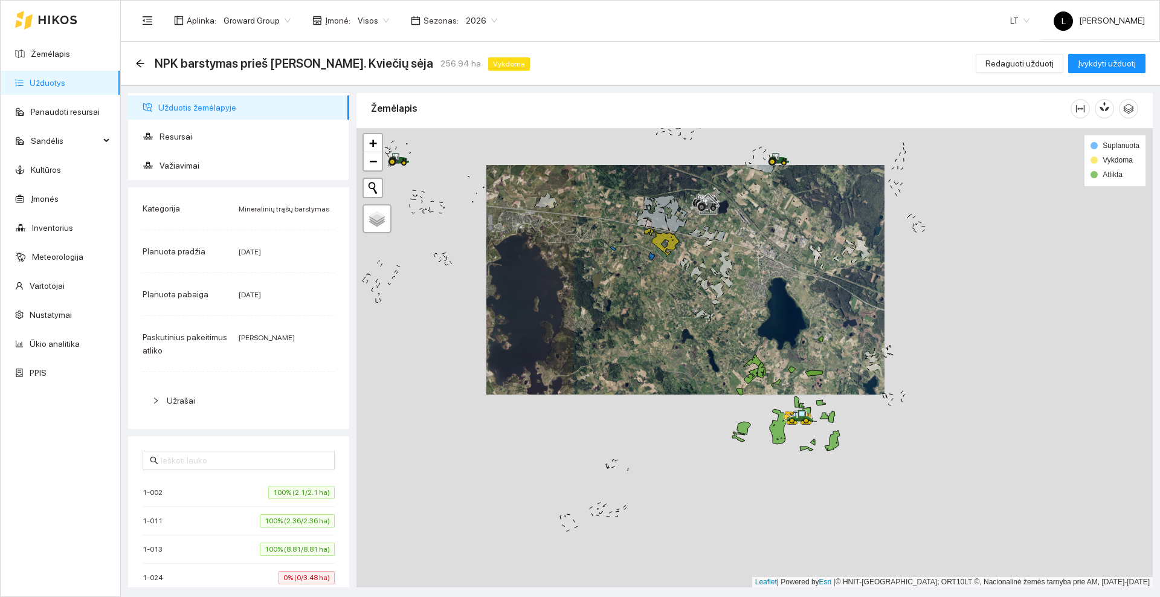
drag, startPoint x: 699, startPoint y: 371, endPoint x: 680, endPoint y: 307, distance: 66.3
click at [680, 307] on div at bounding box center [754, 357] width 796 height 459
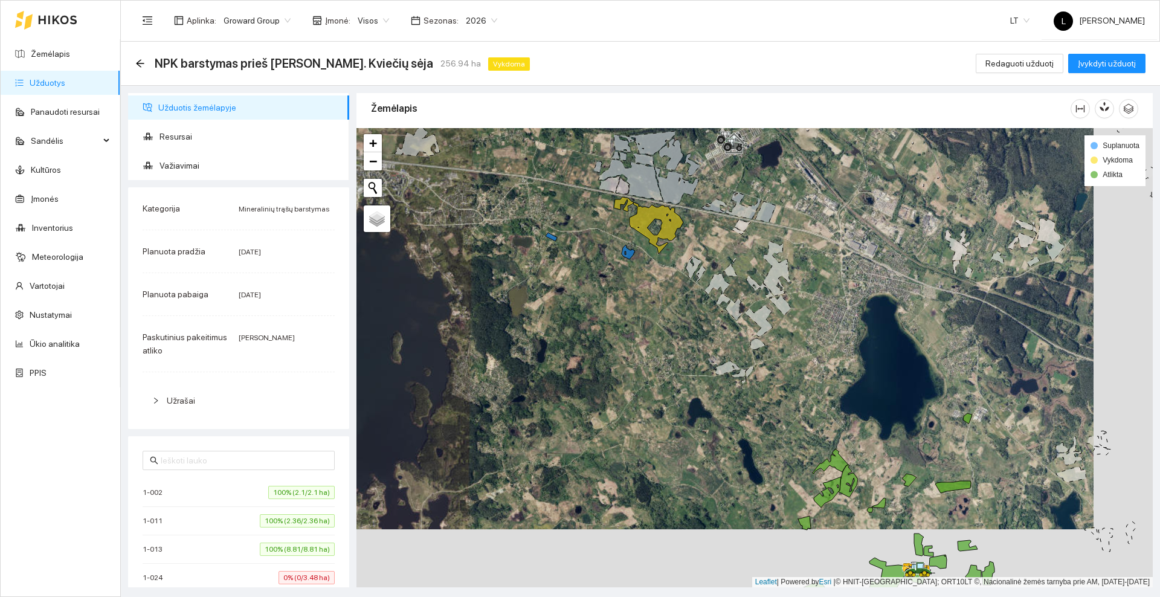
drag, startPoint x: 588, startPoint y: 217, endPoint x: 602, endPoint y: 262, distance: 46.8
click at [602, 262] on div at bounding box center [754, 357] width 796 height 459
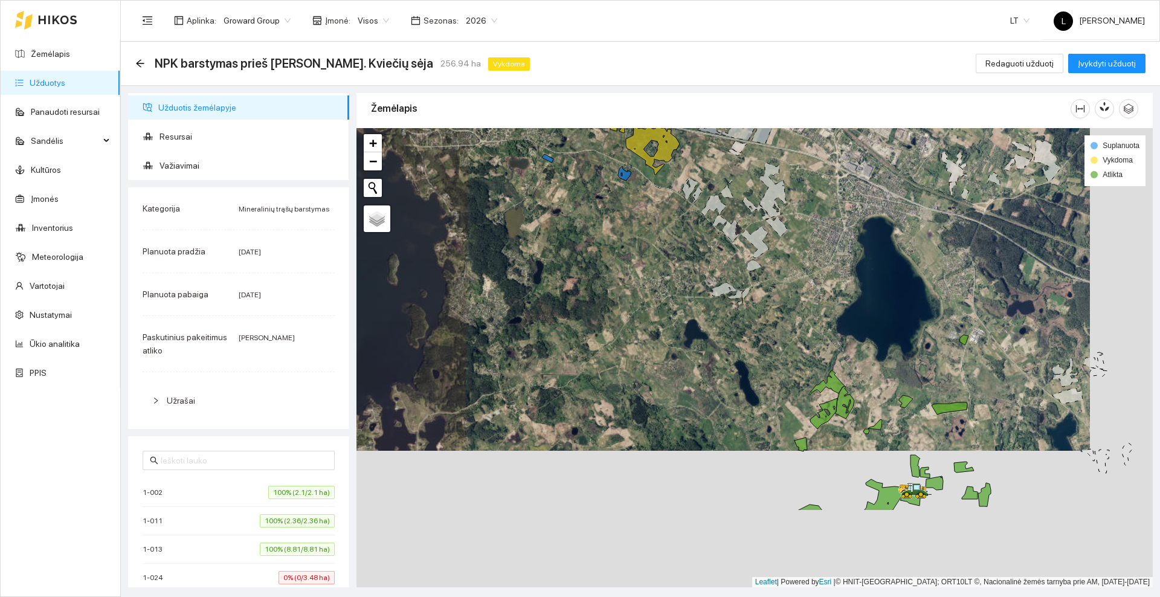
drag, startPoint x: 693, startPoint y: 399, endPoint x: 676, endPoint y: 274, distance: 125.7
click at [676, 274] on div at bounding box center [754, 357] width 796 height 459
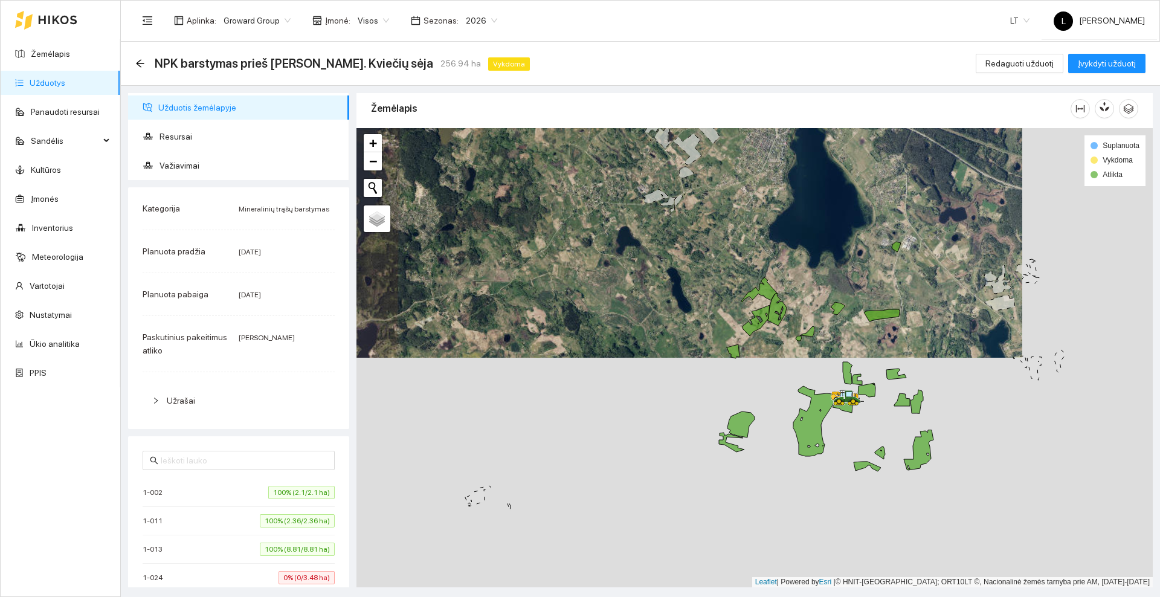
drag, startPoint x: 692, startPoint y: 283, endPoint x: 633, endPoint y: 217, distance: 88.6
click at [633, 217] on div at bounding box center [754, 357] width 796 height 459
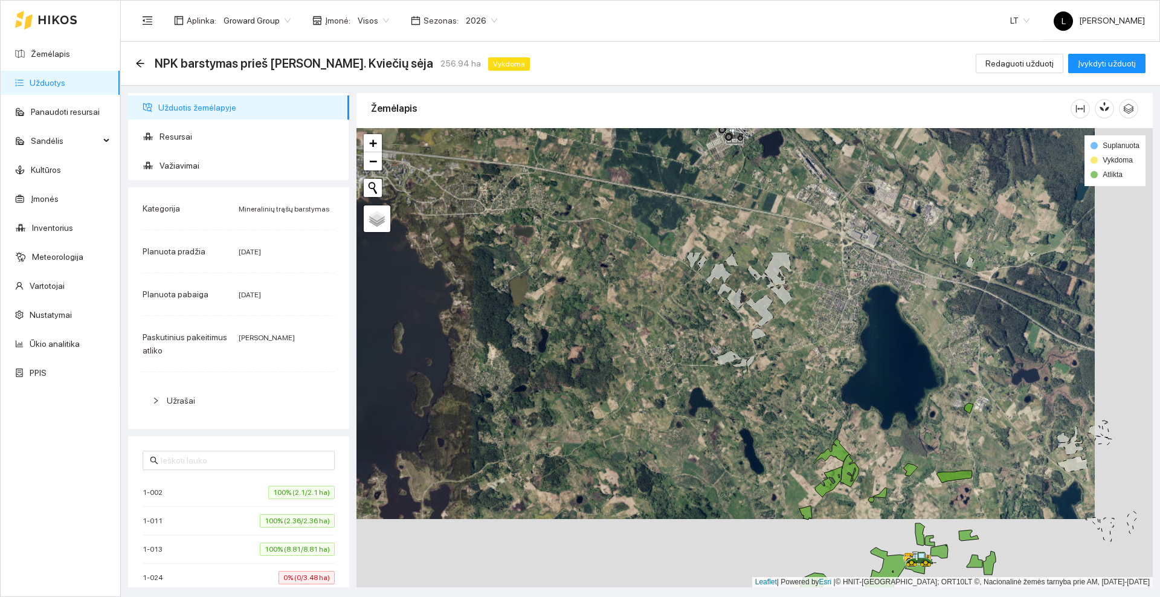
drag, startPoint x: 605, startPoint y: 195, endPoint x: 687, endPoint y: 365, distance: 188.8
click at [687, 365] on div at bounding box center [754, 357] width 796 height 459
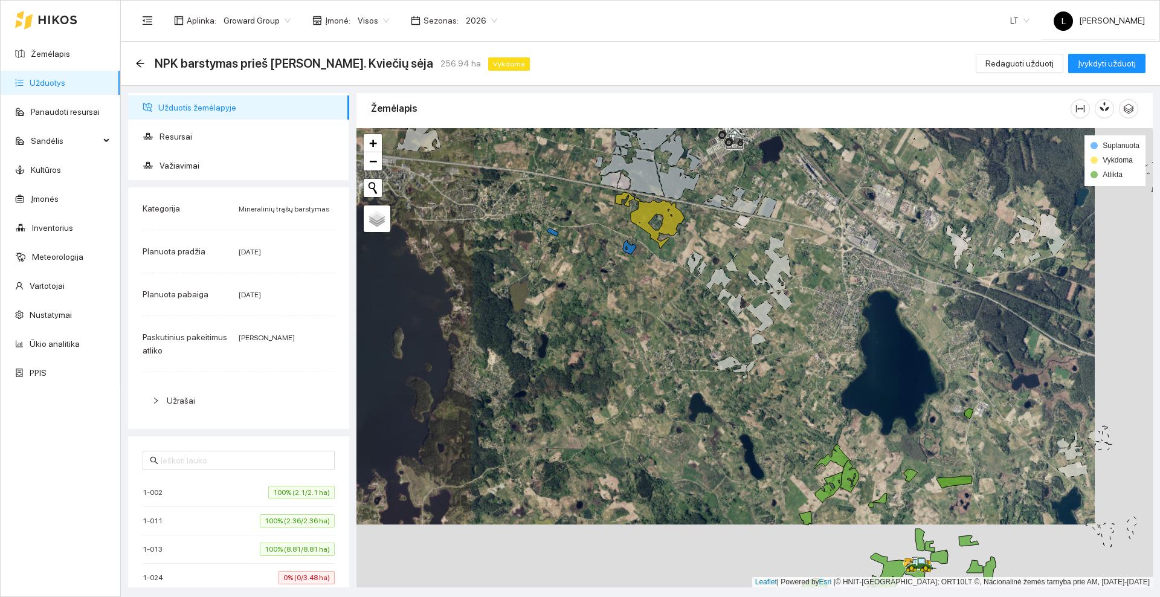
drag, startPoint x: 644, startPoint y: 257, endPoint x: 671, endPoint y: 324, distance: 72.1
click at [671, 324] on div at bounding box center [754, 357] width 796 height 459
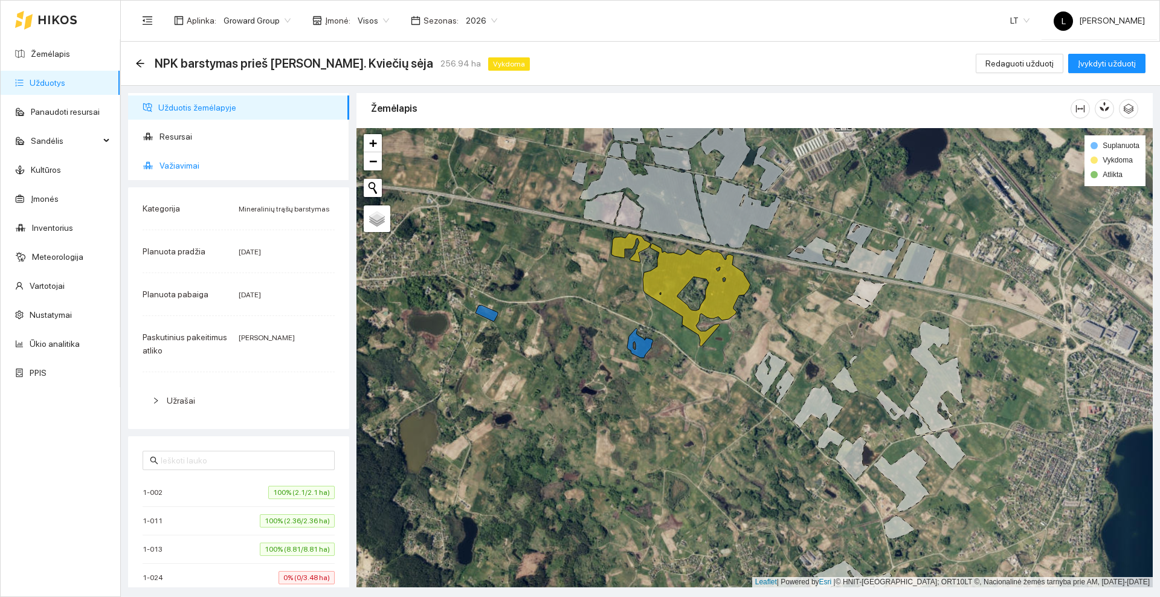
click at [183, 153] on span "Važiavimai" at bounding box center [249, 165] width 180 height 24
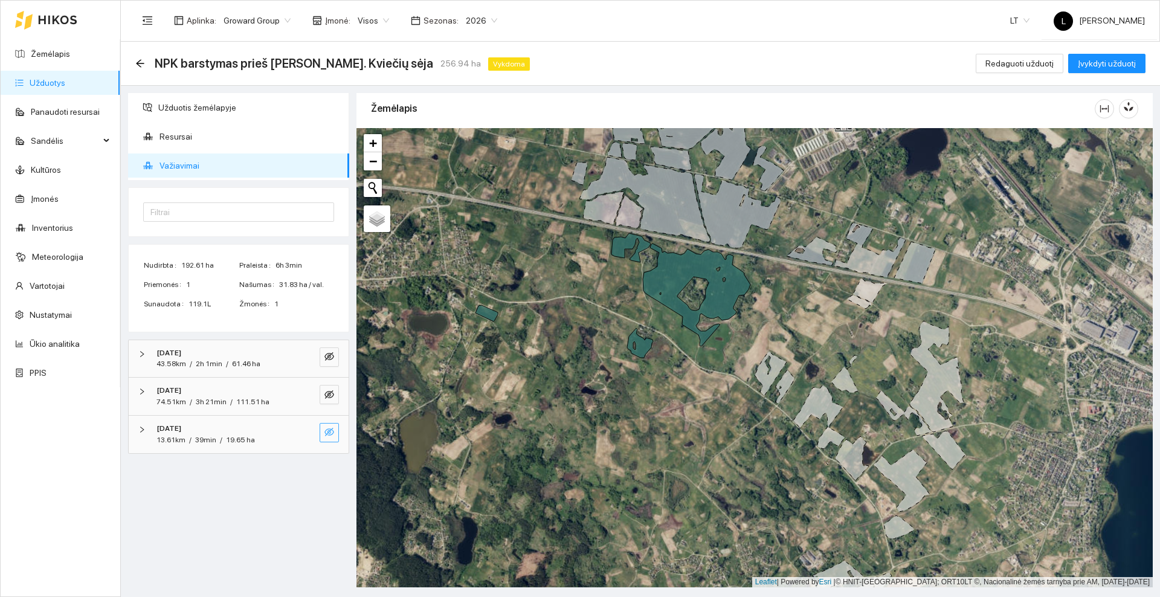
click at [326, 434] on icon "eye-invisible" at bounding box center [329, 432] width 10 height 8
click at [141, 65] on icon "arrow-left" at bounding box center [140, 64] width 10 height 10
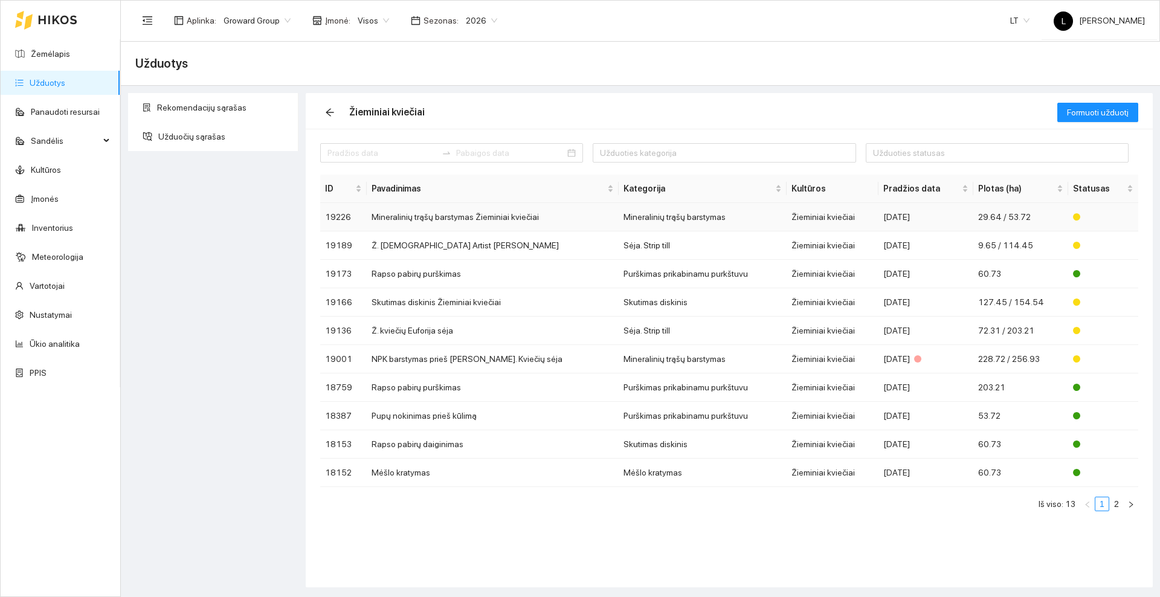
click at [468, 217] on td "Mineralinių trąšų barstymas Žieminiai kviečiai" at bounding box center [493, 217] width 252 height 28
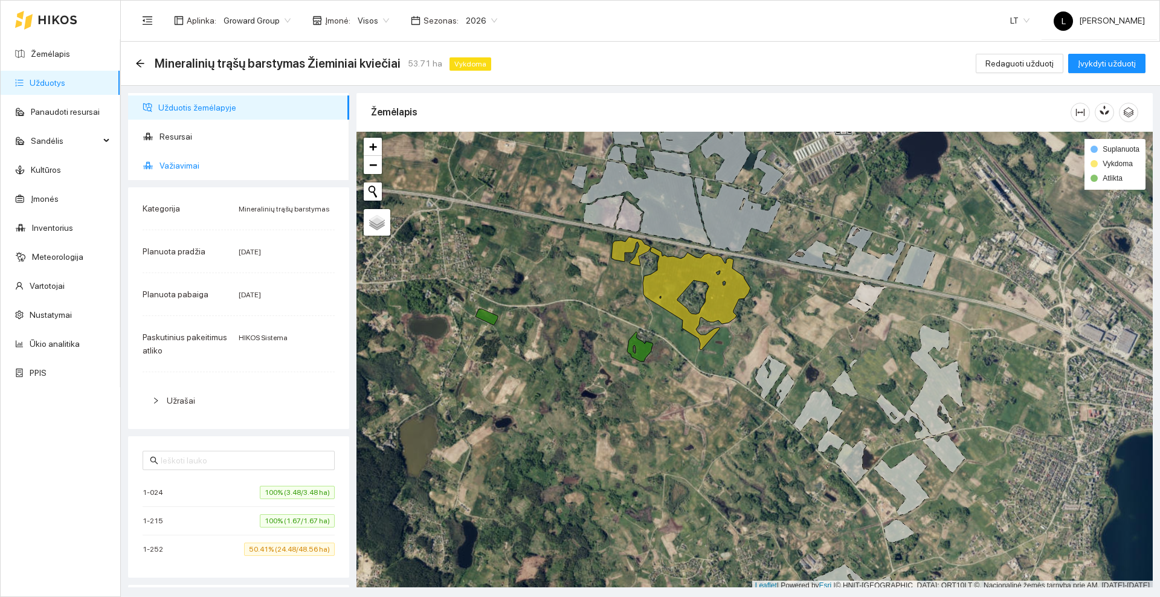
click at [198, 167] on span "Važiavimai" at bounding box center [249, 165] width 180 height 24
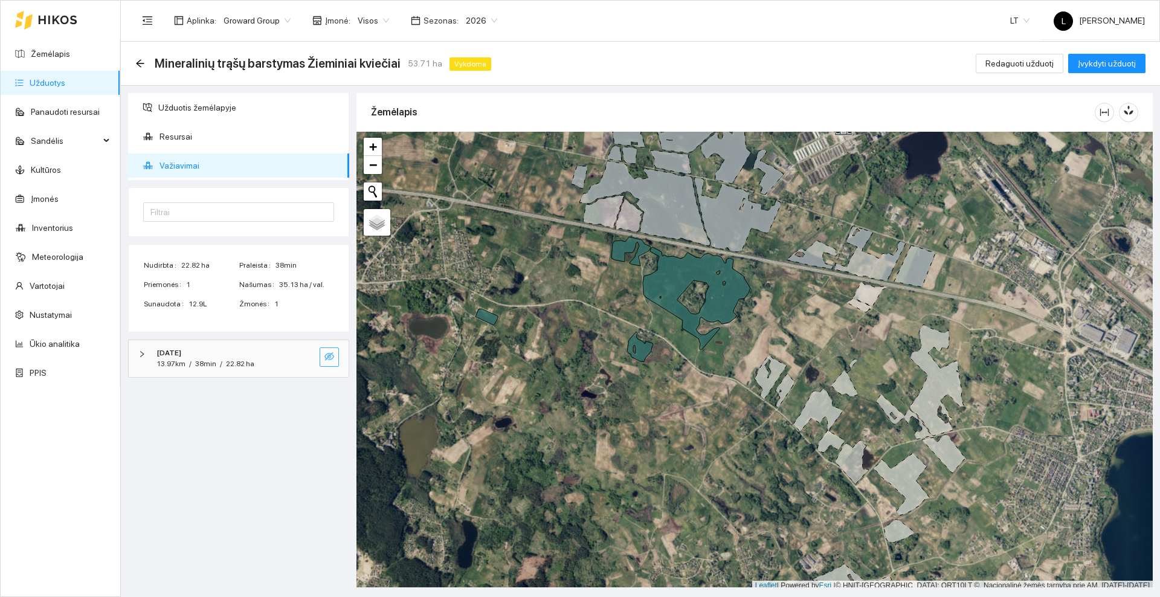
click at [328, 355] on icon "eye-invisible" at bounding box center [329, 356] width 10 height 8
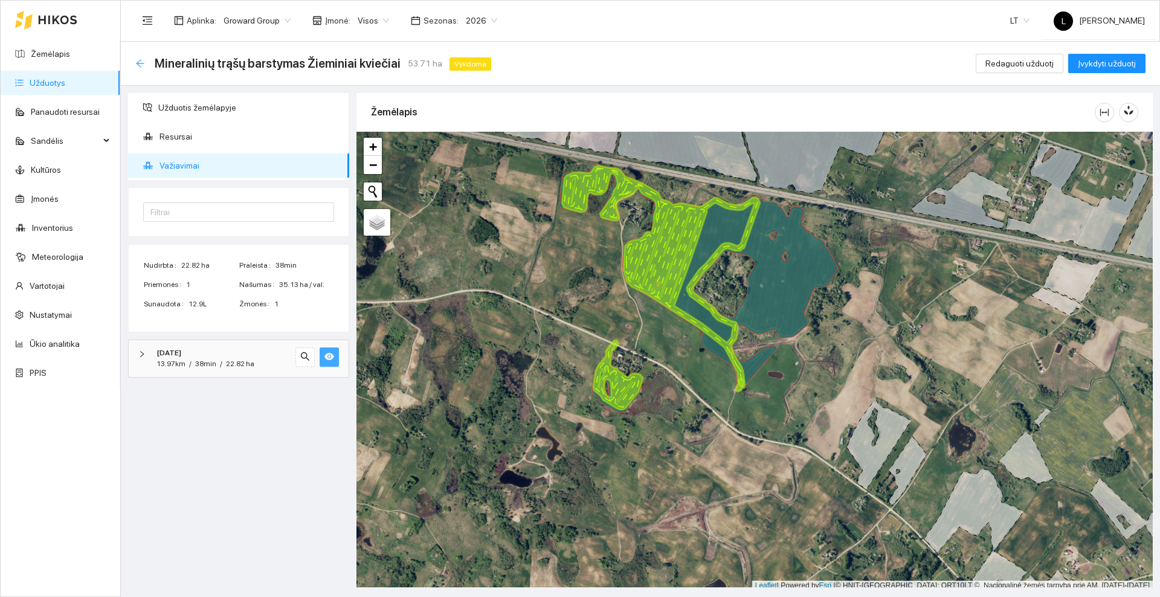
click at [138, 59] on icon "arrow-left" at bounding box center [140, 64] width 10 height 10
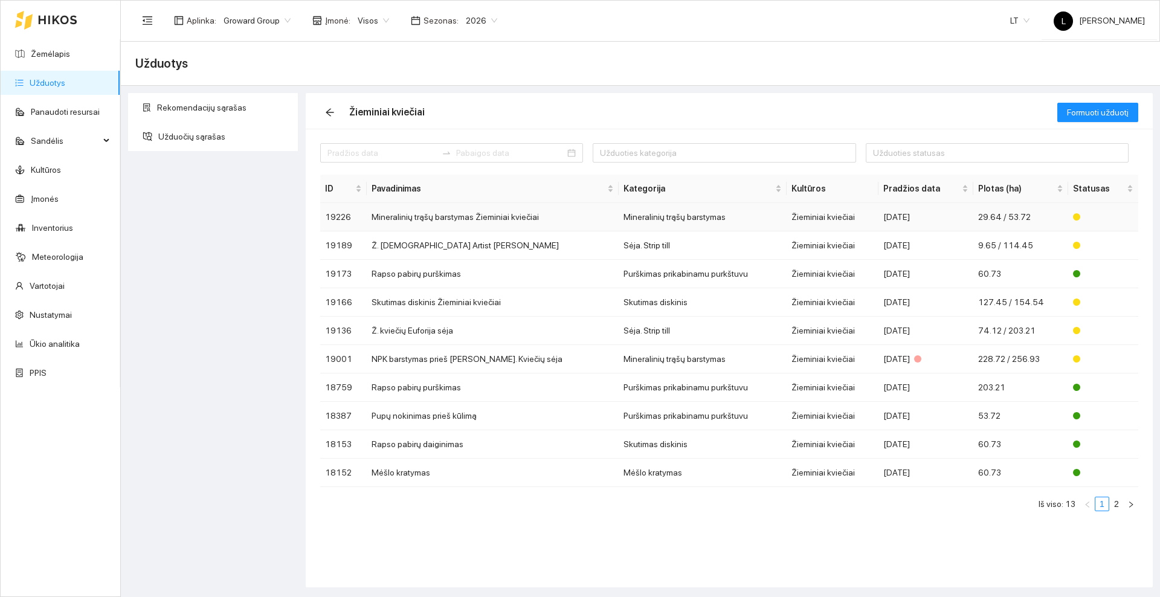
click at [422, 216] on td "Mineralinių trąšų barstymas Žieminiai kviečiai" at bounding box center [493, 217] width 252 height 28
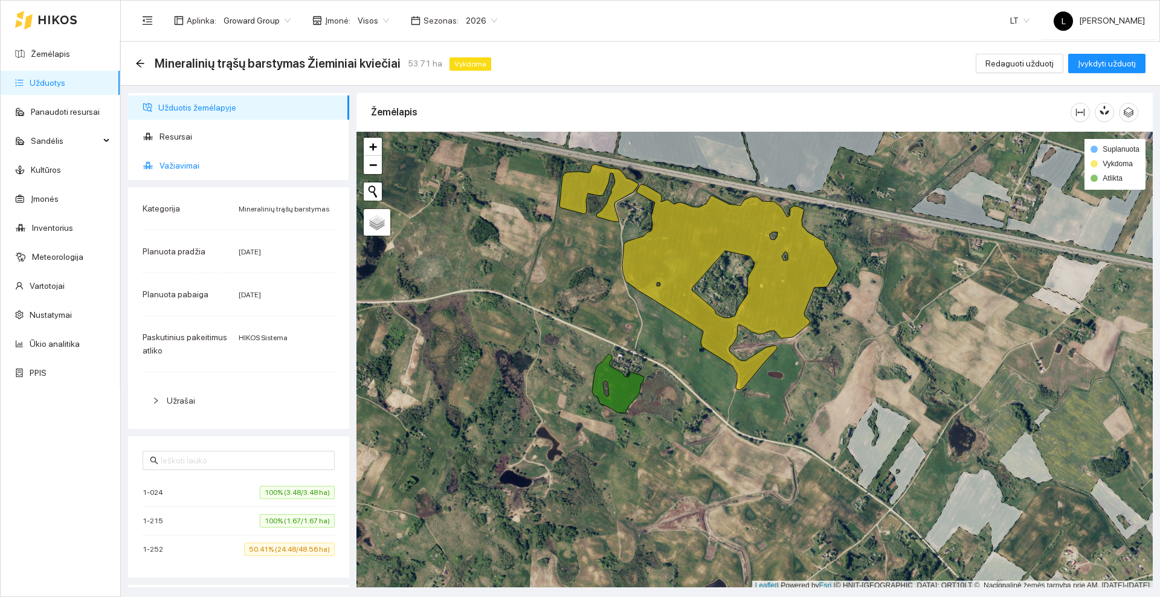
click at [210, 163] on span "Važiavimai" at bounding box center [249, 165] width 180 height 24
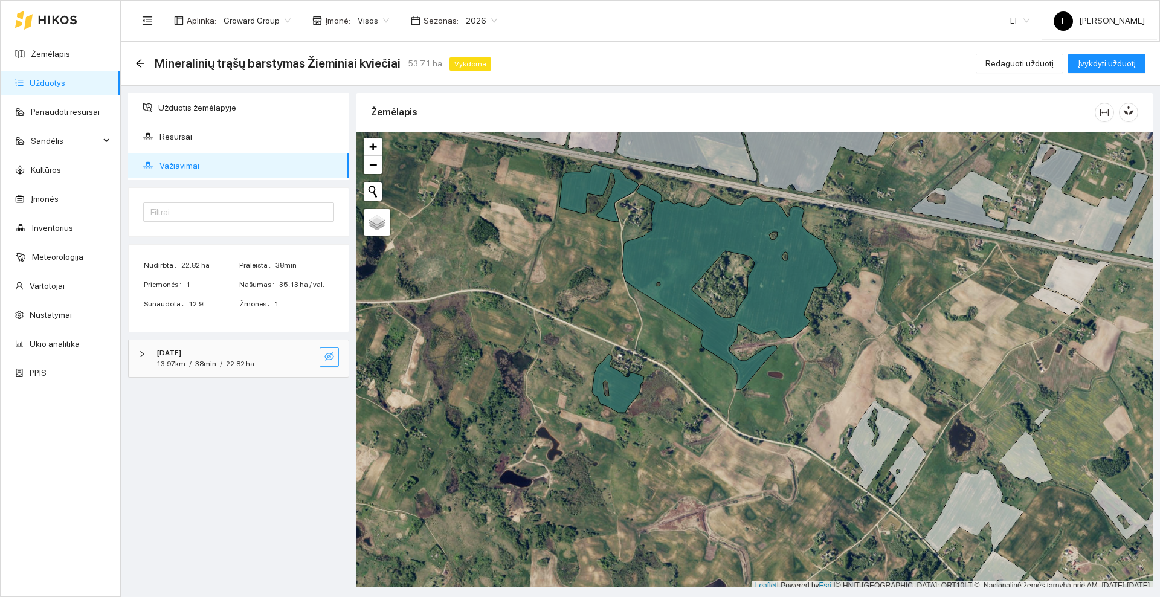
click at [330, 352] on icon "eye-invisible" at bounding box center [329, 357] width 10 height 10
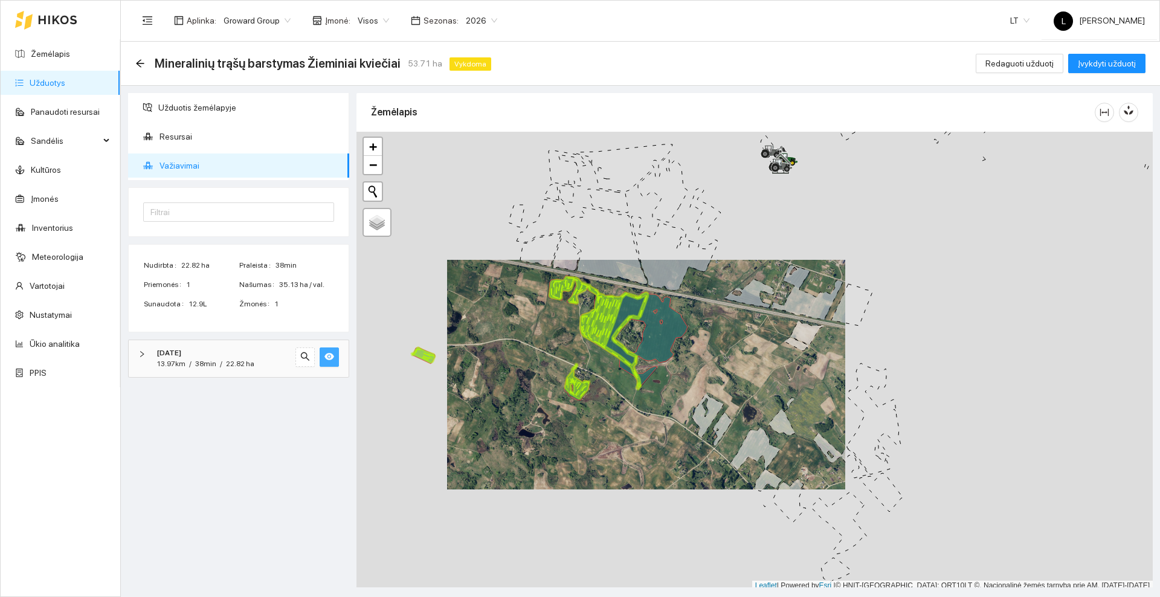
scroll to position [4, 0]
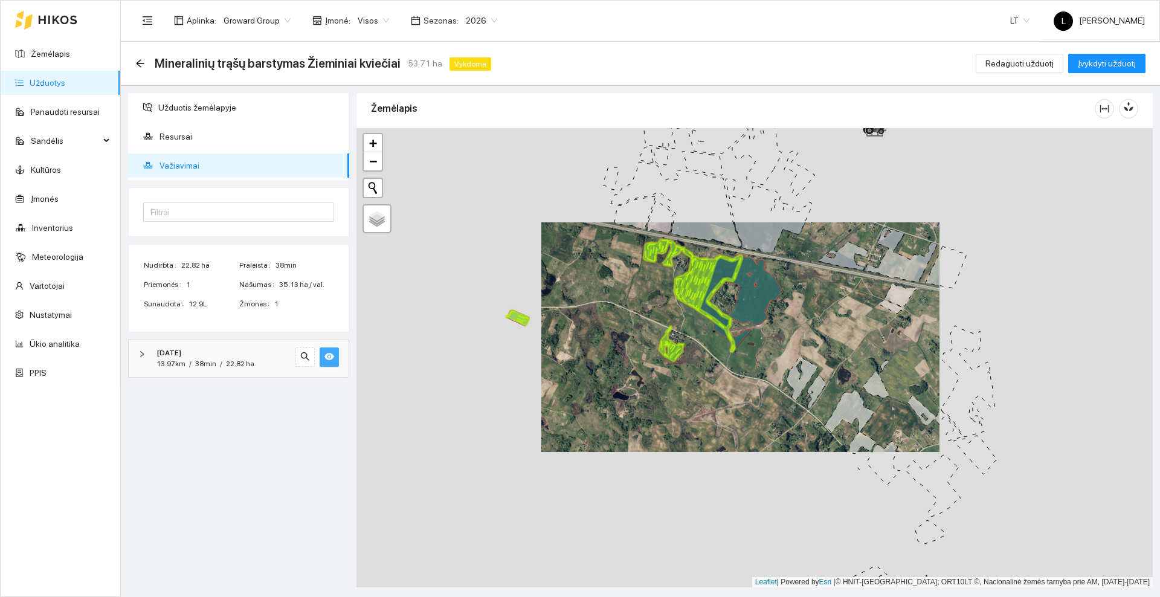
drag, startPoint x: 518, startPoint y: 396, endPoint x: 612, endPoint y: 361, distance: 100.3
click at [612, 361] on div at bounding box center [754, 357] width 796 height 459
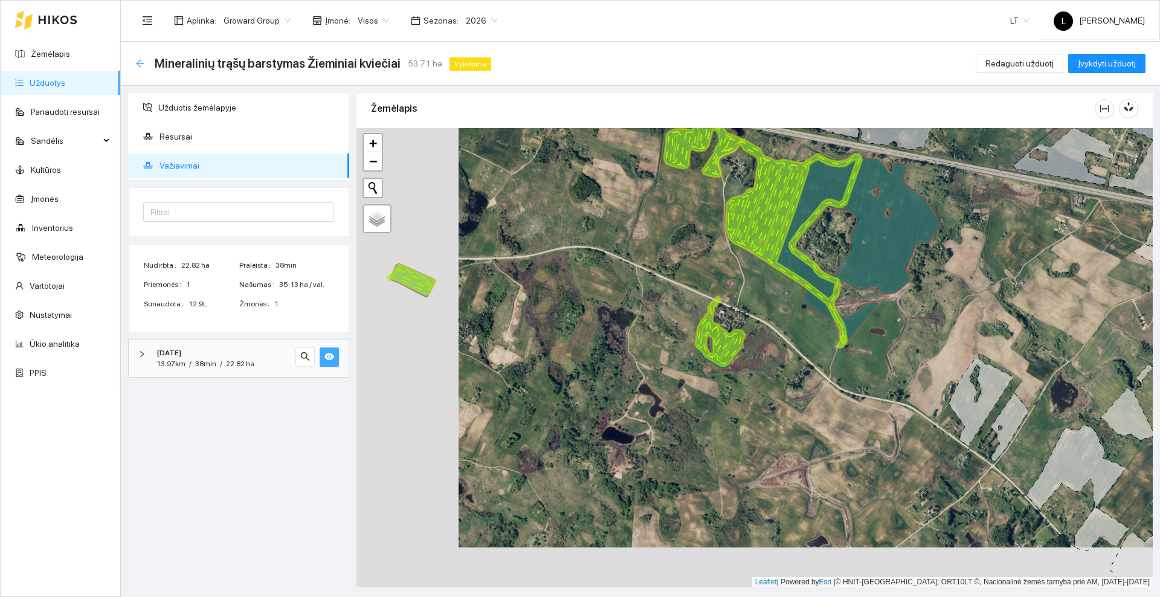
click at [140, 60] on icon "arrow-left" at bounding box center [140, 63] width 8 height 8
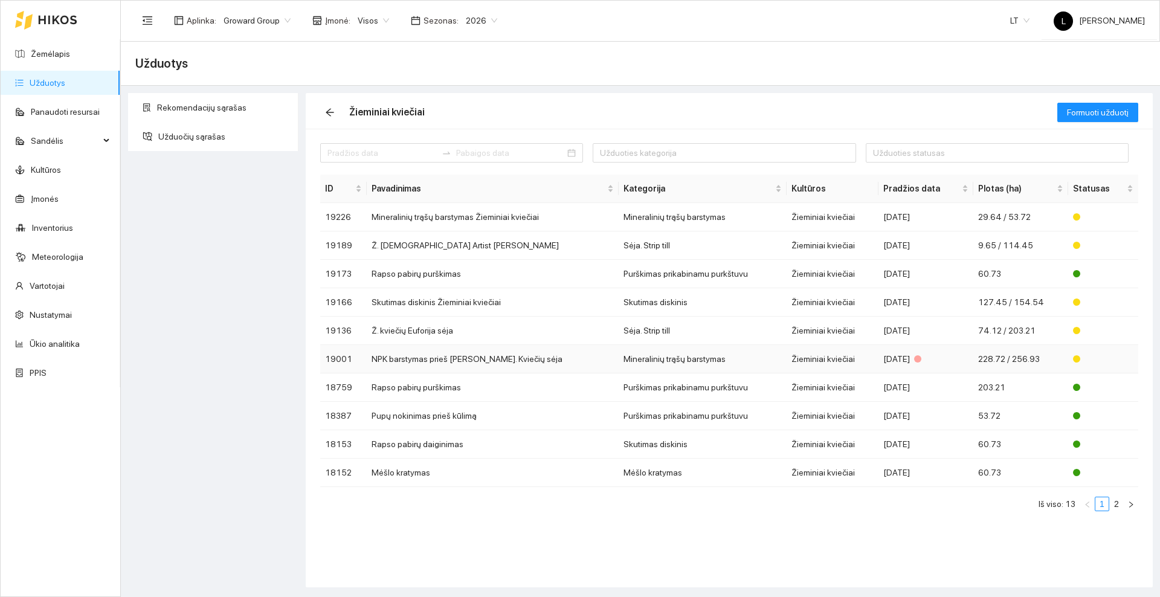
click at [439, 352] on td "NPK barstymas prieš [PERSON_NAME]. Kviečių sėja" at bounding box center [493, 359] width 252 height 28
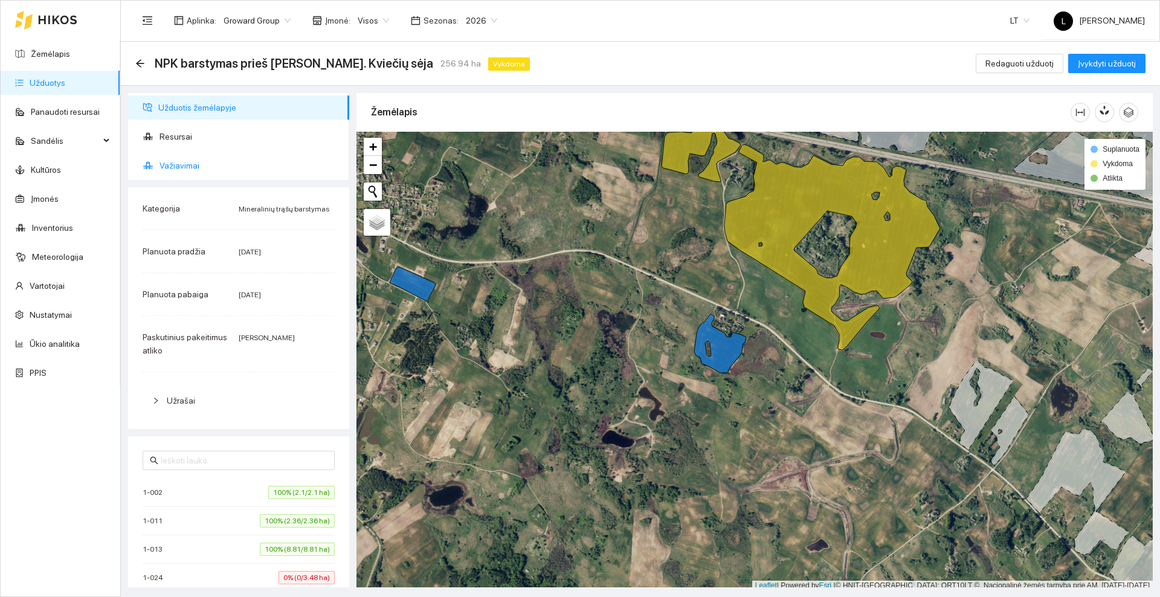
click at [162, 164] on span "Važiavimai" at bounding box center [249, 165] width 180 height 24
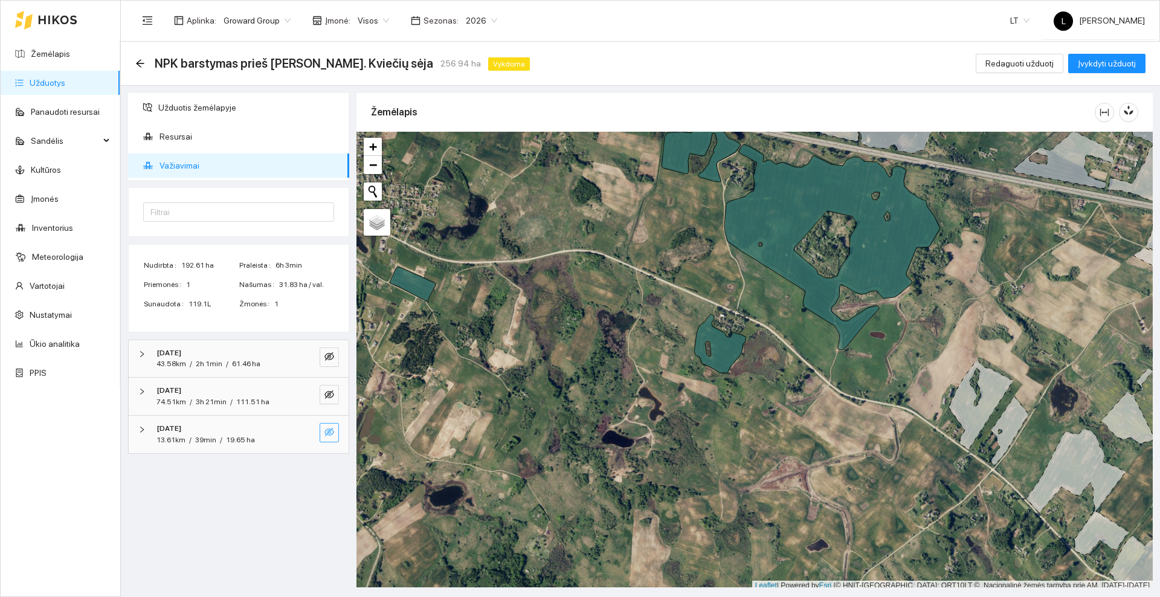
click at [329, 434] on icon "eye-invisible" at bounding box center [329, 432] width 10 height 10
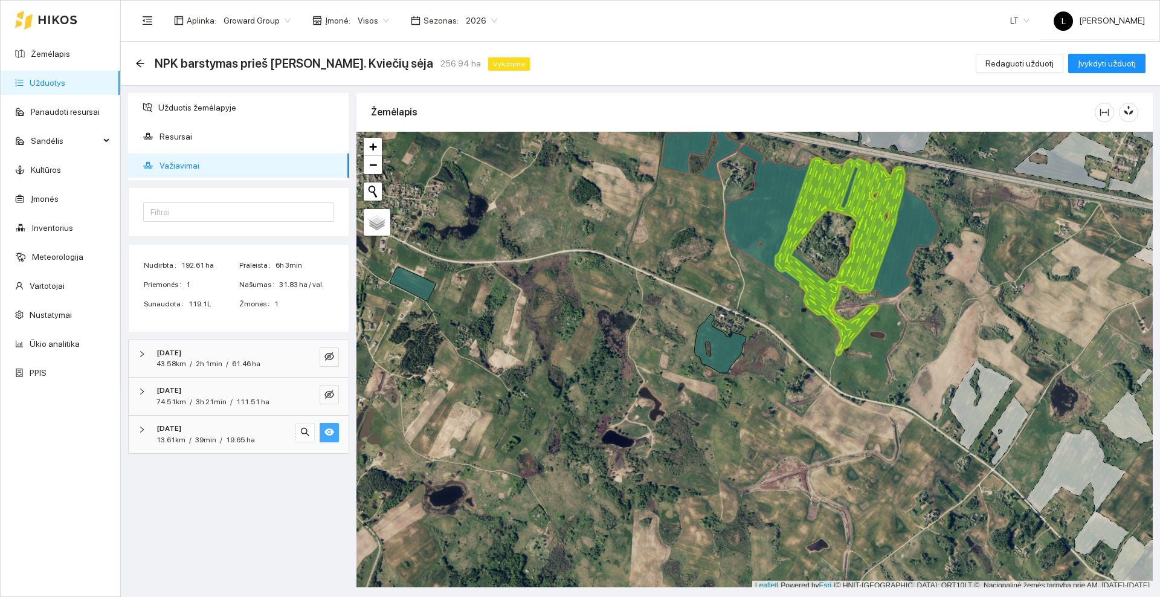
scroll to position [4, 0]
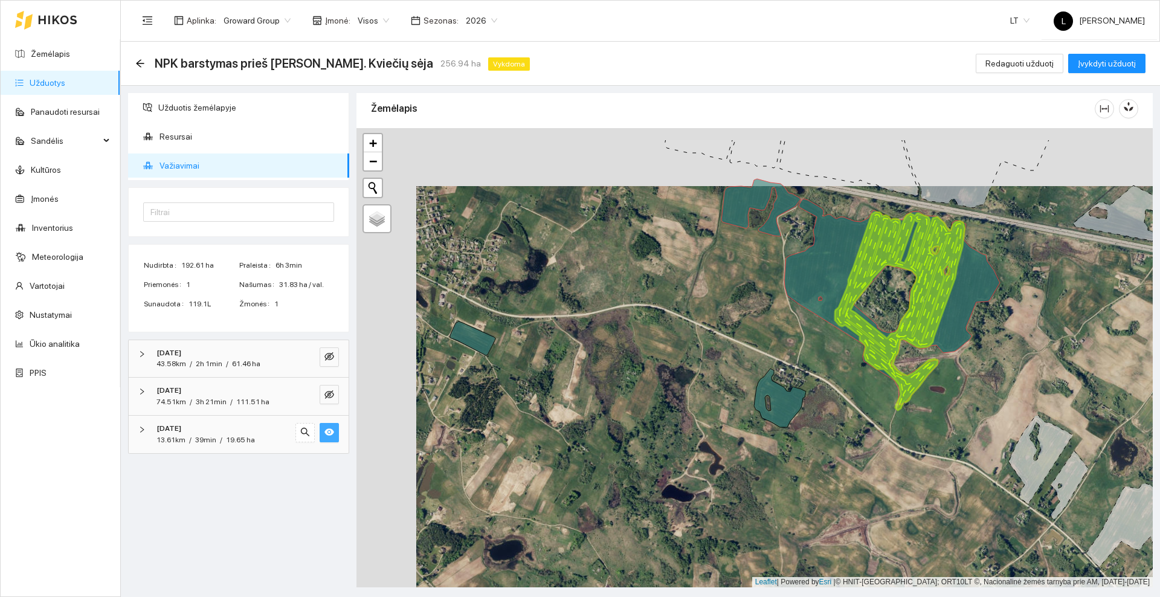
drag, startPoint x: 609, startPoint y: 291, endPoint x: 701, endPoint y: 379, distance: 127.7
click at [701, 379] on div at bounding box center [754, 357] width 796 height 459
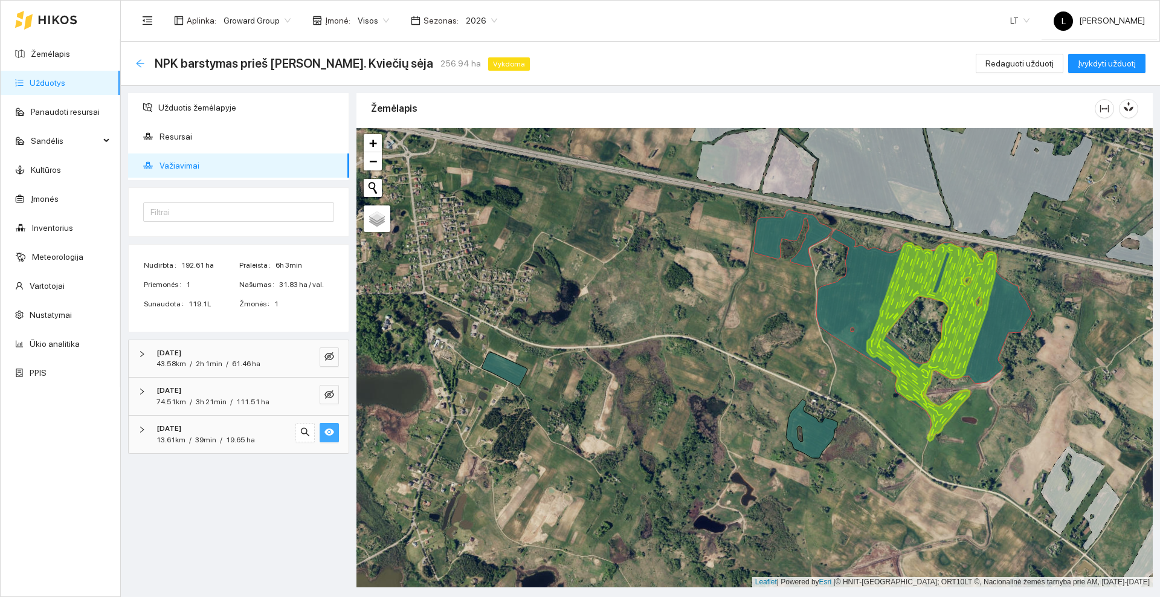
click at [140, 60] on icon "arrow-left" at bounding box center [140, 63] width 8 height 8
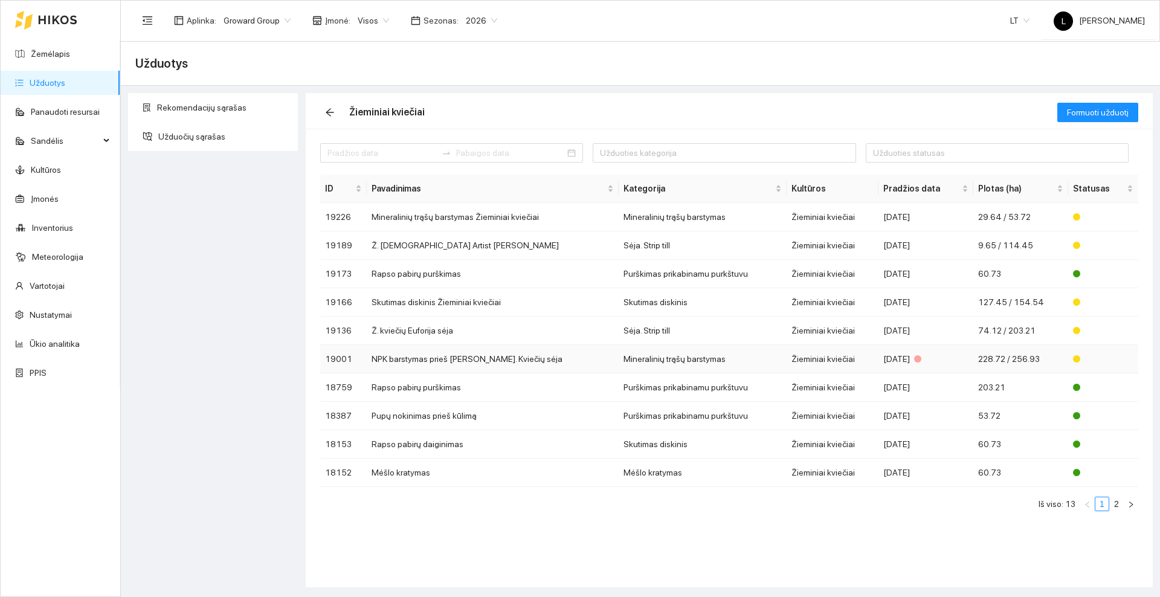
click at [472, 361] on td "NPK barstymas prieš [PERSON_NAME]. Kviečių sėja" at bounding box center [493, 359] width 252 height 28
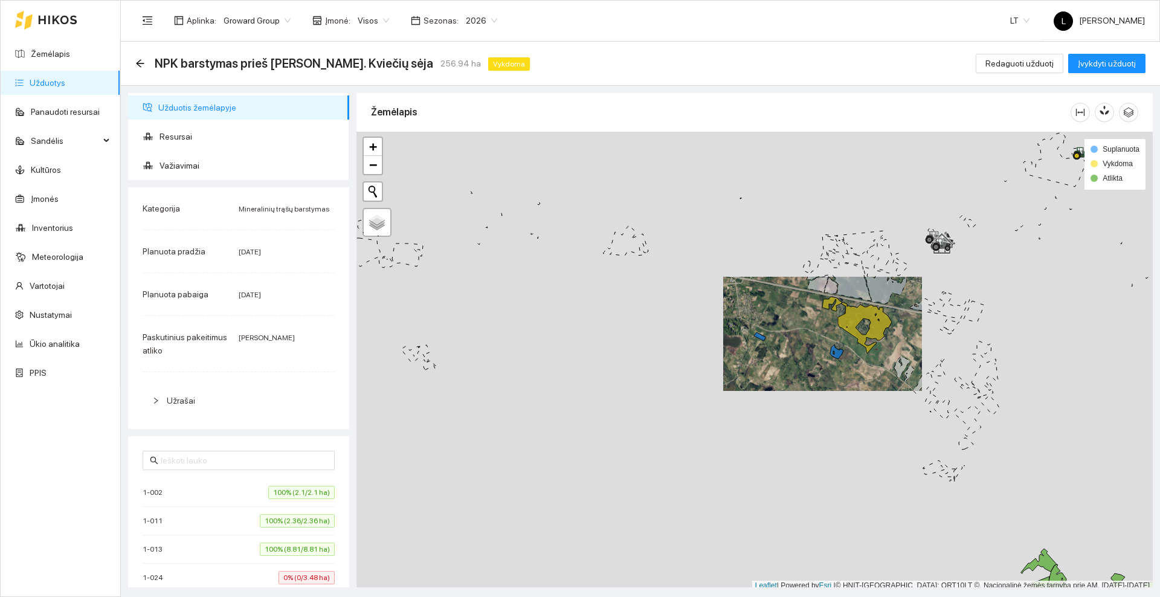
scroll to position [4, 0]
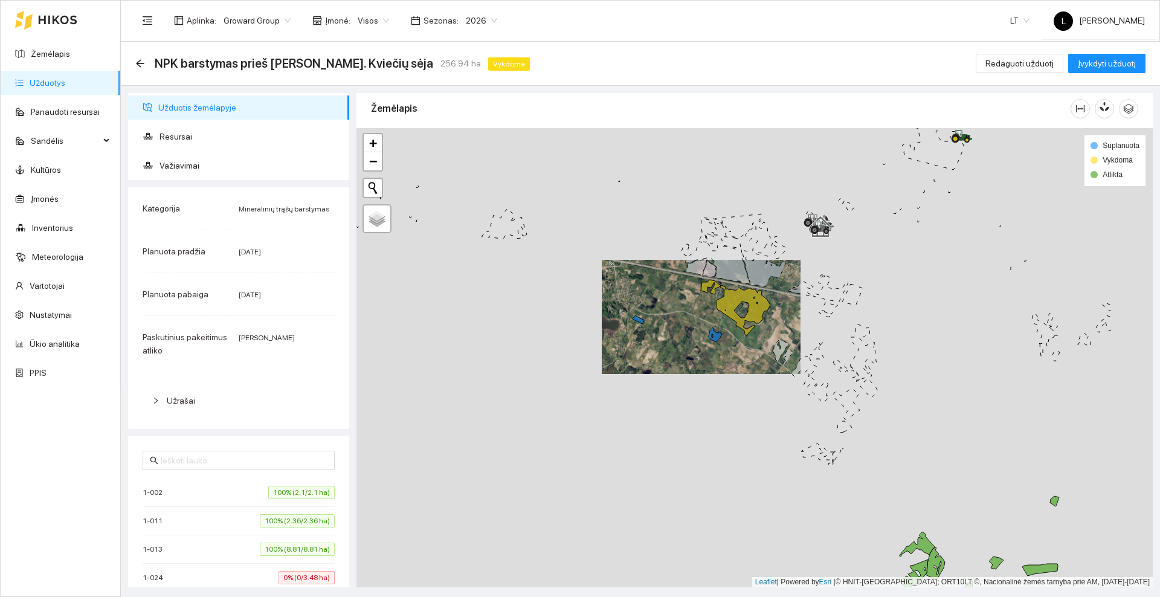
drag, startPoint x: 878, startPoint y: 413, endPoint x: 757, endPoint y: 399, distance: 122.2
click at [757, 399] on div at bounding box center [754, 357] width 796 height 459
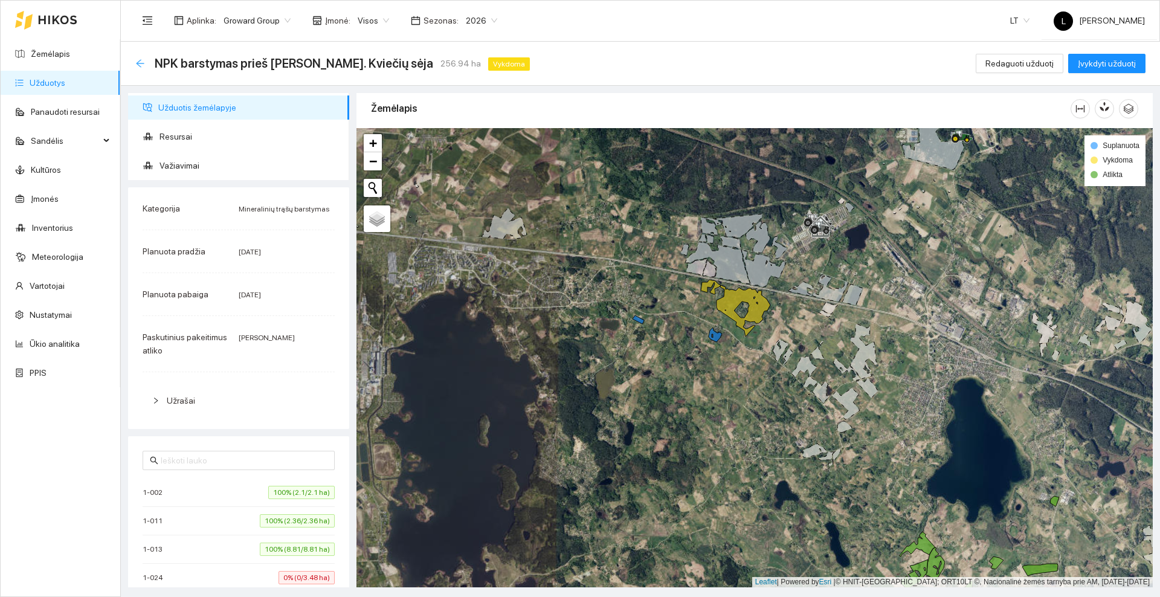
click at [141, 59] on icon "arrow-left" at bounding box center [140, 64] width 10 height 10
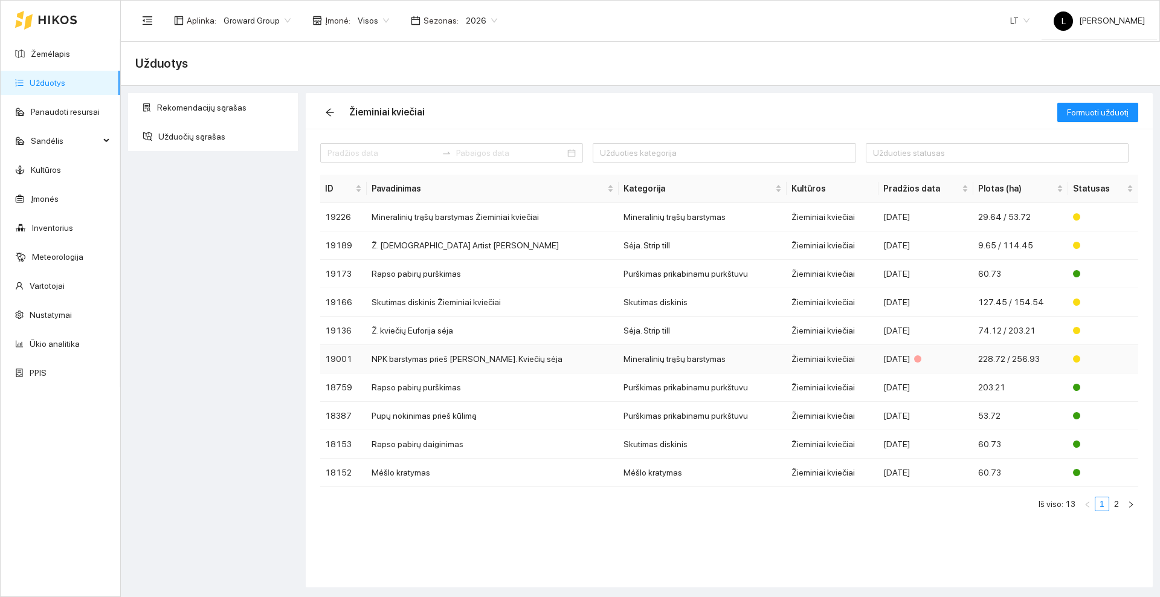
click at [442, 360] on td "NPK barstymas prieš [PERSON_NAME]. Kviečių sėja" at bounding box center [493, 359] width 252 height 28
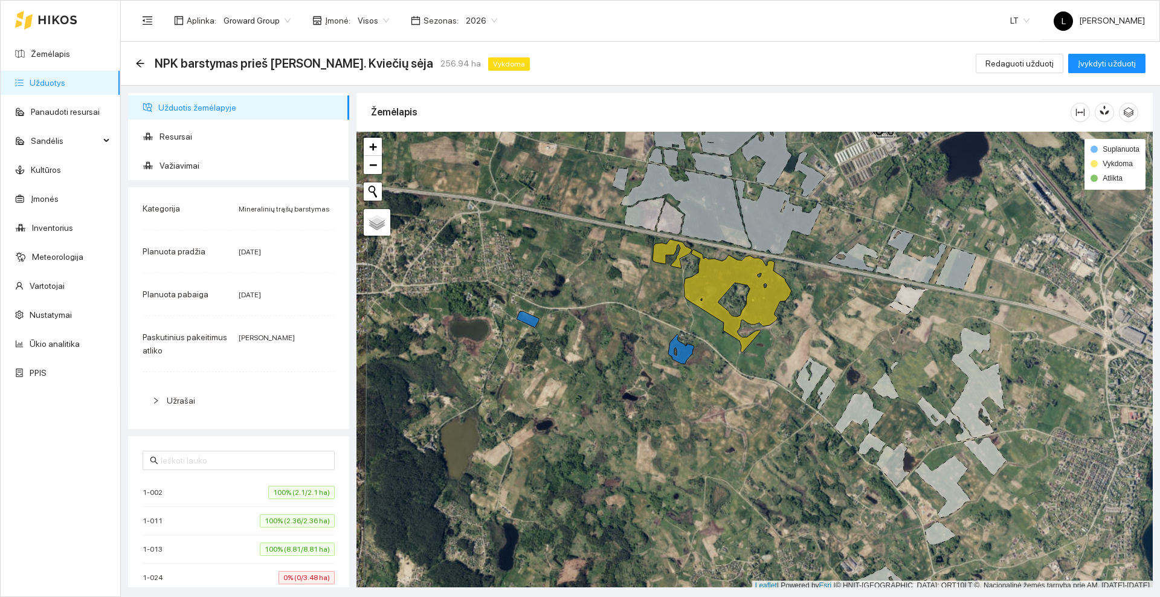
scroll to position [4, 0]
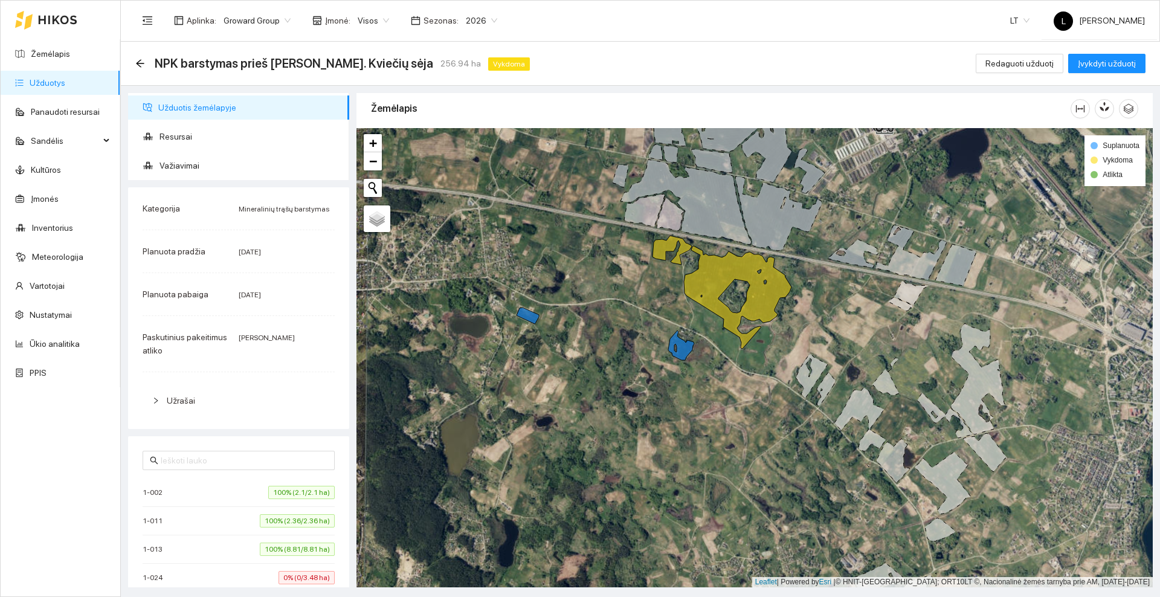
drag, startPoint x: 624, startPoint y: 310, endPoint x: 606, endPoint y: 350, distance: 43.5
click at [606, 350] on div at bounding box center [754, 357] width 796 height 459
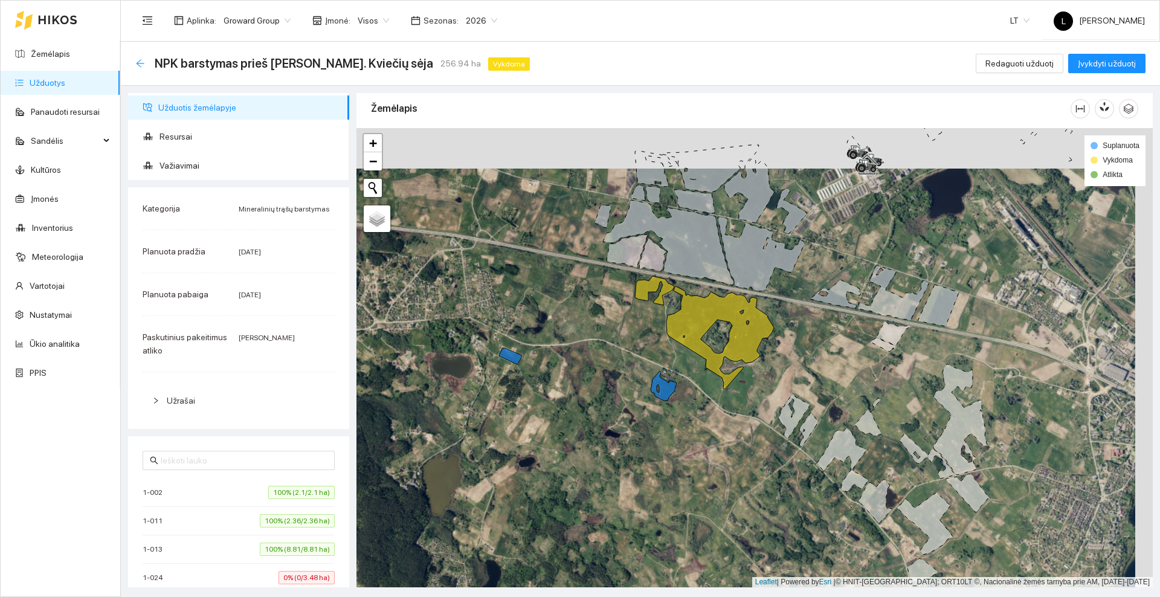
click at [143, 64] on icon "arrow-left" at bounding box center [140, 64] width 10 height 10
